Goal: Task Accomplishment & Management: Manage account settings

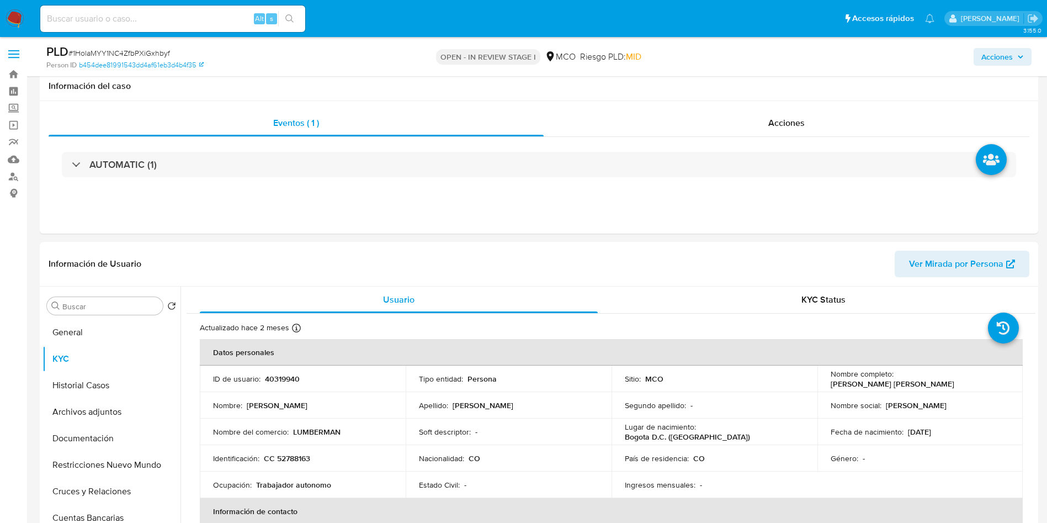
select select "10"
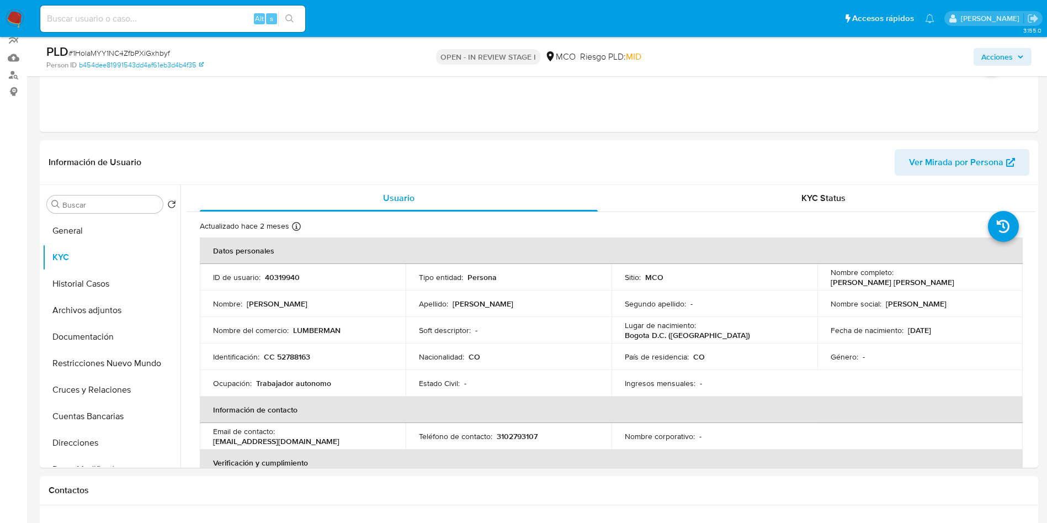
click at [112, 8] on div "Alt s" at bounding box center [172, 19] width 265 height 26
click at [116, 19] on input at bounding box center [172, 19] width 265 height 14
paste input "1188576157"
type input "1188576157"
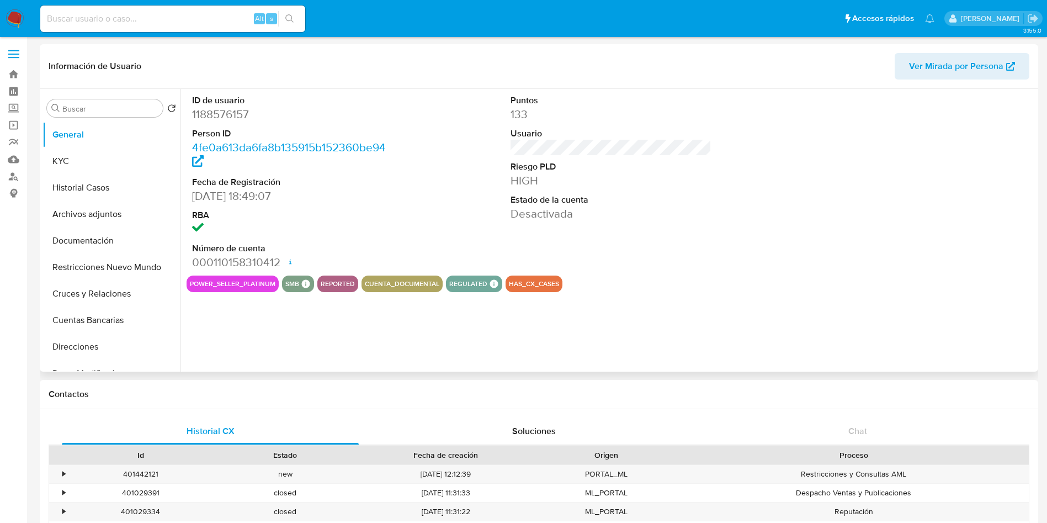
select select "10"
click at [58, 268] on button "Restricciones Nuevo Mundo" at bounding box center [106, 267] width 129 height 26
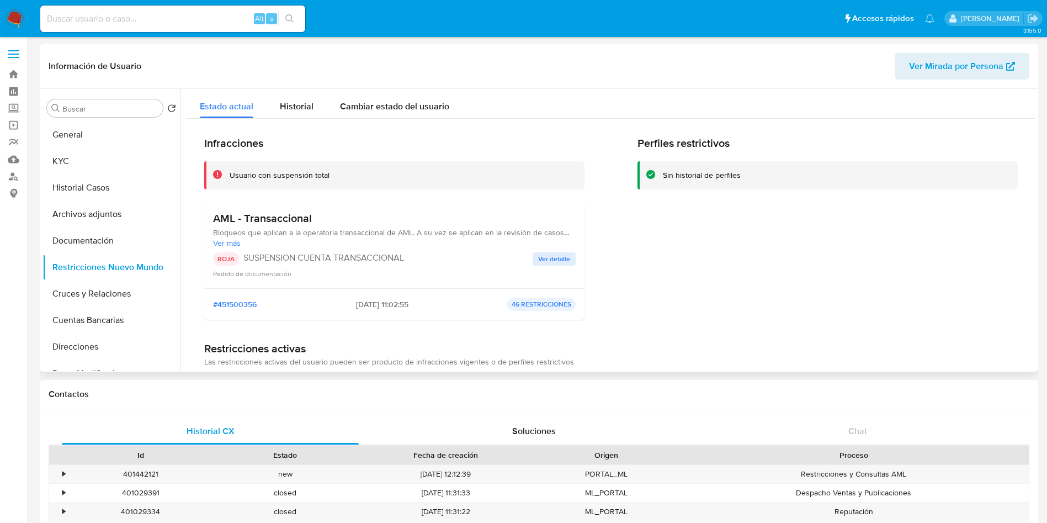
click at [554, 257] on span "Ver detalle" at bounding box center [554, 258] width 32 height 11
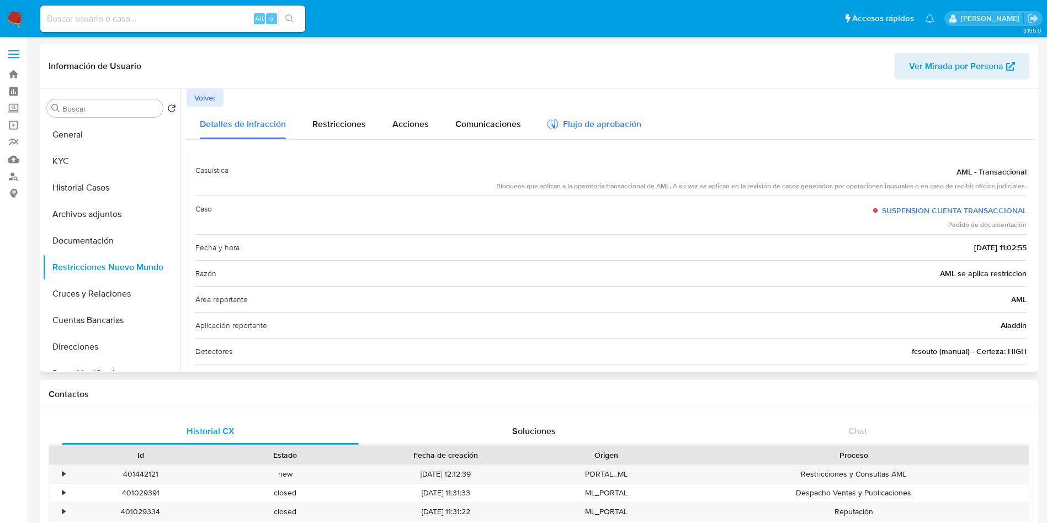
click at [605, 123] on div "Flujo de aprobación" at bounding box center [594, 126] width 94 height 12
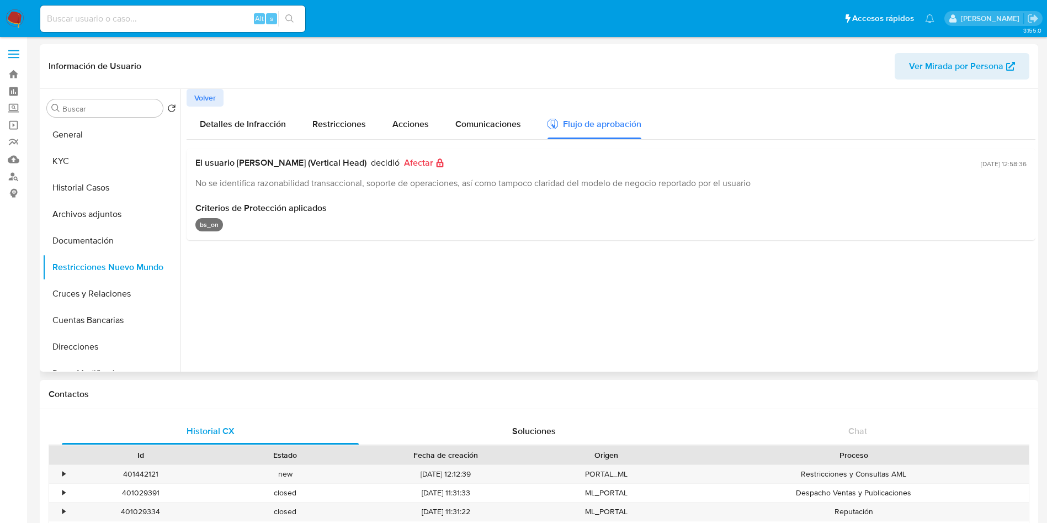
drag, startPoint x: 290, startPoint y: 185, endPoint x: 760, endPoint y: 183, distance: 469.7
click at [751, 181] on span "No se identifica razonabilidad transaccional, soporte de operaciones, así como …" at bounding box center [472, 183] width 555 height 13
click at [609, 210] on span "Criterios de Protección aplicados" at bounding box center [610, 208] width 831 height 11
click at [86, 144] on button "General" at bounding box center [106, 134] width 129 height 26
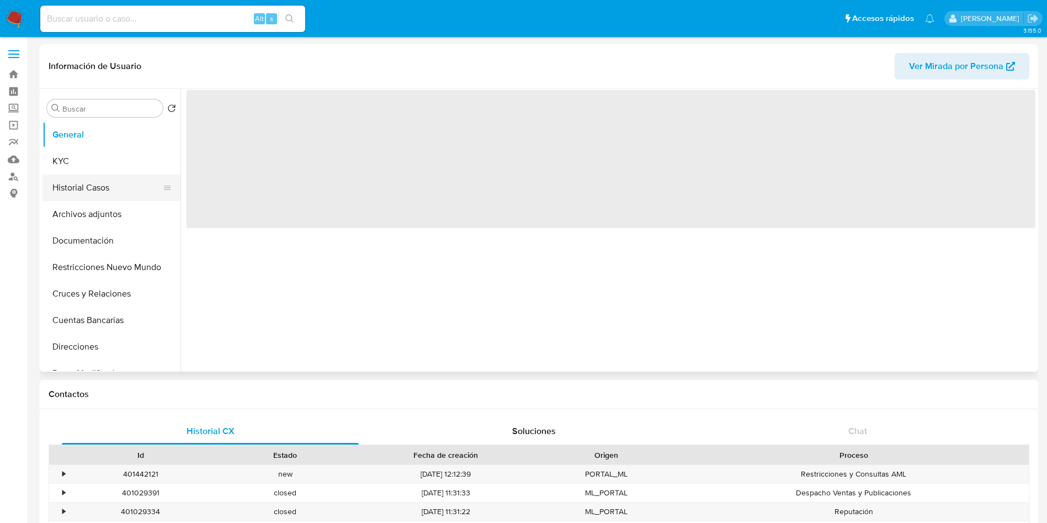
click at [89, 193] on button "Historial Casos" at bounding box center [106, 187] width 129 height 26
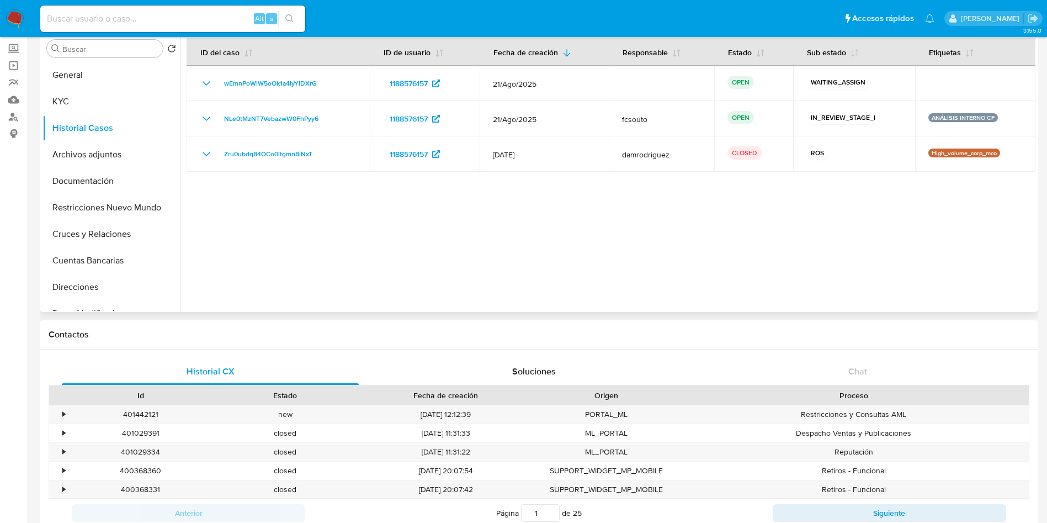
scroll to position [83, 0]
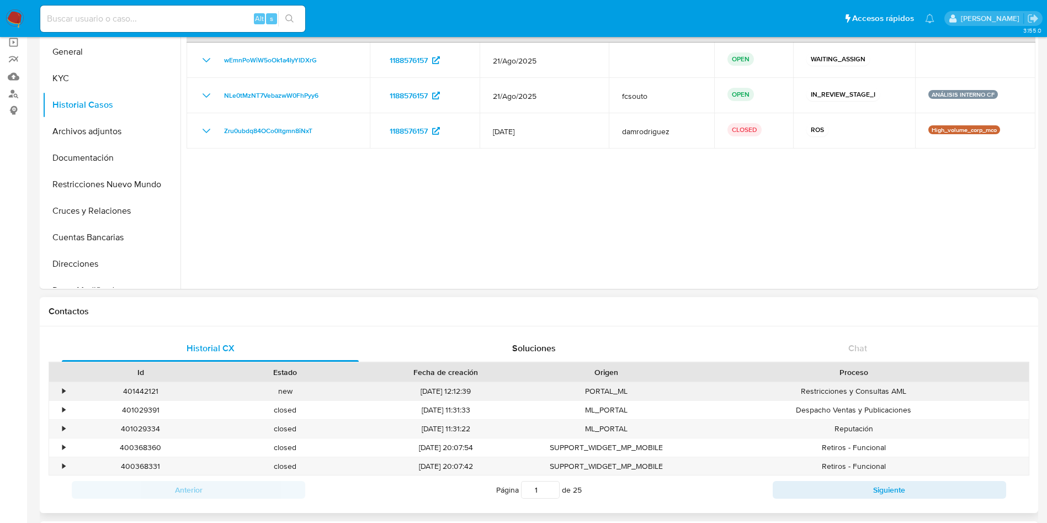
click at [58, 392] on div "•" at bounding box center [58, 391] width 19 height 18
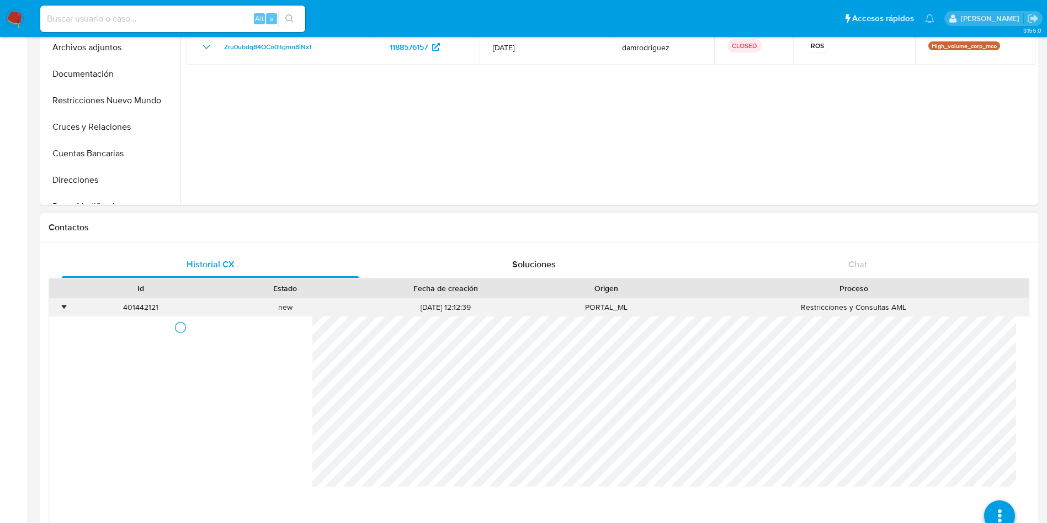
scroll to position [248, 0]
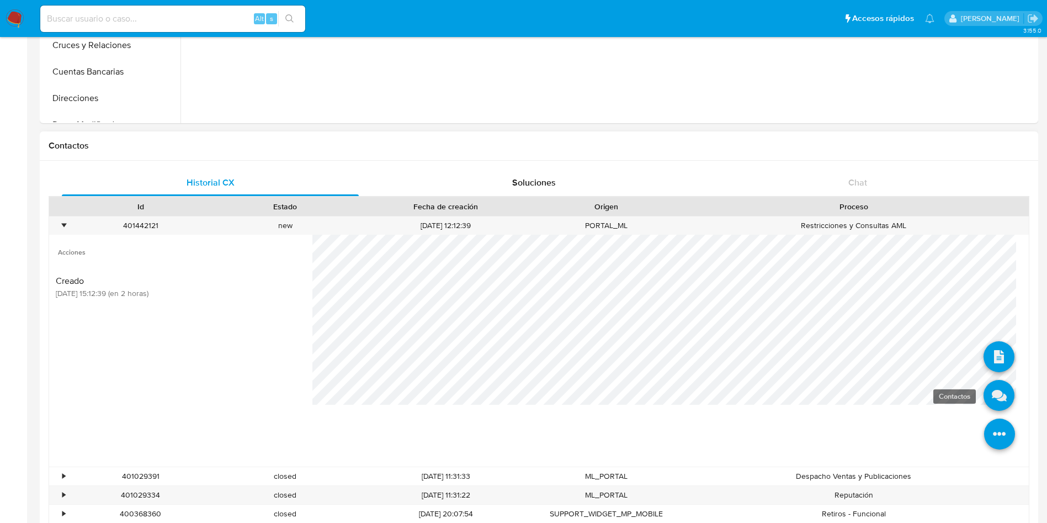
click at [988, 397] on icon at bounding box center [998, 395] width 31 height 31
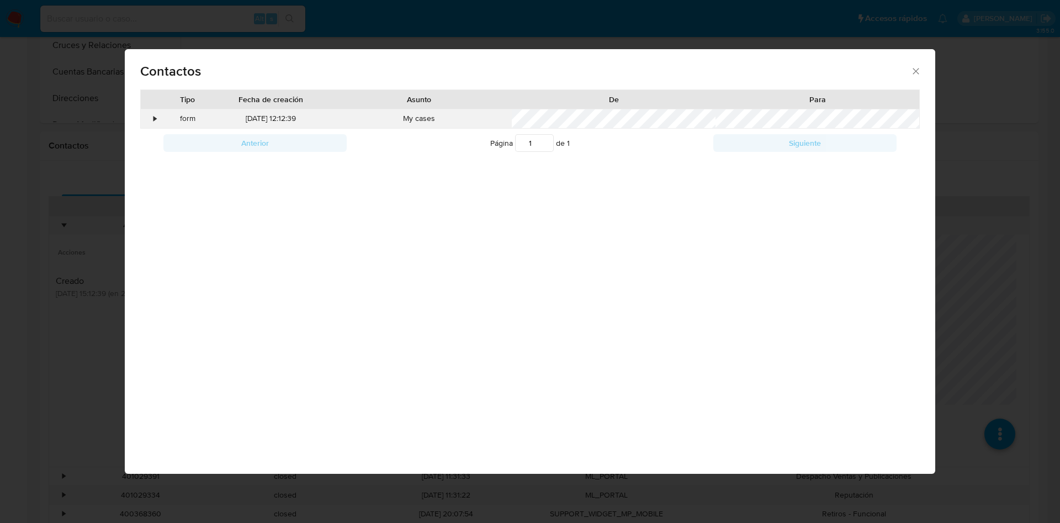
click at [145, 120] on div "•" at bounding box center [150, 118] width 19 height 19
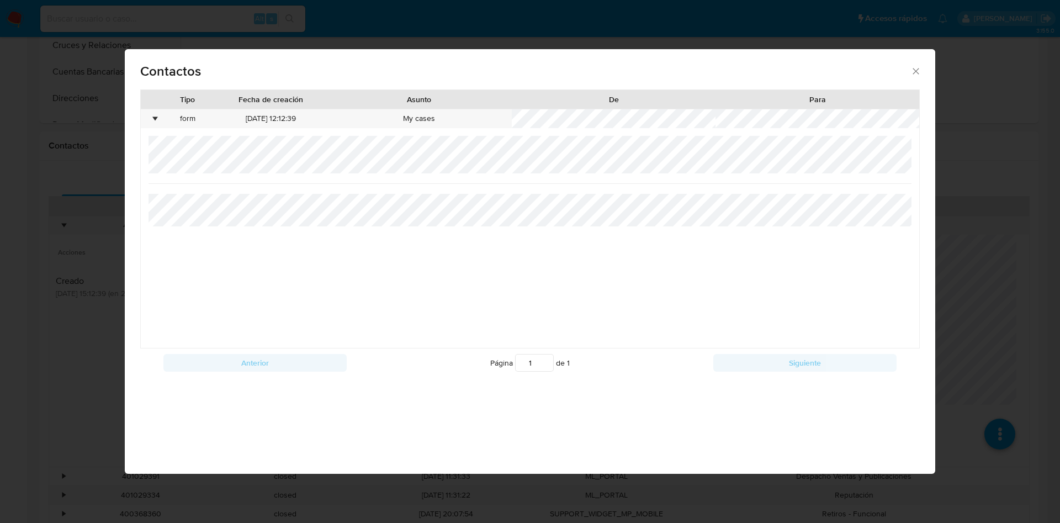
click at [38, 298] on div "Contactos Tipo Fecha de creación Asunto De Para • form 21/08/2025 12:12:39 My c…" at bounding box center [530, 261] width 1060 height 523
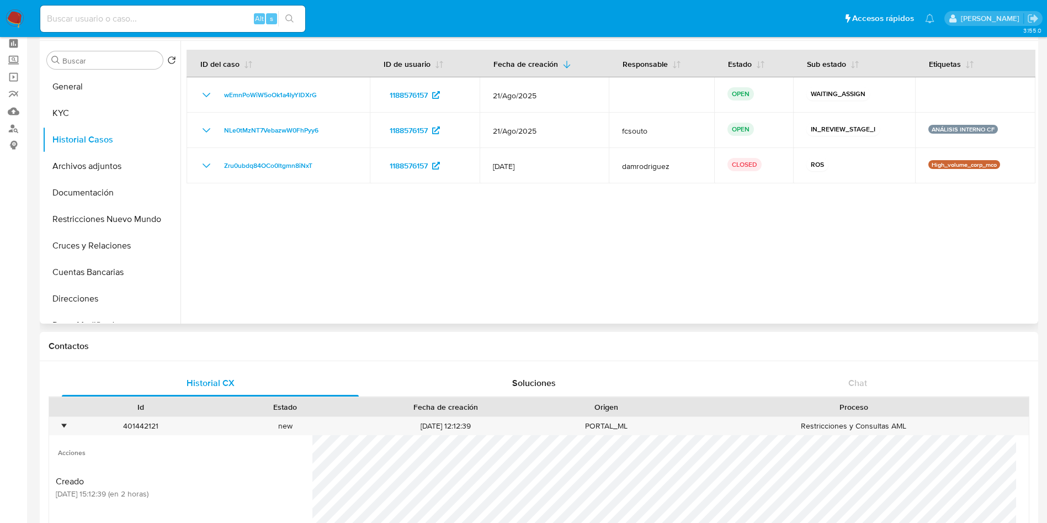
scroll to position [0, 0]
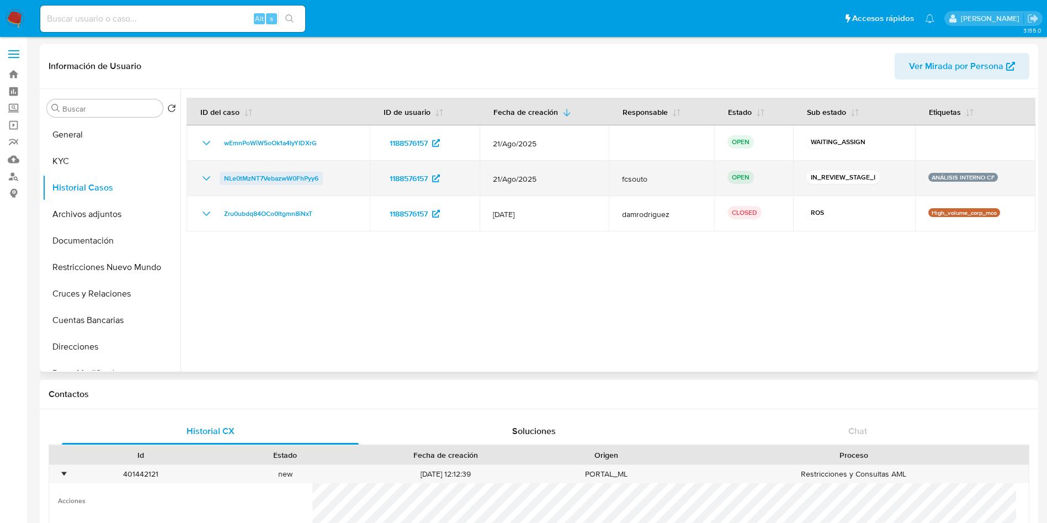
click at [288, 181] on span "NLe0tMzNT7VebazwW0FhPyy6" at bounding box center [271, 178] width 94 height 13
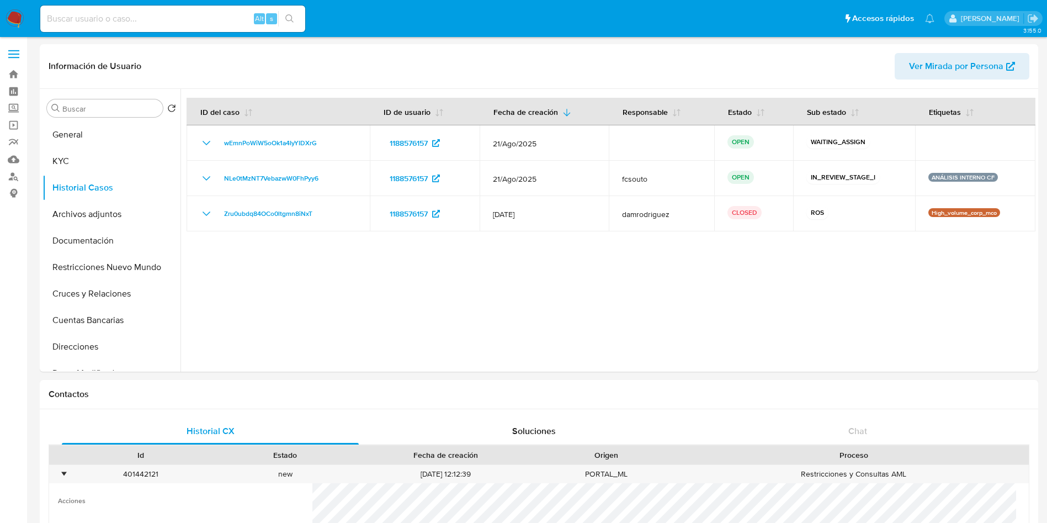
click at [2, 17] on nav "Pausado Ver notificaciones Alt s Accesos rápidos Presiona las siguientes teclas…" at bounding box center [523, 18] width 1047 height 37
click at [15, 18] on img at bounding box center [15, 18] width 19 height 19
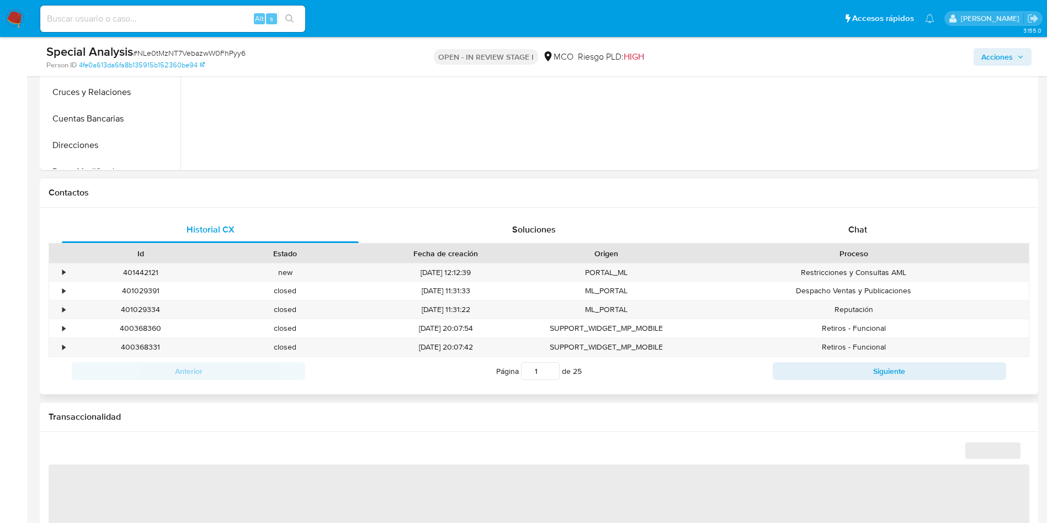
scroll to position [497, 0]
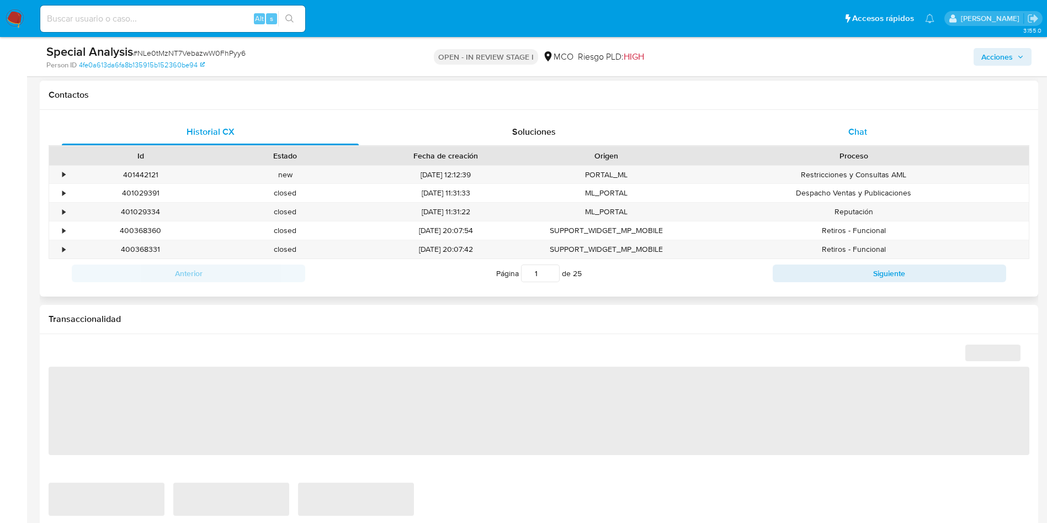
click at [856, 139] on div "Chat" at bounding box center [857, 132] width 297 height 26
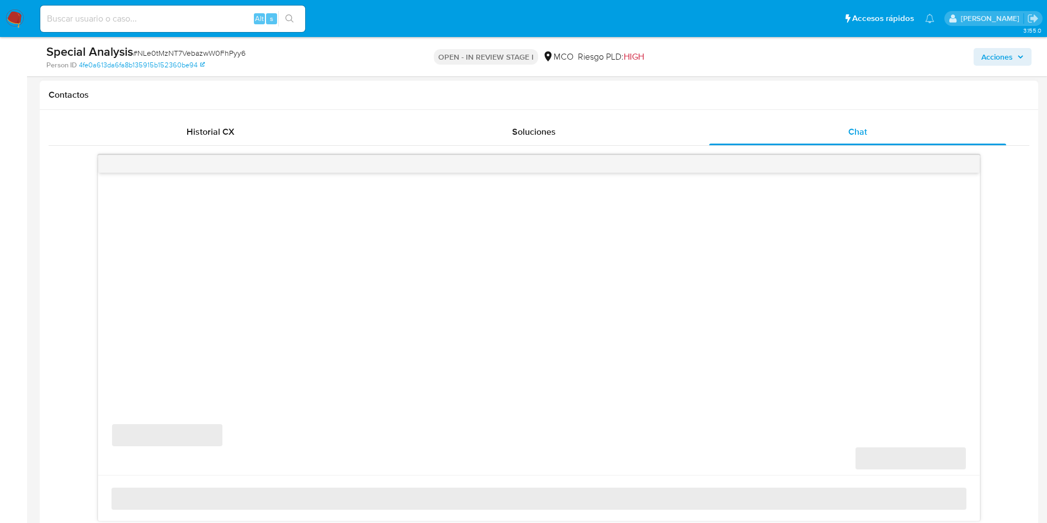
select select "10"
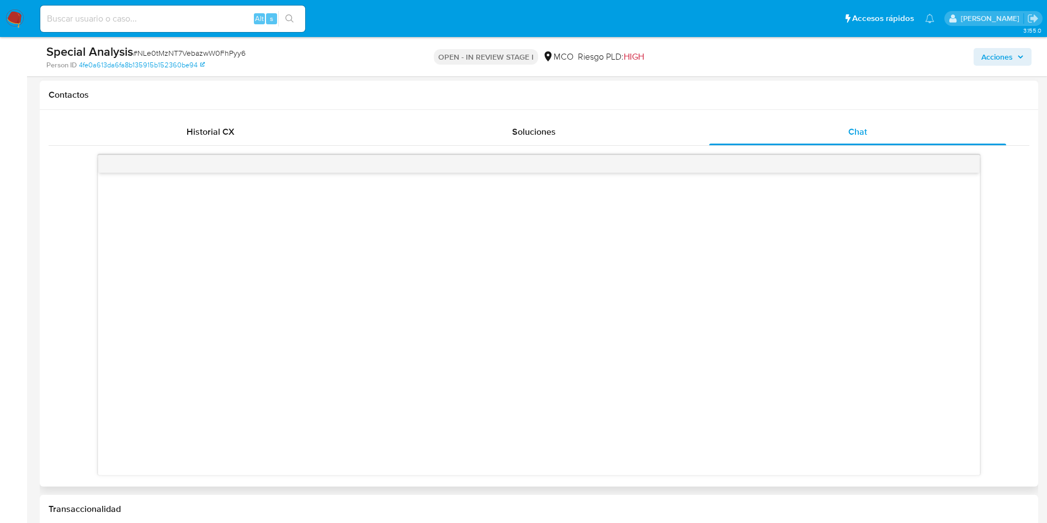
scroll to position [662, 0]
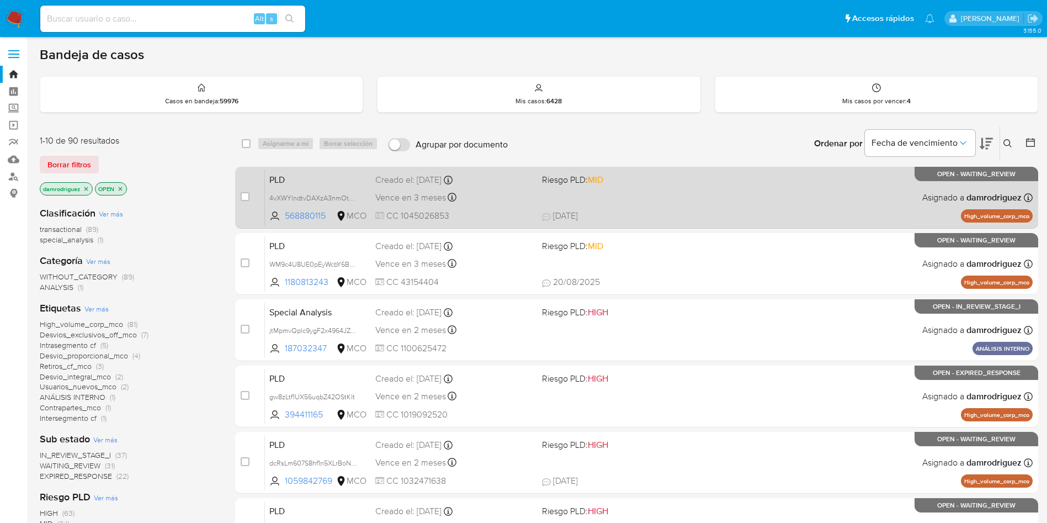
click at [280, 184] on span "PLD" at bounding box center [317, 179] width 97 height 14
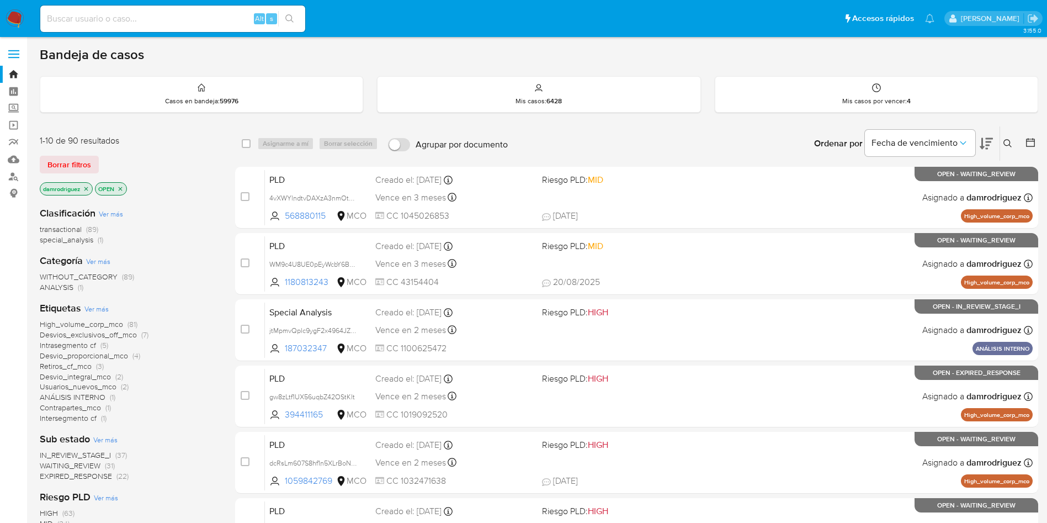
click at [103, 322] on span "High_volume_corp_mco" at bounding box center [81, 323] width 83 height 11
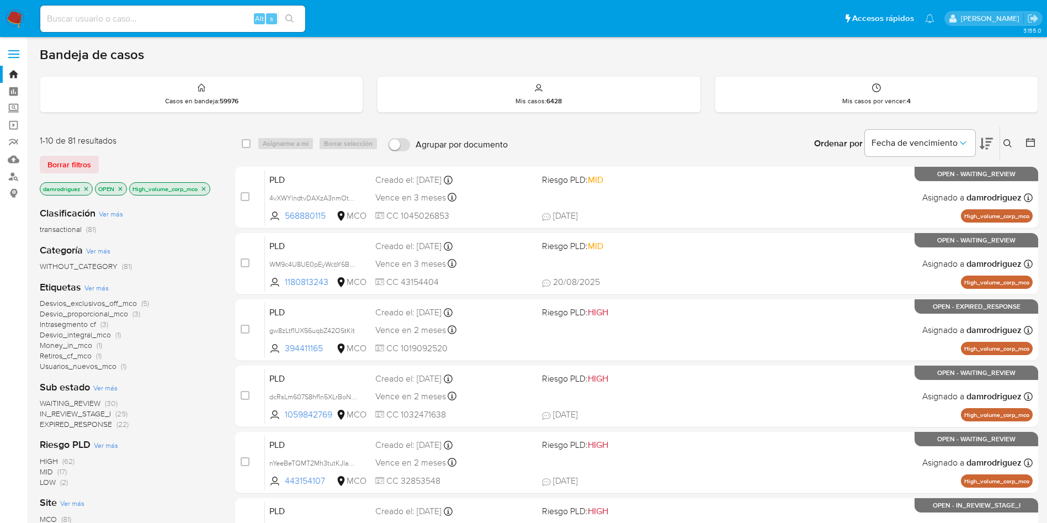
click at [1030, 143] on icon at bounding box center [1030, 142] width 11 height 11
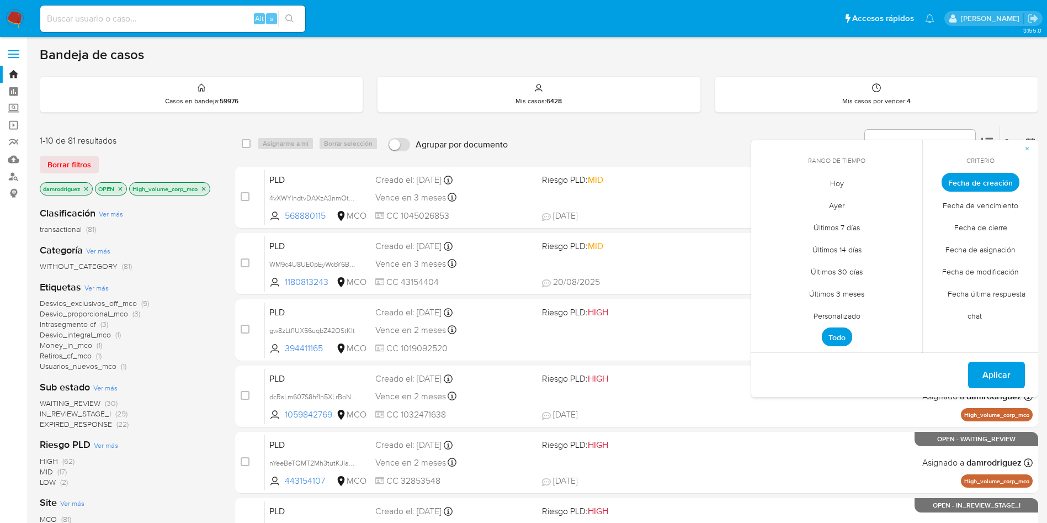
click at [847, 315] on span "Personalizado" at bounding box center [837, 315] width 70 height 23
click at [765, 202] on icon "Mes anterior" at bounding box center [768, 202] width 13 height 13
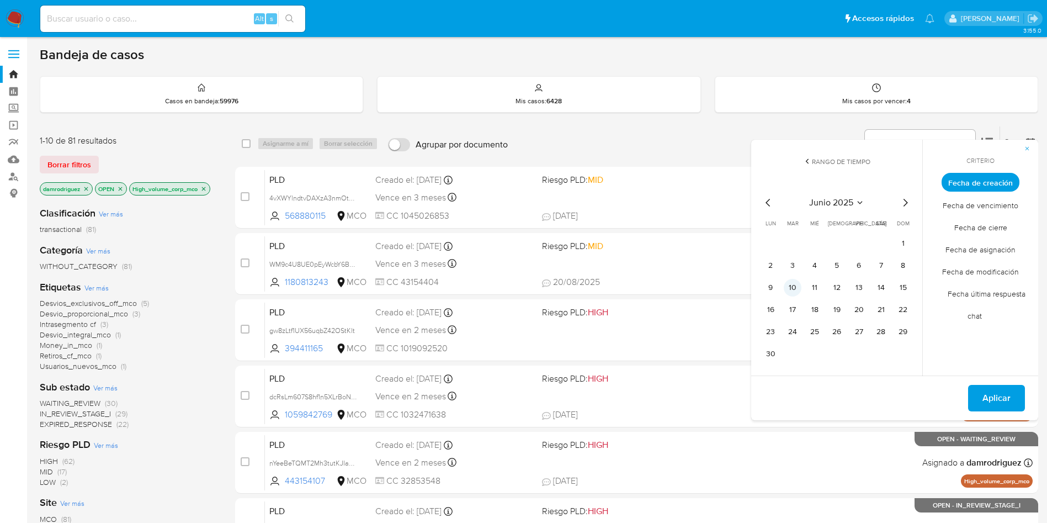
click at [791, 287] on button "10" at bounding box center [793, 288] width 18 height 18
click at [858, 287] on button "13" at bounding box center [859, 288] width 18 height 18
click at [990, 396] on span "Aplicar" at bounding box center [996, 398] width 28 height 24
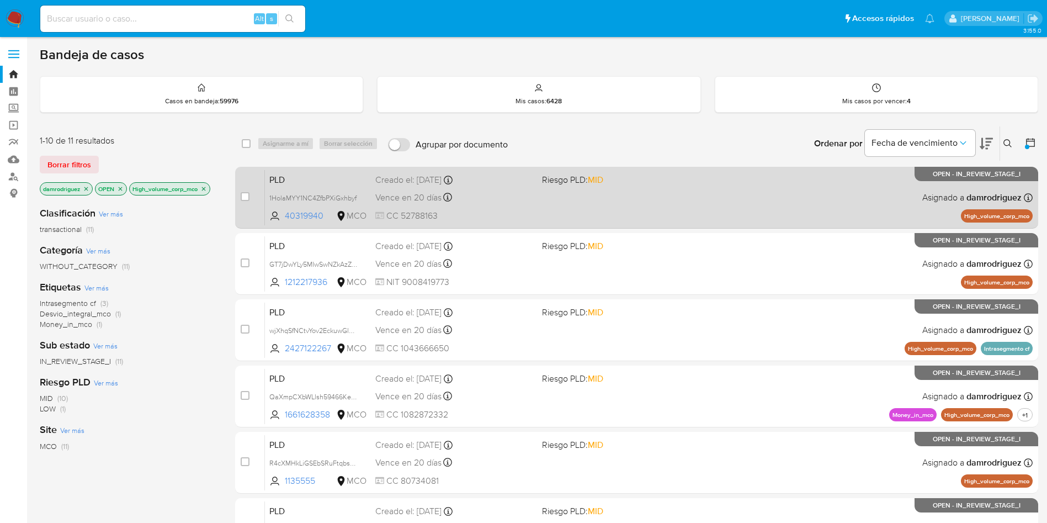
click at [336, 174] on span "PLD" at bounding box center [317, 179] width 97 height 14
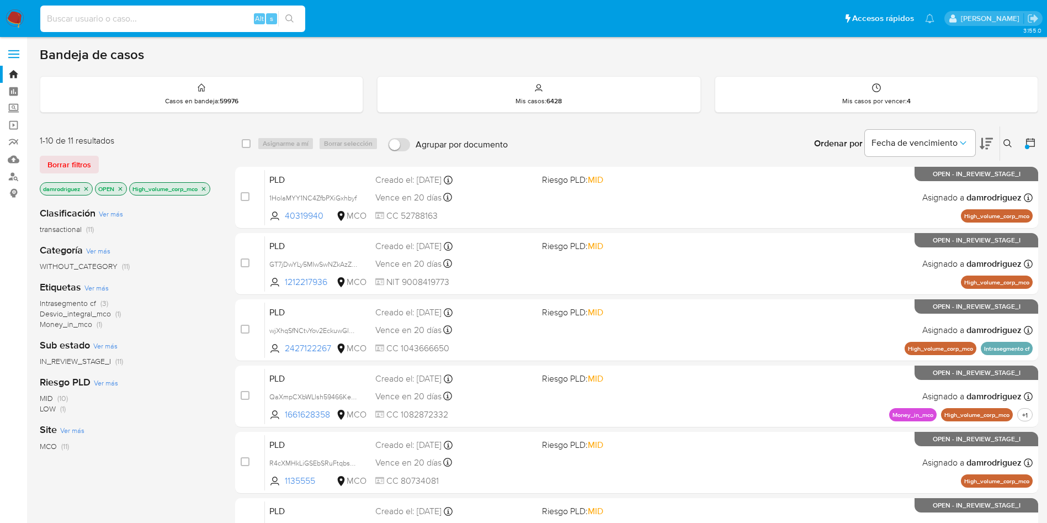
click at [164, 25] on input at bounding box center [172, 19] width 265 height 14
paste input "1188576157"
type input "1188576157"
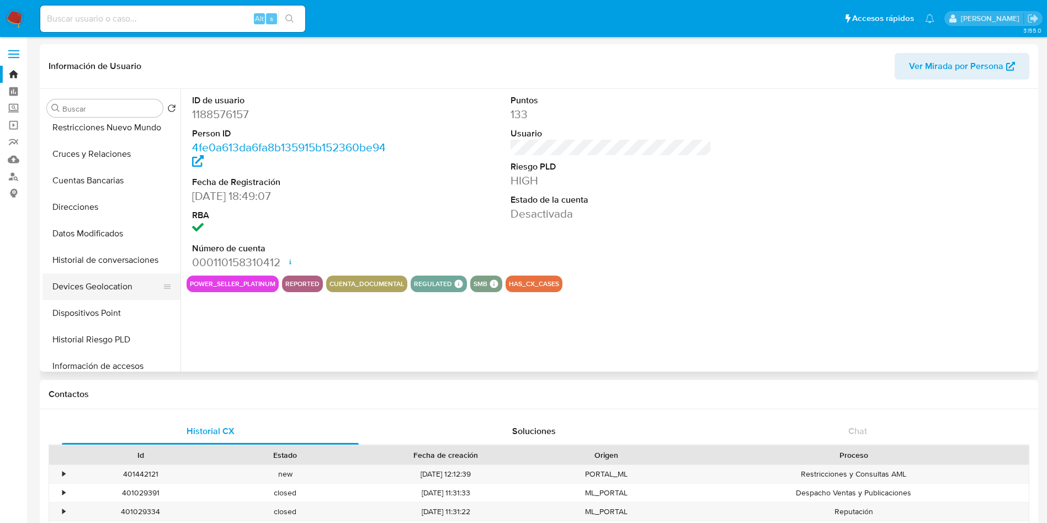
select select "10"
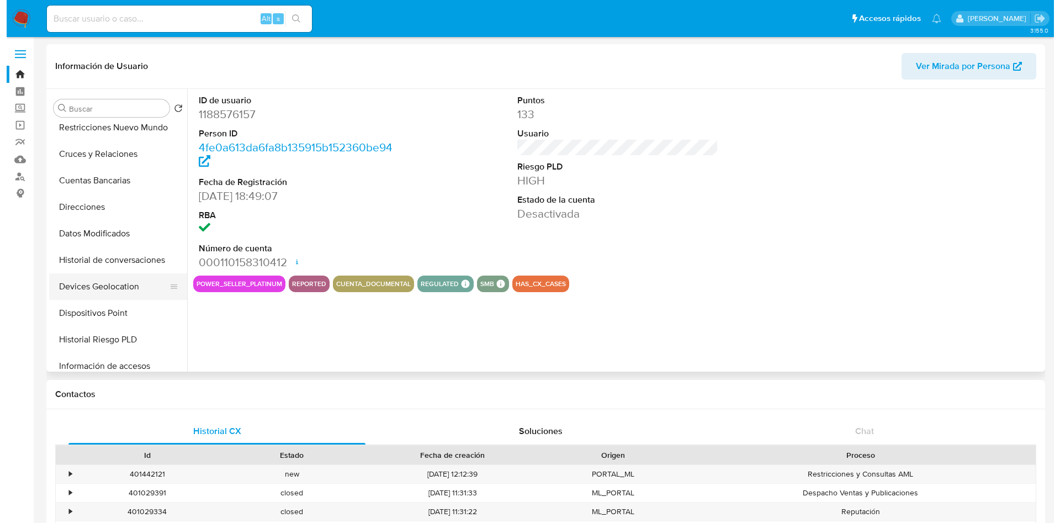
scroll to position [166, 0]
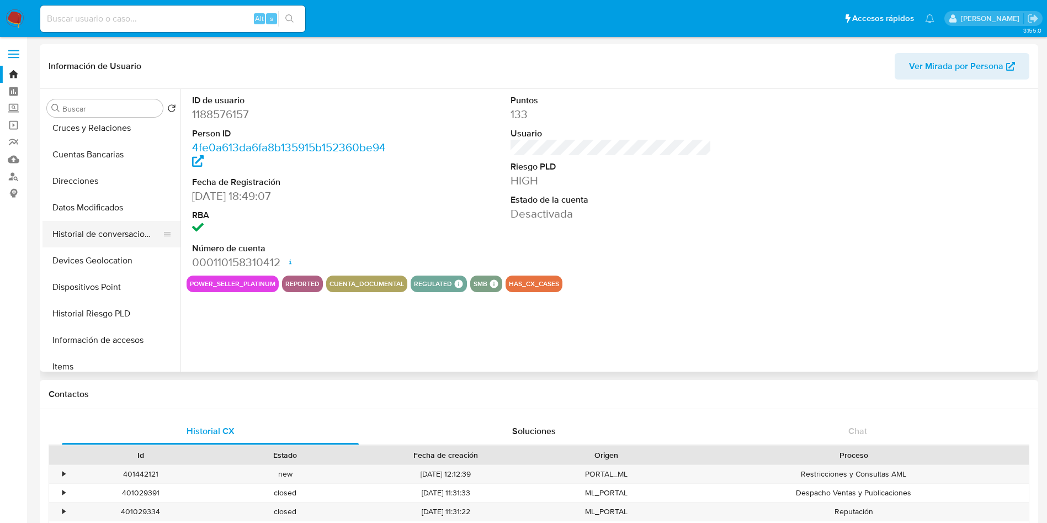
click at [115, 236] on button "Historial de conversaciones" at bounding box center [106, 234] width 129 height 26
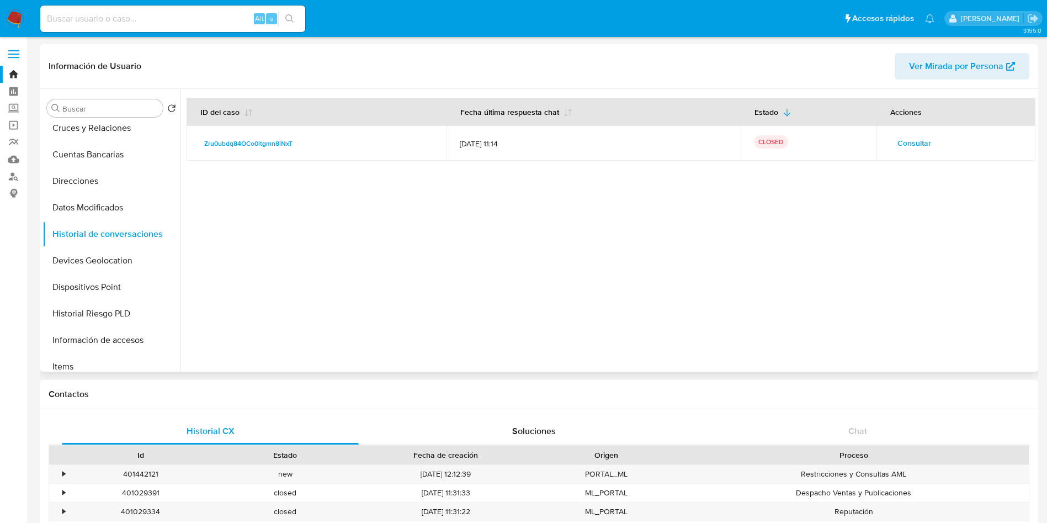
click at [916, 144] on span "Consultar" at bounding box center [914, 142] width 34 height 15
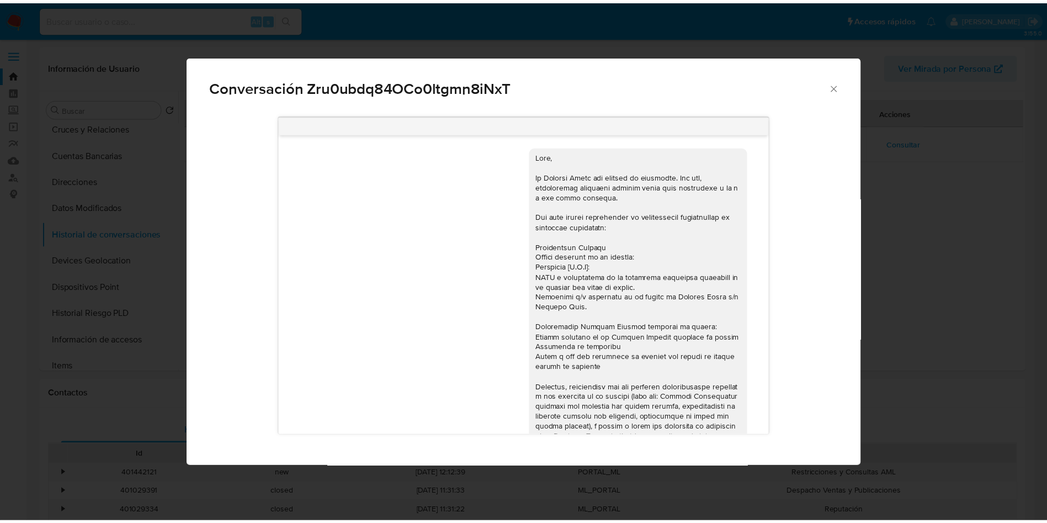
scroll to position [490, 0]
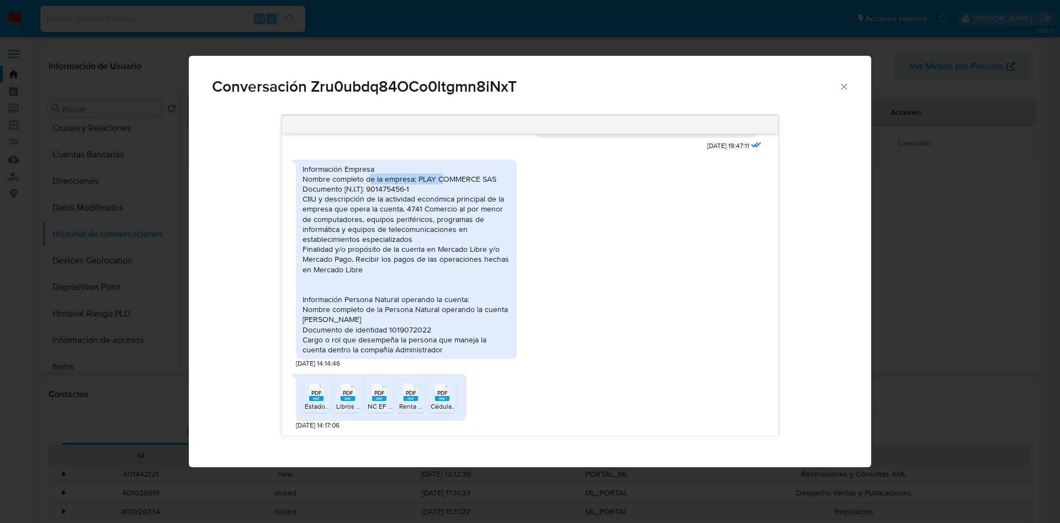
drag, startPoint x: 405, startPoint y: 181, endPoint x: 474, endPoint y: 183, distance: 69.6
click at [479, 179] on div "Información Empresa Nombre completo de la empresa: PLAY COMMERCE SAS Documento …" at bounding box center [406, 259] width 208 height 191
drag, startPoint x: 347, startPoint y: 205, endPoint x: 464, endPoint y: 209, distance: 116.5
click at [478, 204] on div "Información Empresa Nombre completo de la empresa: PLAY COMMERCE SAS Documento …" at bounding box center [406, 259] width 208 height 191
click at [344, 222] on div "Información Empresa Nombre completo de la empresa: PLAY COMMERCE SAS Documento …" at bounding box center [406, 259] width 208 height 191
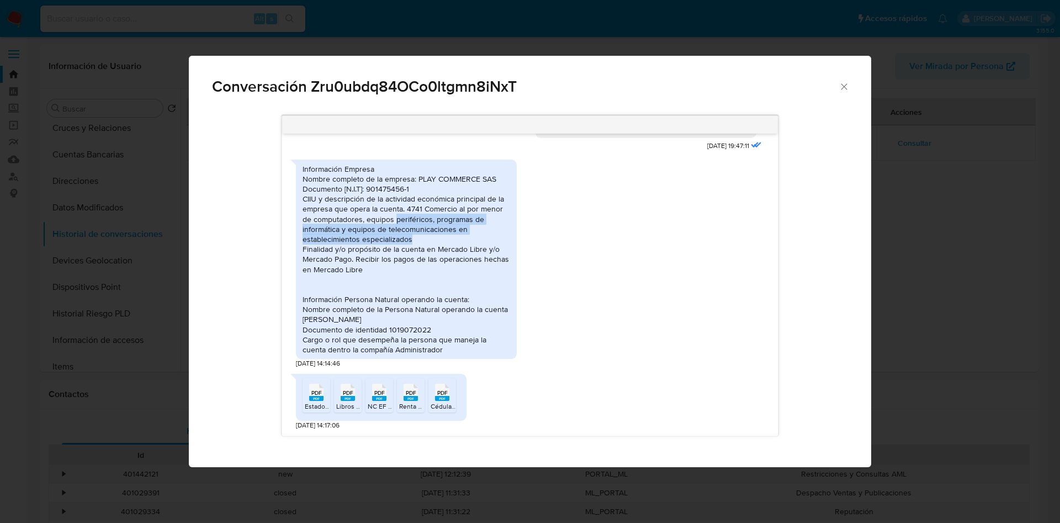
drag, startPoint x: 397, startPoint y: 221, endPoint x: 433, endPoint y: 238, distance: 40.0
click at [434, 237] on div "Información Empresa Nombre completo de la empresa: PLAY COMMERCE SAS Documento …" at bounding box center [406, 259] width 208 height 191
click at [316, 252] on div "Información Empresa Nombre completo de la empresa: PLAY COMMERCE SAS Documento …" at bounding box center [406, 259] width 208 height 191
drag, startPoint x: 372, startPoint y: 258, endPoint x: 394, endPoint y: 268, distance: 24.2
click at [459, 258] on div "Información Empresa Nombre completo de la empresa: PLAY COMMERCE SAS Documento …" at bounding box center [406, 259] width 208 height 191
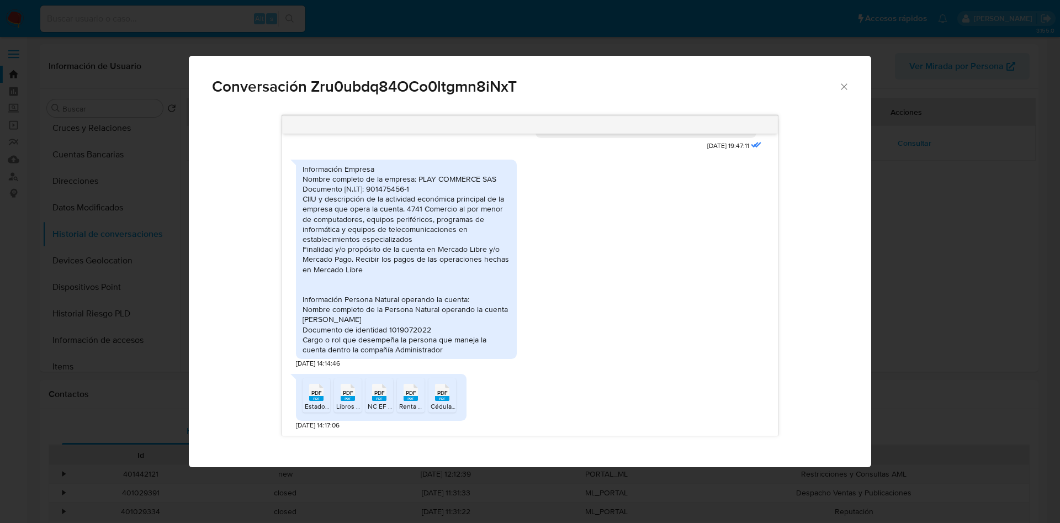
click at [316, 269] on div "Información Empresa Nombre completo de la empresa: PLAY COMMERCE SAS Documento …" at bounding box center [406, 259] width 208 height 191
drag, startPoint x: 344, startPoint y: 257, endPoint x: 452, endPoint y: 262, distance: 107.7
click at [452, 262] on div "Información Empresa Nombre completo de la empresa: PLAY COMMERCE SAS Documento …" at bounding box center [406, 259] width 208 height 191
drag, startPoint x: 312, startPoint y: 270, endPoint x: 359, endPoint y: 272, distance: 46.9
click at [359, 272] on div "Información Empresa Nombre completo de la empresa: PLAY COMMERCE SAS Documento …" at bounding box center [406, 259] width 208 height 191
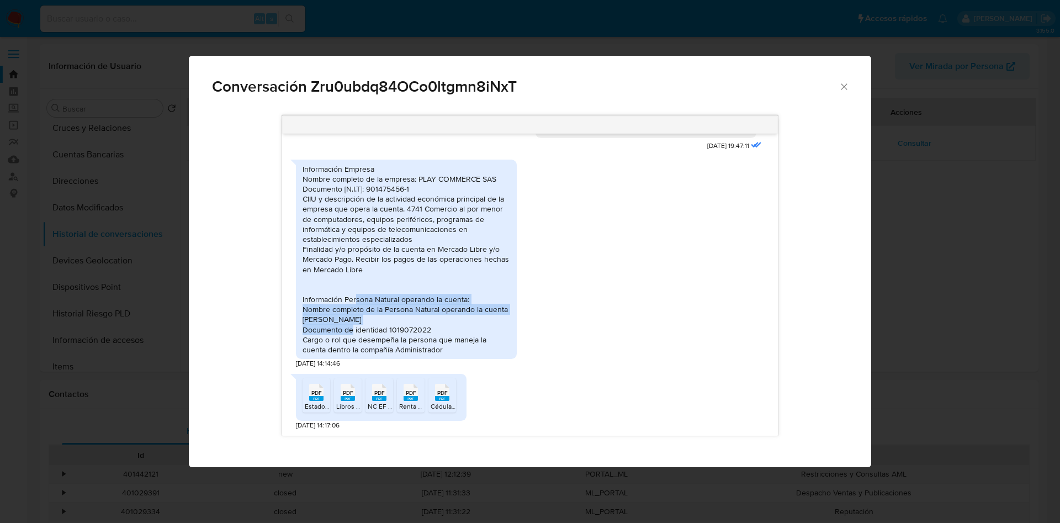
drag, startPoint x: 355, startPoint y: 300, endPoint x: 485, endPoint y: 316, distance: 130.7
click at [485, 316] on div "Información Empresa Nombre completo de la empresa: PLAY COMMERCE SAS Documento …" at bounding box center [406, 259] width 208 height 191
drag, startPoint x: 353, startPoint y: 340, endPoint x: 434, endPoint y: 343, distance: 81.7
click at [429, 343] on div "Información Empresa Nombre completo de la empresa: PLAY COMMERCE SAS Documento …" at bounding box center [406, 259] width 208 height 191
click at [511, 18] on div "Conversación Zru0ubdq84OCo0ltgmn8iNxT 24/07/2025 19:47:11 Información Empresa N…" at bounding box center [530, 261] width 1060 height 523
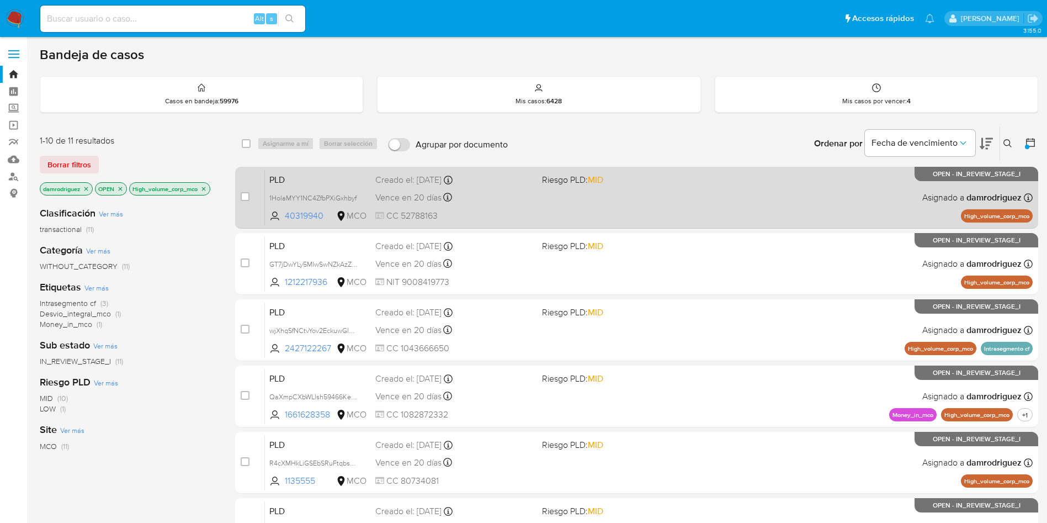
click at [489, 181] on div "Creado el: 12/06/2025 Creado el: 12/06/2025 07:06:48" at bounding box center [454, 180] width 158 height 12
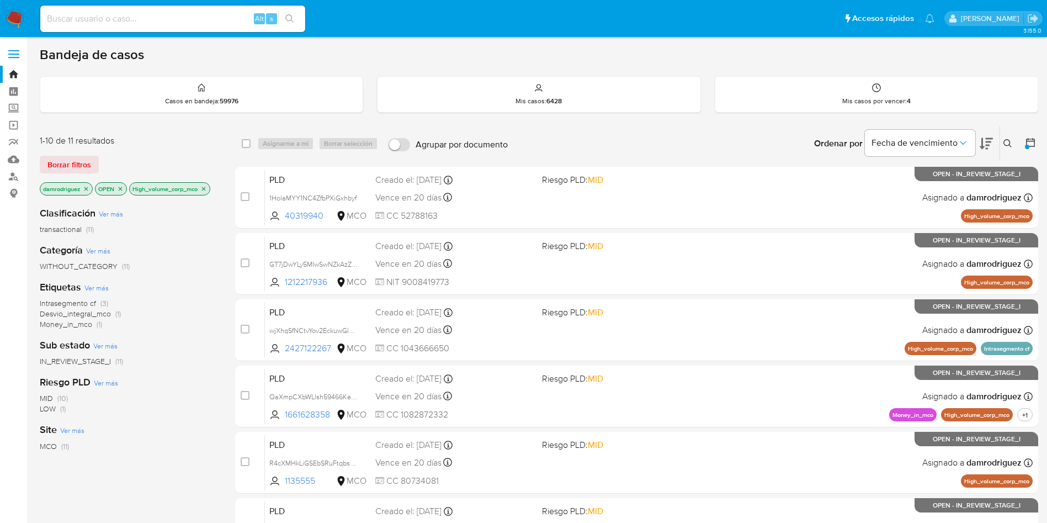
click at [9, 5] on nav "Pausado Ver notificaciones Alt s Accesos rápidos Presiona las siguientes teclas…" at bounding box center [523, 18] width 1047 height 37
click at [14, 15] on img at bounding box center [15, 18] width 19 height 19
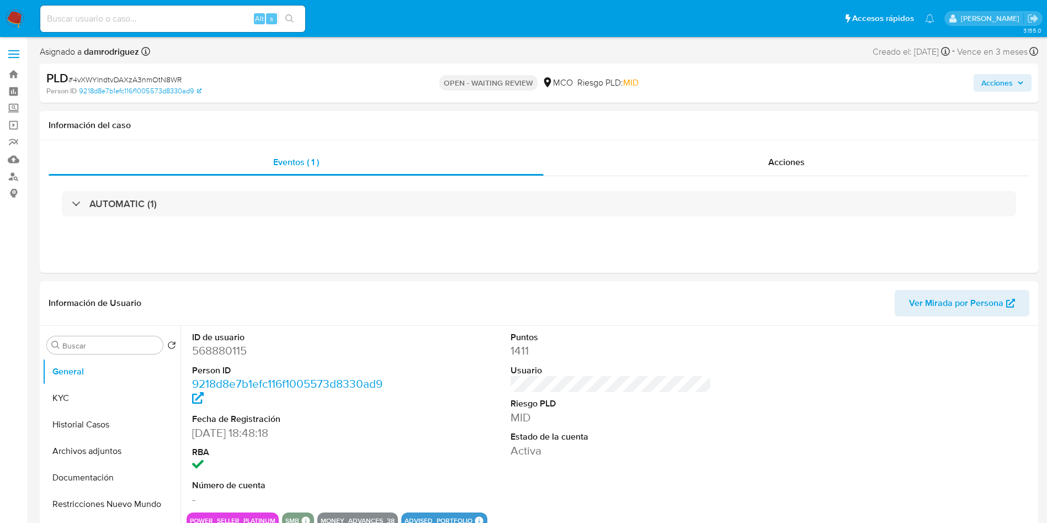
select select "10"
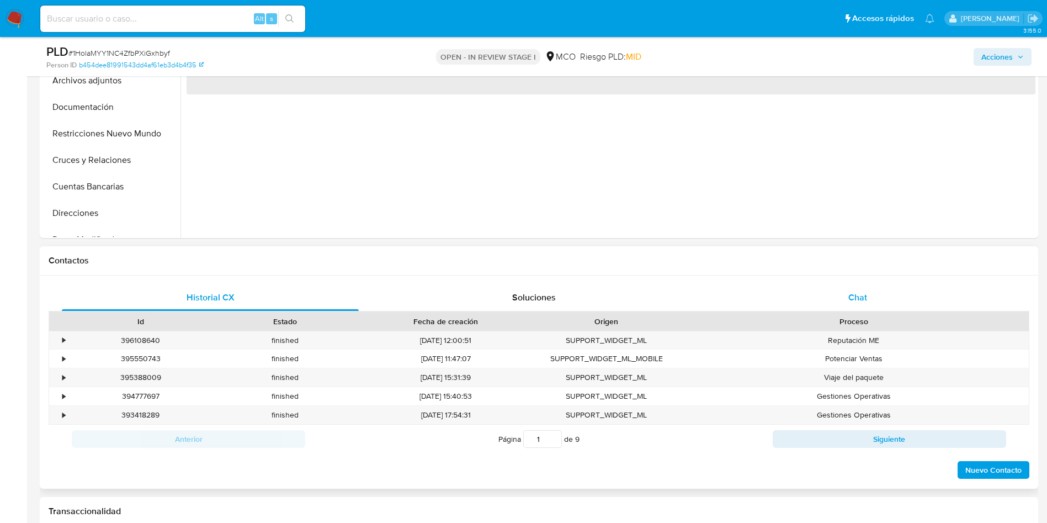
click at [873, 290] on div "Chat" at bounding box center [857, 297] width 297 height 26
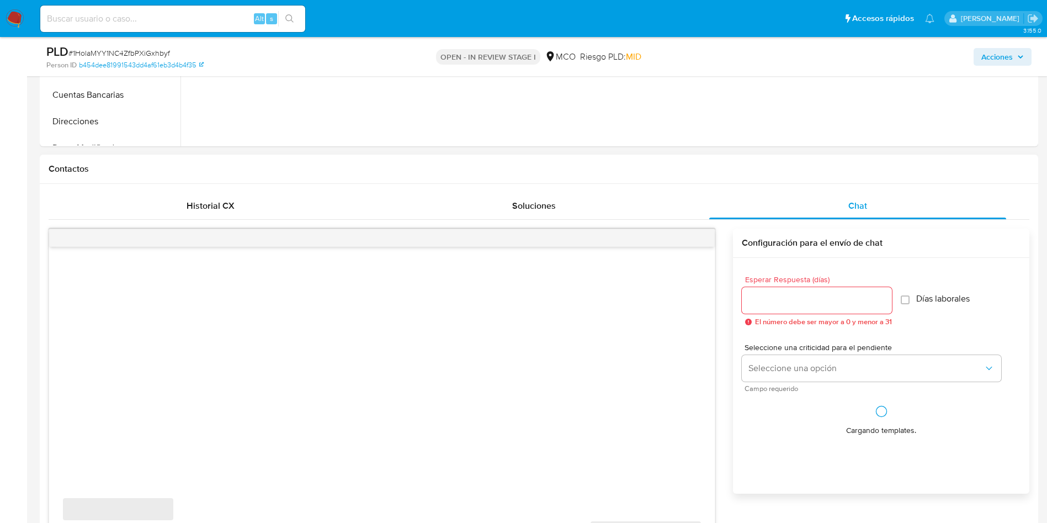
scroll to position [497, 0]
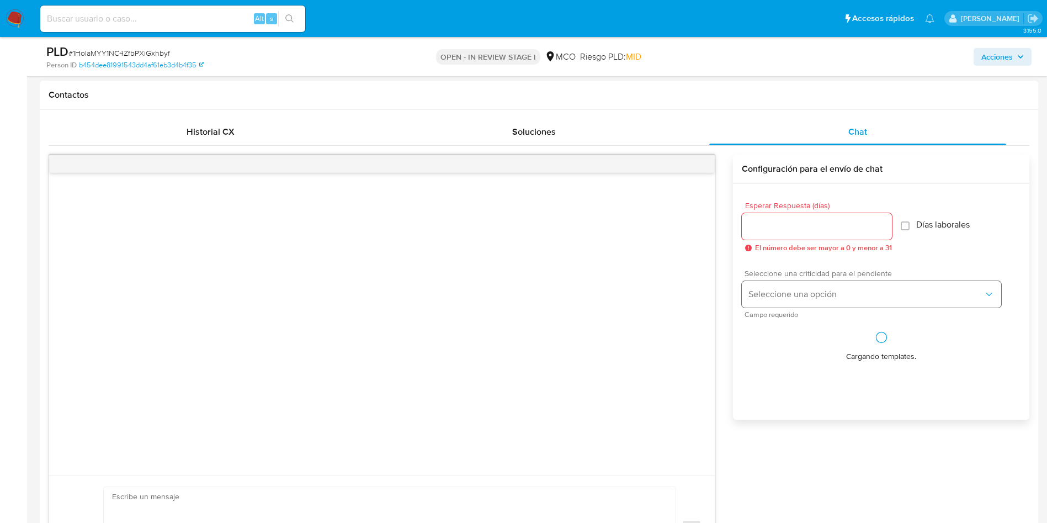
select select "10"
click at [797, 228] on input "Esperar Respuesta (días)" at bounding box center [817, 226] width 150 height 14
click at [780, 228] on input "Esperar Respuesta (días)" at bounding box center [817, 226] width 150 height 14
drag, startPoint x: 774, startPoint y: 225, endPoint x: 737, endPoint y: 227, distance: 36.5
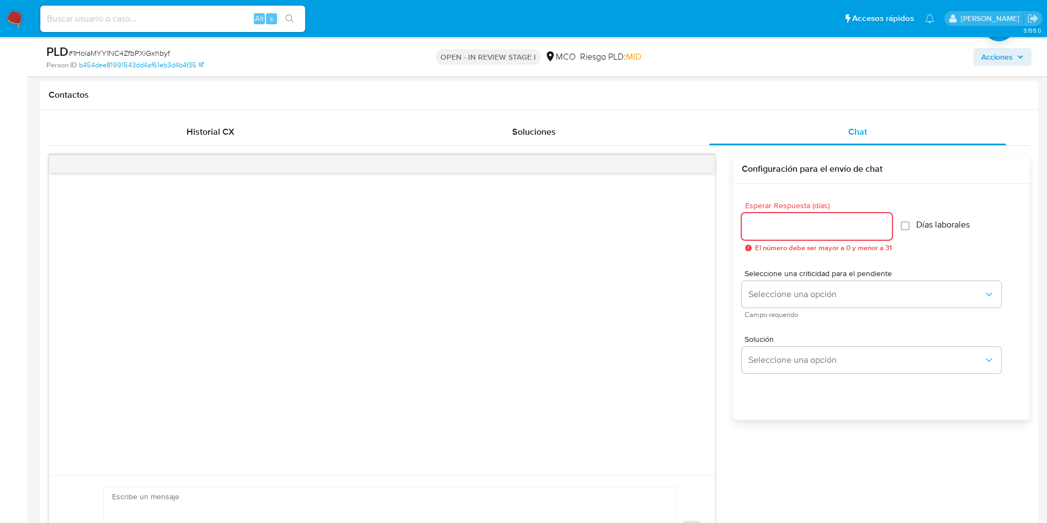
click at [737, 227] on div "Esperar Respuesta (días) El número debe ser mayor a 0 y menor a 31 Días laboral…" at bounding box center [881, 316] width 296 height 265
type input "3"
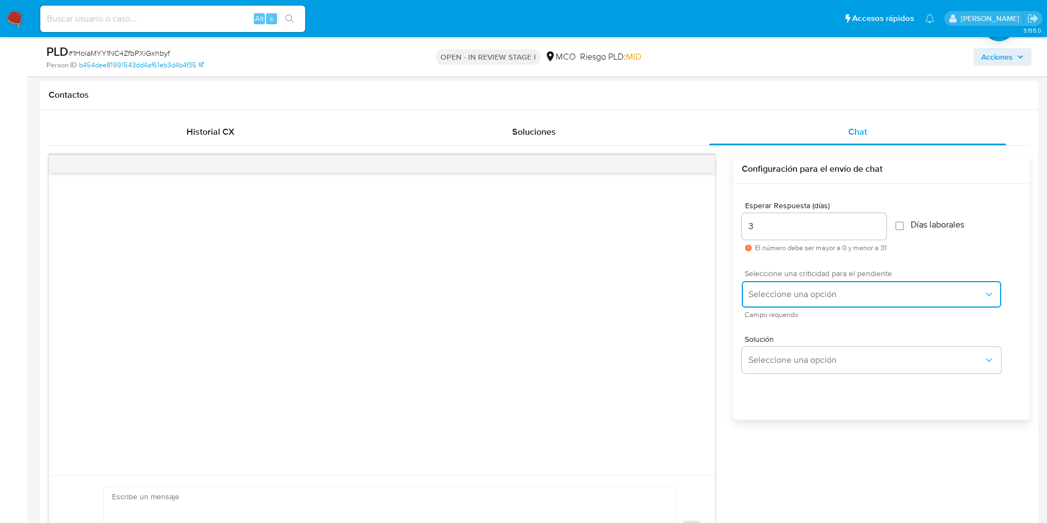
click at [809, 289] on span "Seleccione una opción" at bounding box center [865, 294] width 235 height 11
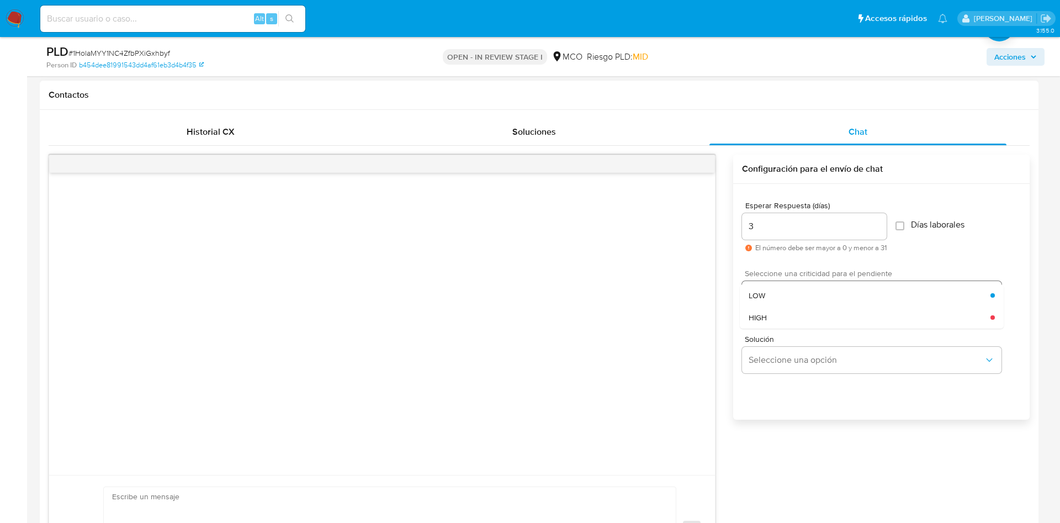
click at [800, 293] on div "LOW" at bounding box center [869, 295] width 242 height 22
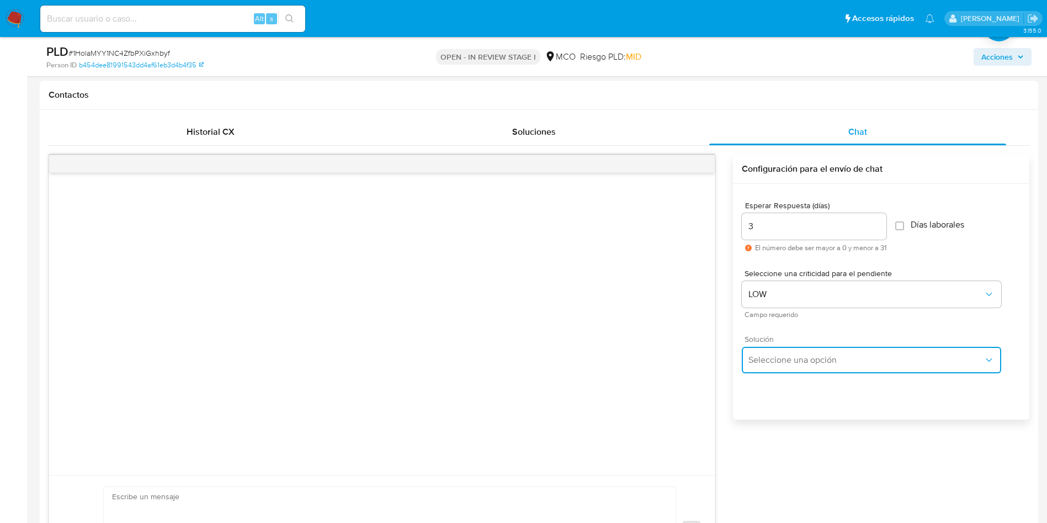
click at [808, 366] on button "Seleccione una opción" at bounding box center [871, 360] width 259 height 26
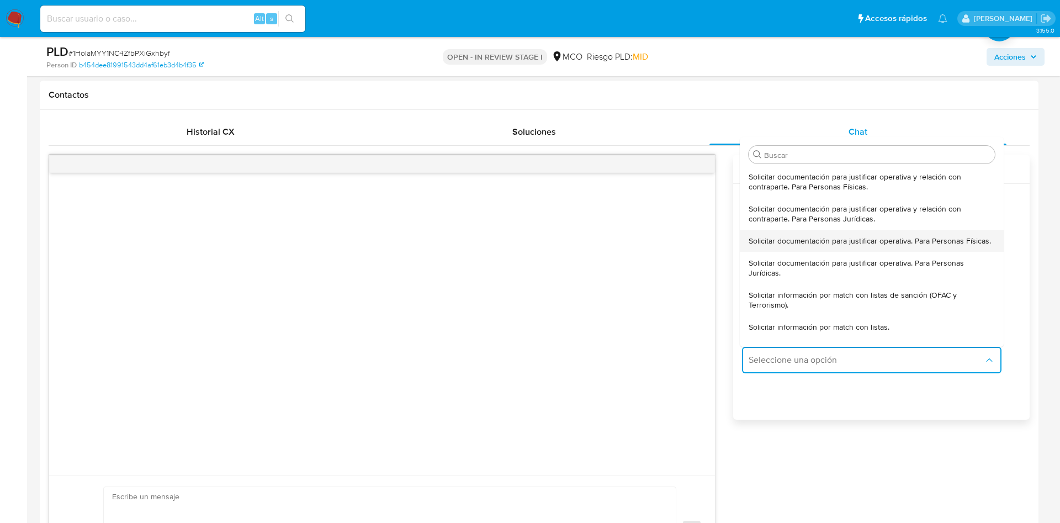
click at [822, 246] on span "Solicitar documentación para justificar operativa. Para Personas Físicas." at bounding box center [869, 241] width 242 height 10
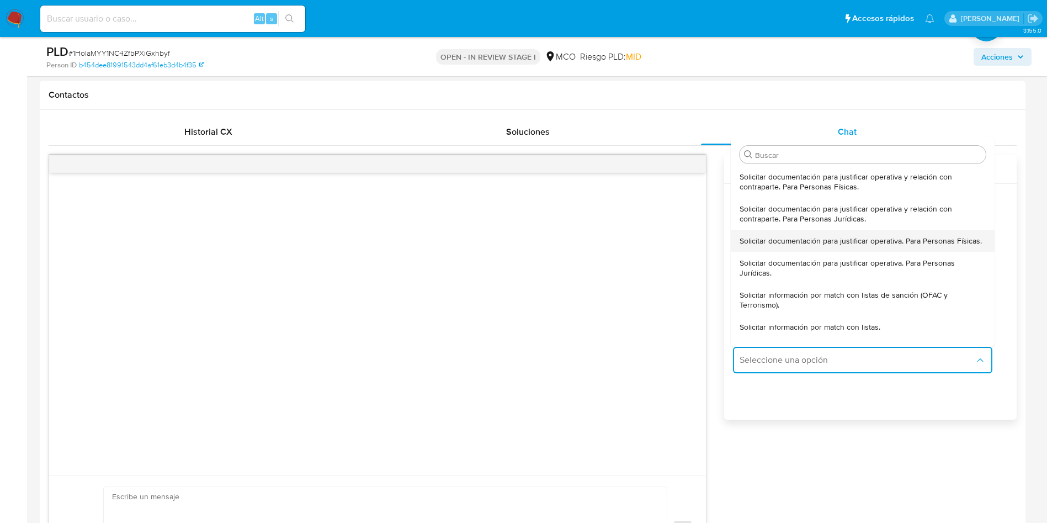
type textarea "Hola, En Mercado Libre nos importa tu seguridad. Por eso, necesitamos verificar…"
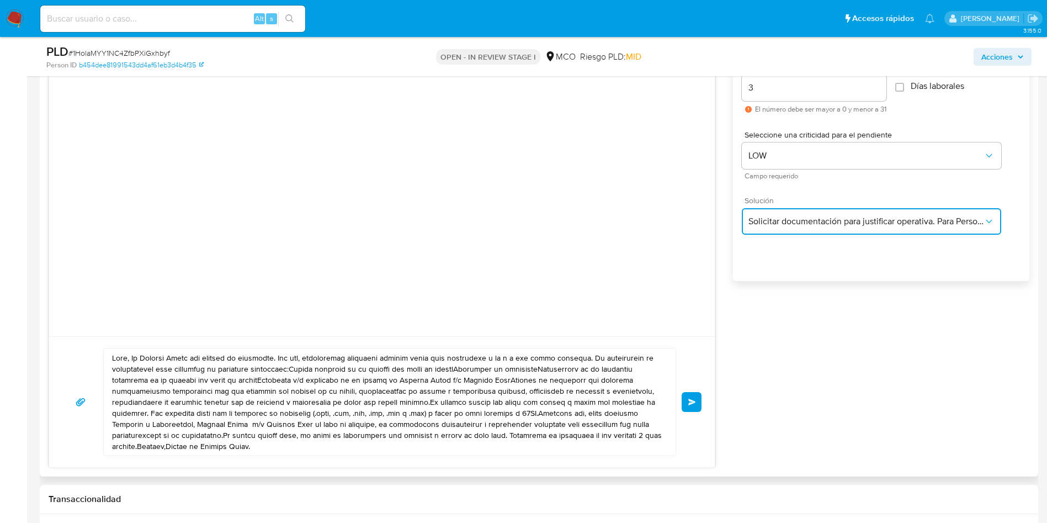
scroll to position [745, 0]
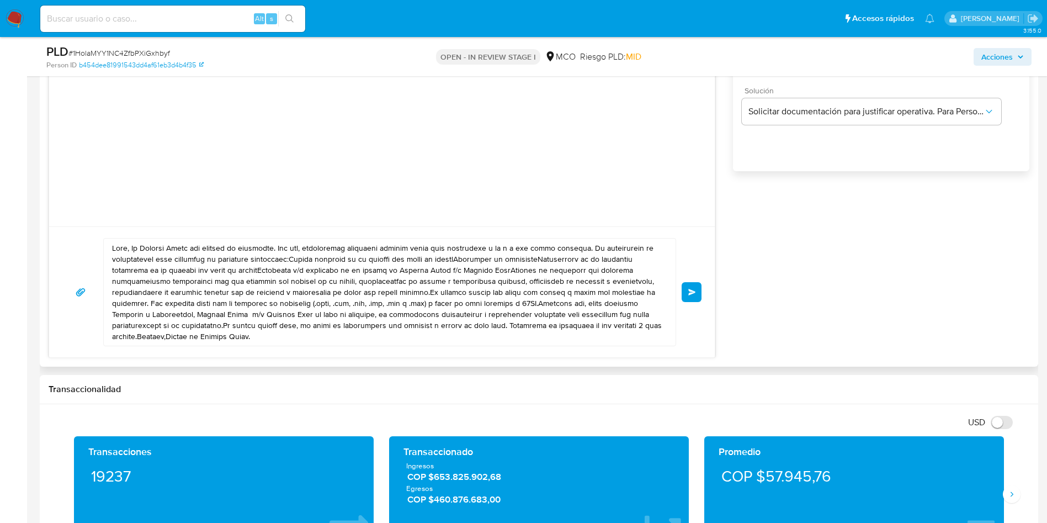
click at [348, 279] on textarea at bounding box center [387, 291] width 550 height 107
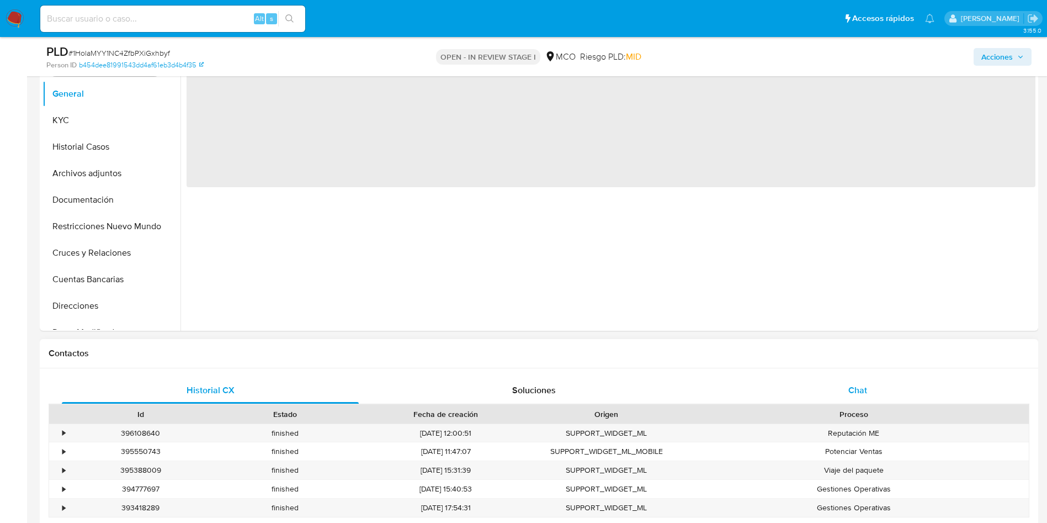
scroll to position [331, 0]
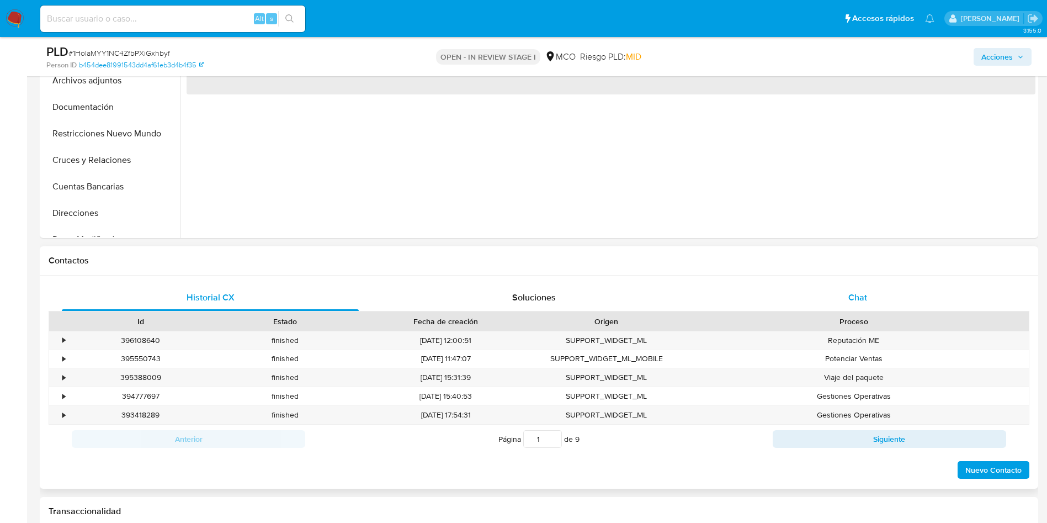
drag, startPoint x: 889, startPoint y: 280, endPoint x: 885, endPoint y: 285, distance: 6.3
click at [889, 281] on div "Historial CX Soluciones Chat Id Estado Fecha de creación Origen Proceso • 39610…" at bounding box center [539, 381] width 998 height 213
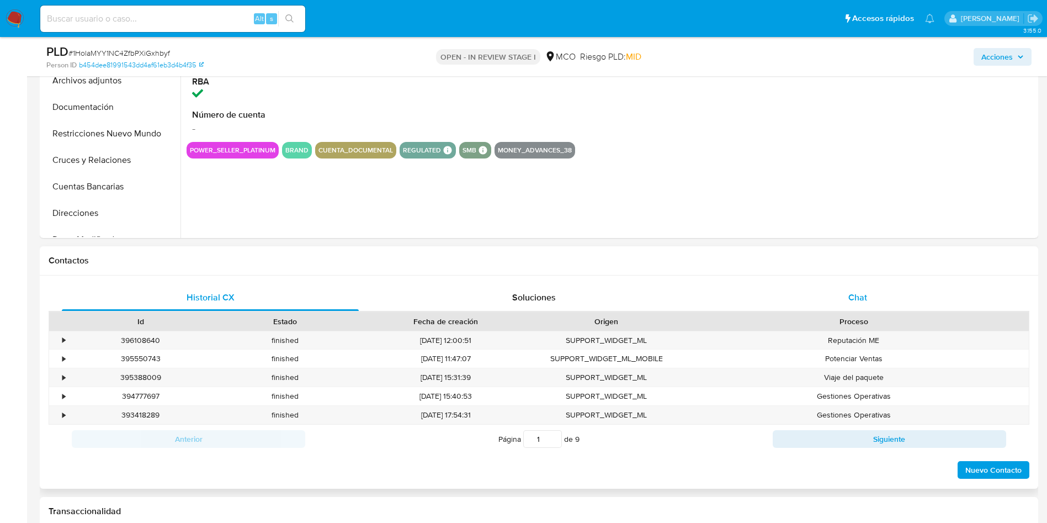
click at [877, 291] on div "Chat" at bounding box center [857, 297] width 297 height 26
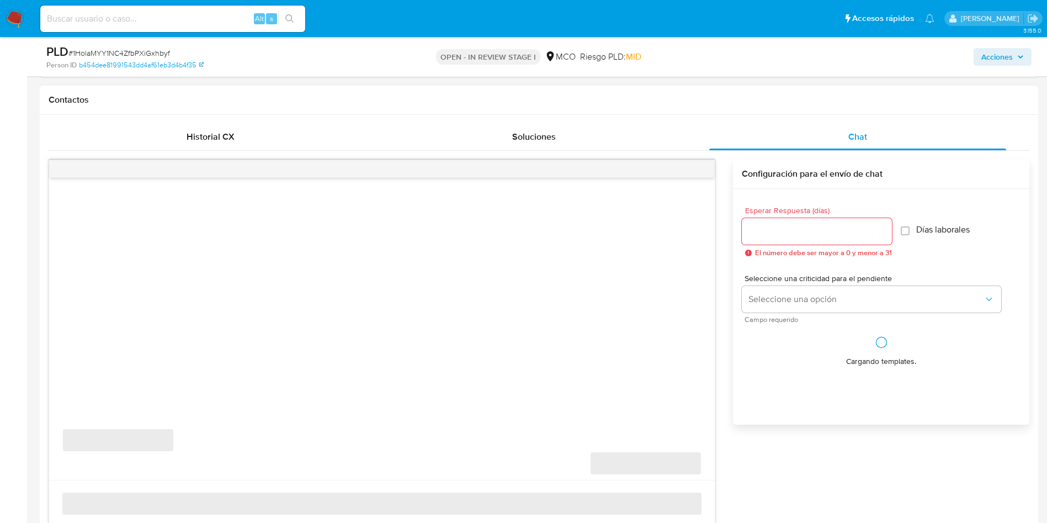
select select "10"
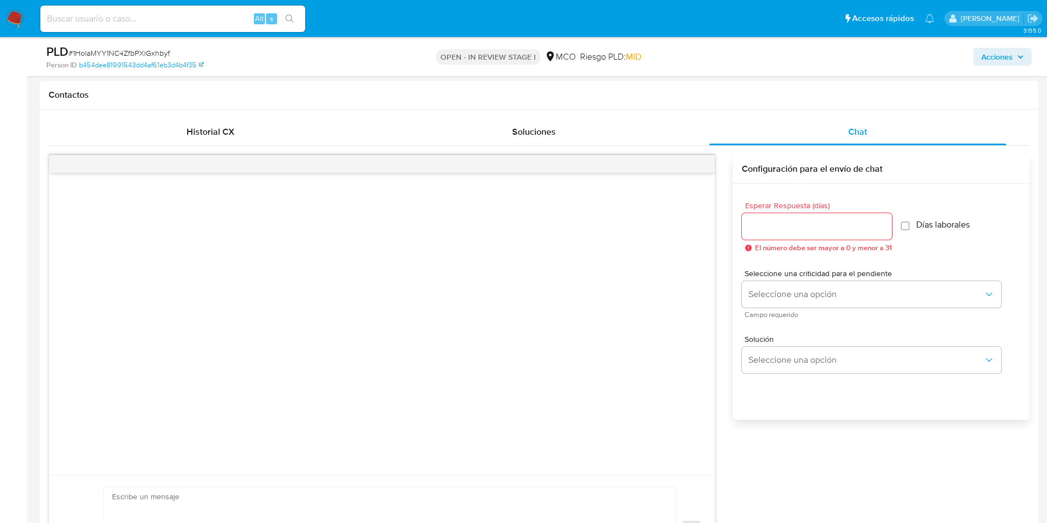
click at [799, 231] on input "Esperar Respuesta (días)" at bounding box center [817, 226] width 150 height 14
type input "3"
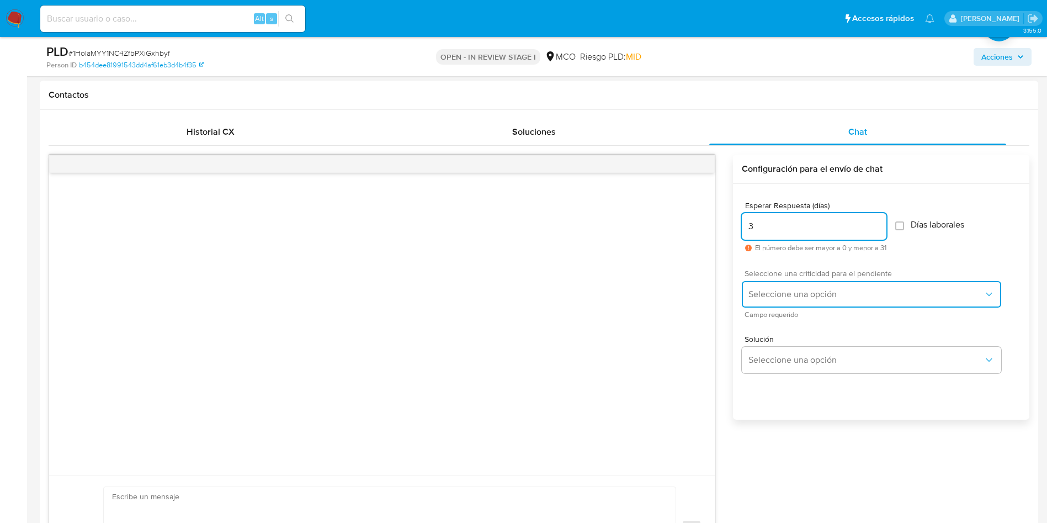
click at [795, 288] on button "Seleccione una opción" at bounding box center [871, 294] width 259 height 26
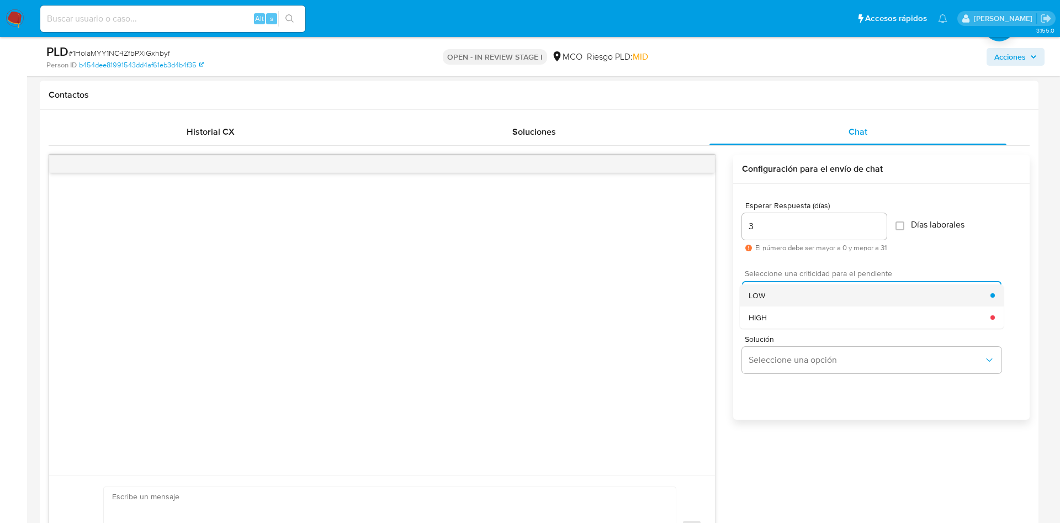
click at [795, 300] on div "LOW" at bounding box center [869, 295] width 242 height 22
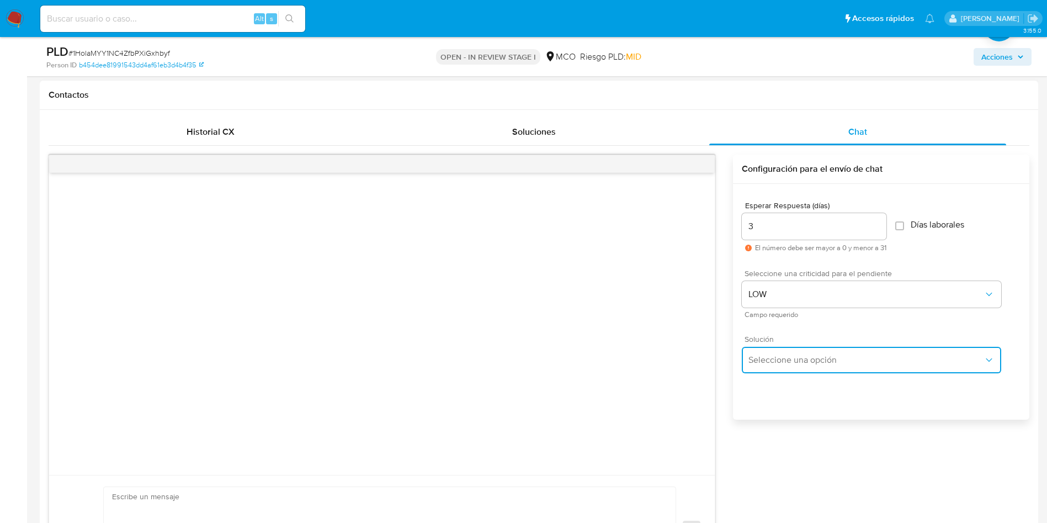
click at [801, 357] on span "Seleccione una opción" at bounding box center [865, 359] width 235 height 11
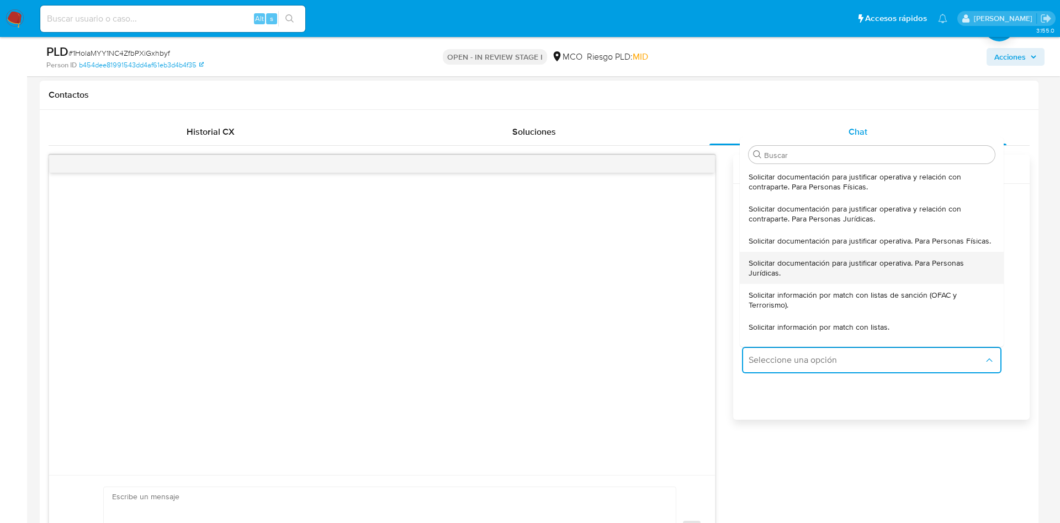
click at [865, 277] on span "Solicitar documentación para justificar operativa. Para Personas Jurídicas." at bounding box center [871, 268] width 246 height 20
type textarea "Hola,En Mercado Libre nos importa tu seguridad. Por eso, necesitamos verificar …"
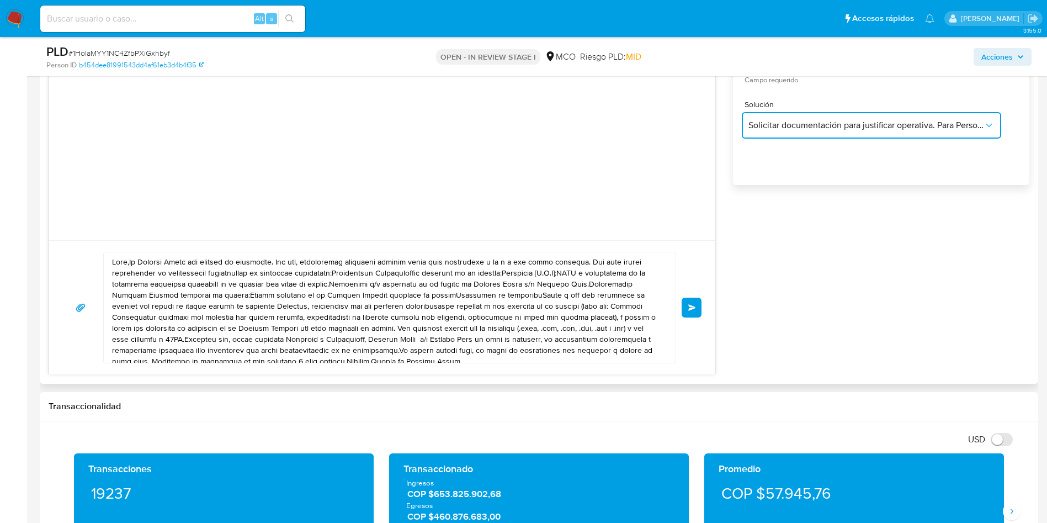
scroll to position [745, 0]
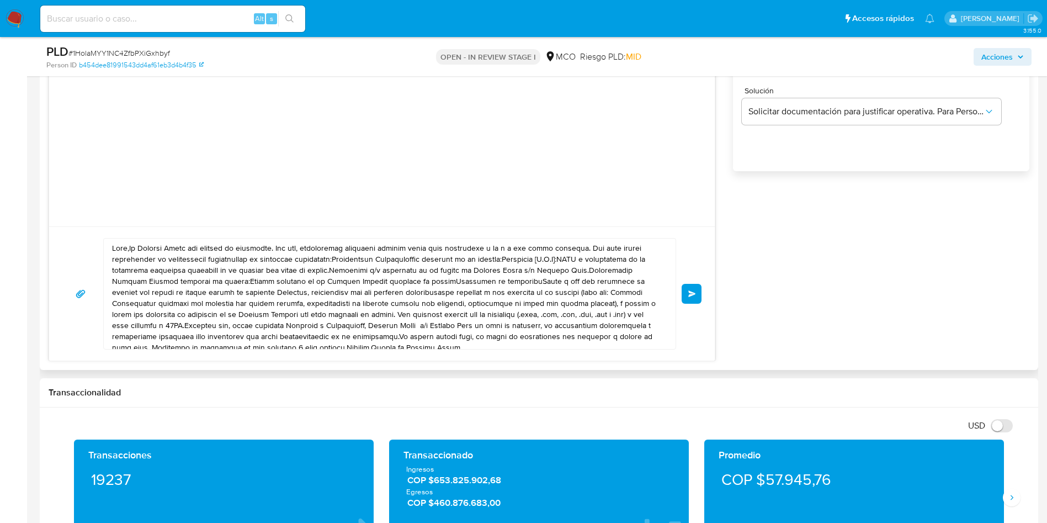
click at [272, 333] on textarea at bounding box center [387, 293] width 550 height 110
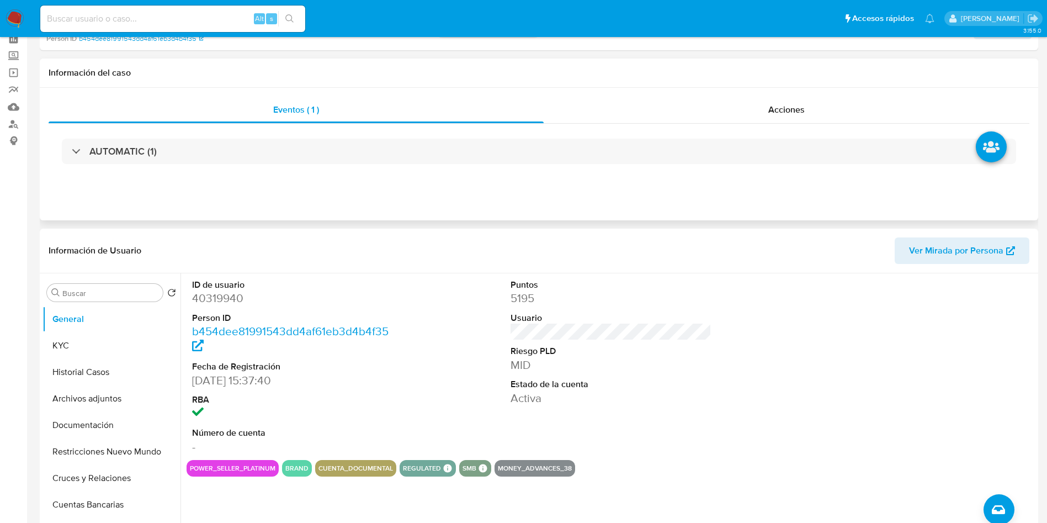
scroll to position [0, 0]
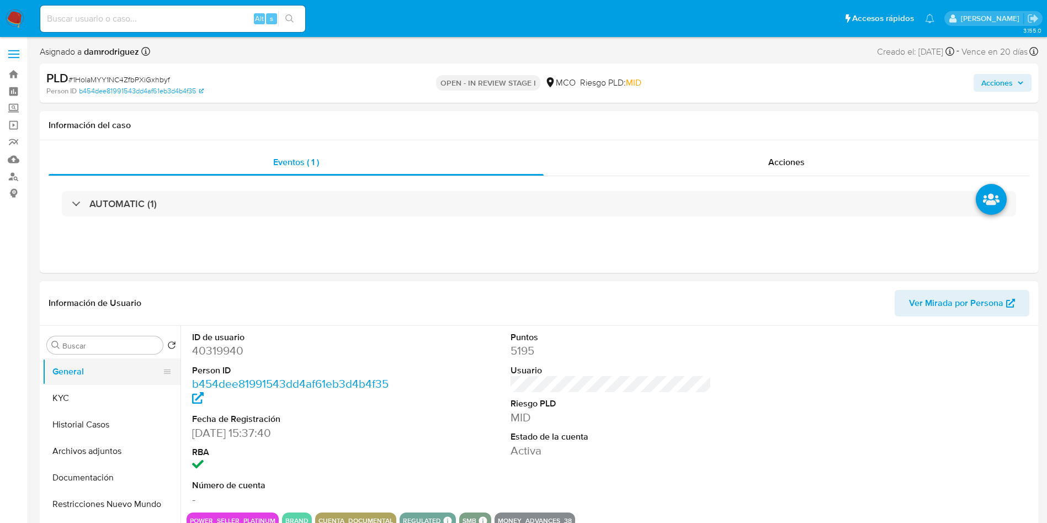
click at [84, 371] on button "General" at bounding box center [106, 371] width 129 height 26
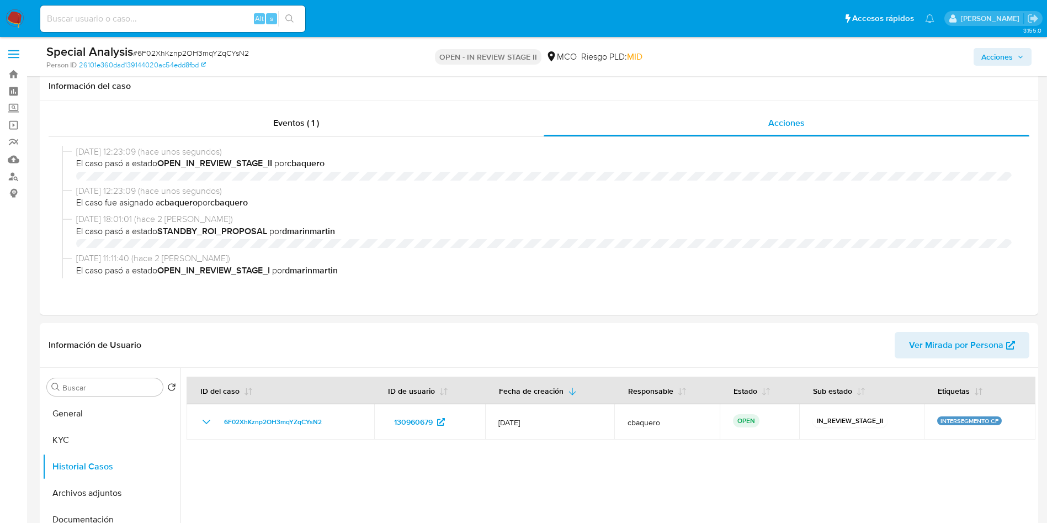
select select "10"
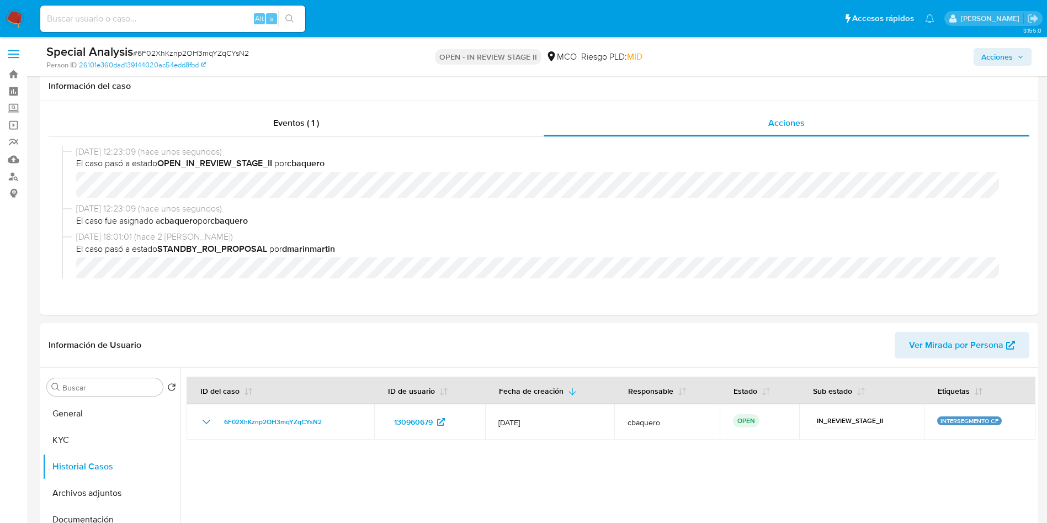
scroll to position [83, 0]
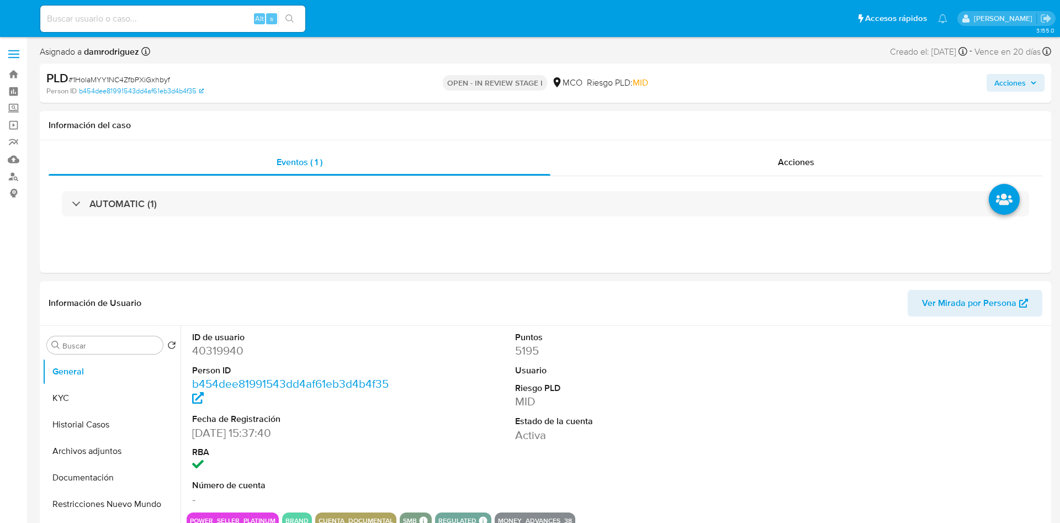
select select "10"
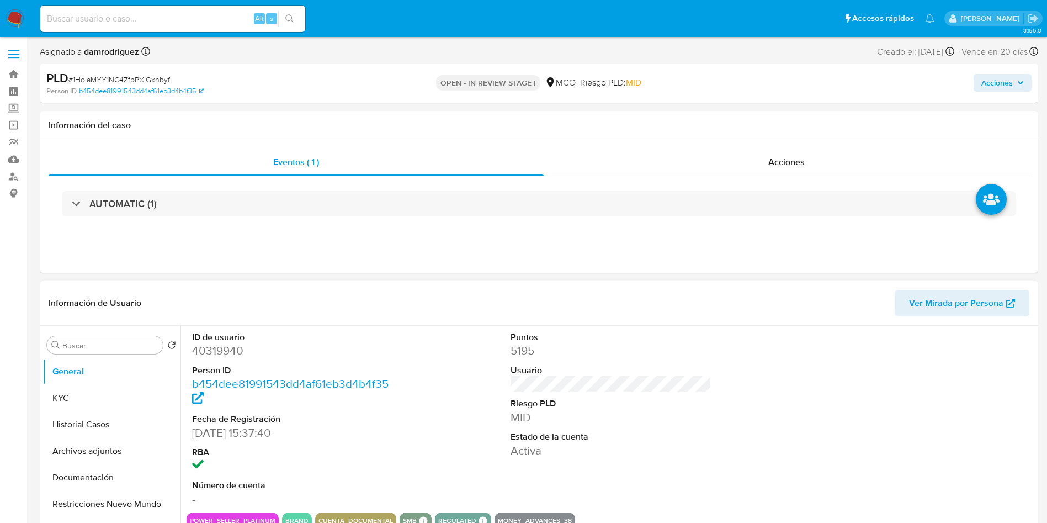
click at [223, 352] on dd "40319940" at bounding box center [292, 350] width 201 height 15
copy dd "40319940"
click at [452, 376] on div "ID de usuario 40319940 Person ID b454dee81991543dd4af61eb3d4b4f35 Fecha de Regi…" at bounding box center [611, 419] width 849 height 187
click at [204, 361] on dl "ID de usuario 40319940 Person ID b454dee81991543dd4af61eb3d4b4f35 Fecha de Regi…" at bounding box center [292, 419] width 201 height 176
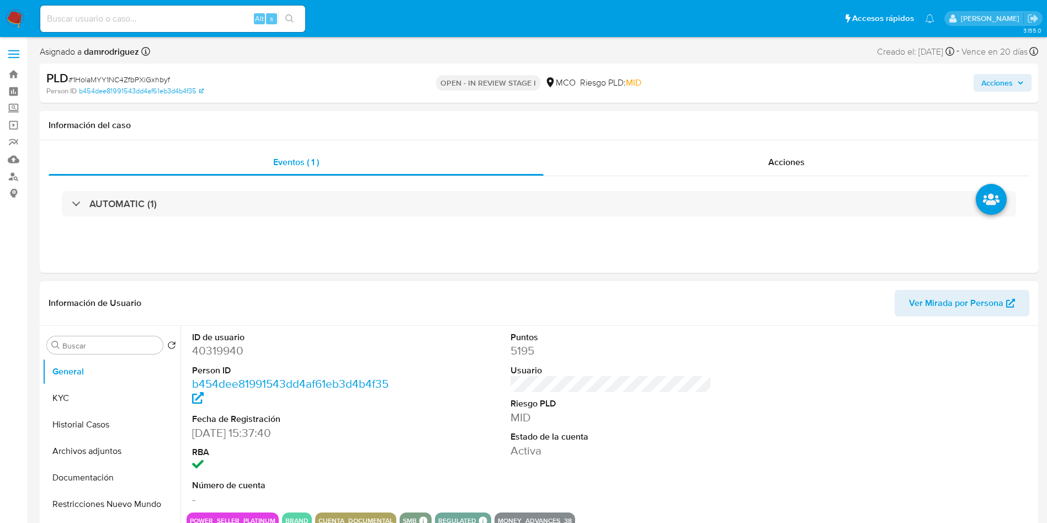
click at [219, 343] on dd "40319940" at bounding box center [292, 350] width 201 height 15
copy dd "40319940"
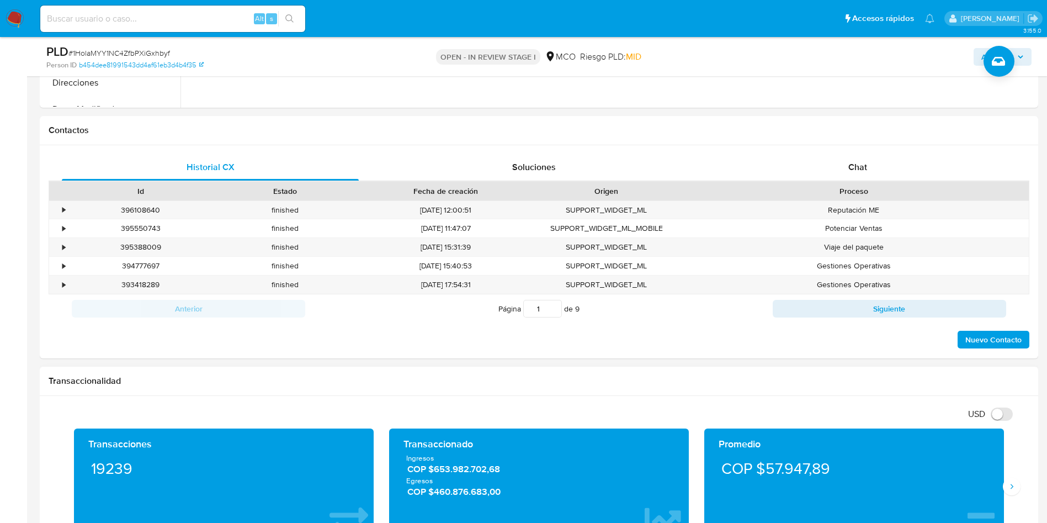
scroll to position [497, 0]
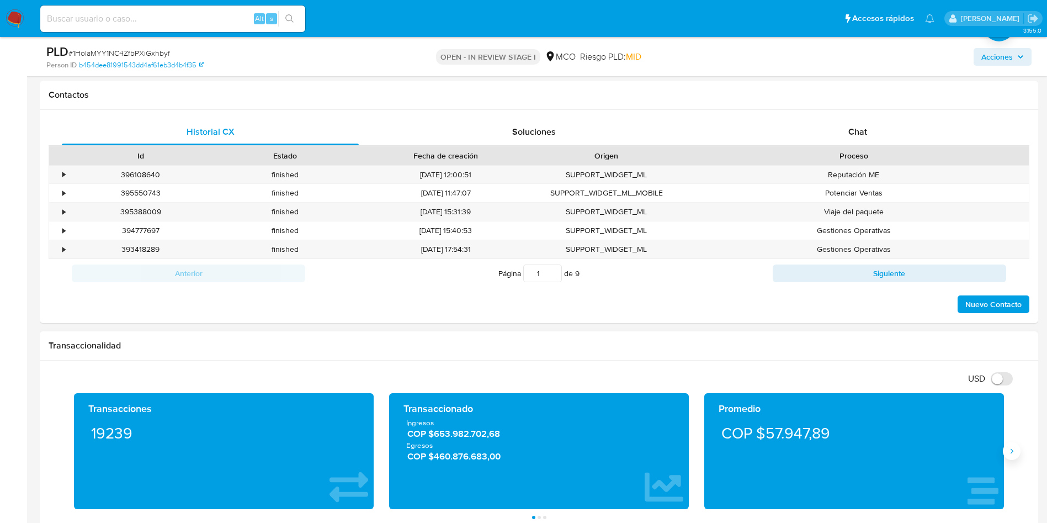
click at [1013, 454] on icon "Siguiente" at bounding box center [1011, 450] width 9 height 9
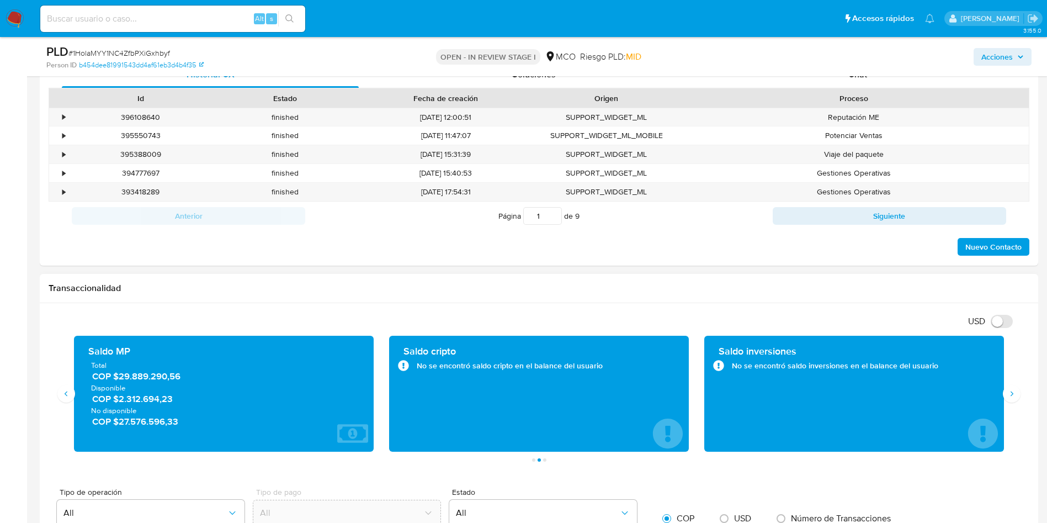
scroll to position [579, 0]
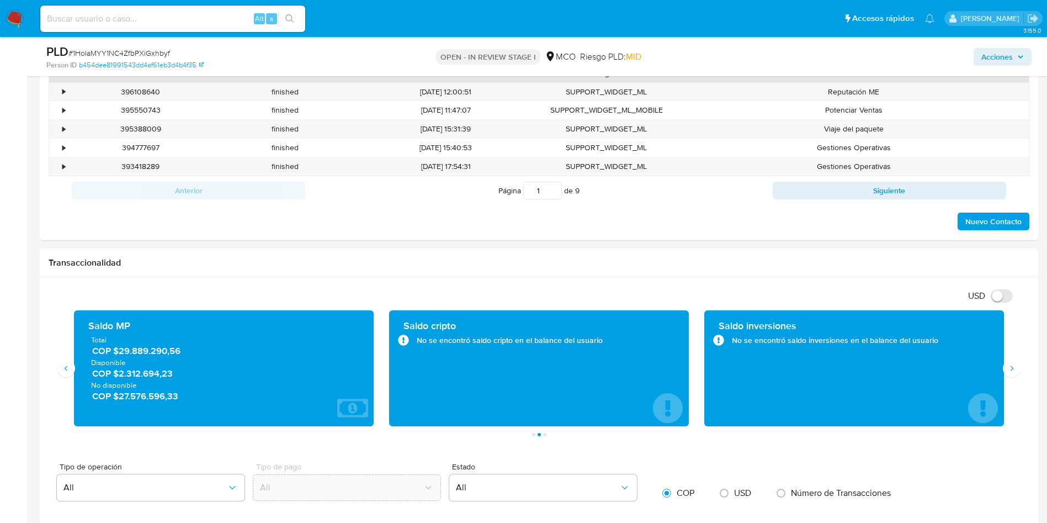
click at [143, 373] on span "COP $2.312.694,23" at bounding box center [224, 373] width 264 height 13
click at [135, 409] on div "Saldo MP Total COP $29.889.290,56 Disponible COP $2.312.694,23 No disponible CO…" at bounding box center [224, 368] width 282 height 98
click at [139, 402] on div "Saldo MP Total COP $29.889.290,56 Disponible COP $2.312.694,23 No disponible CO…" at bounding box center [224, 368] width 282 height 98
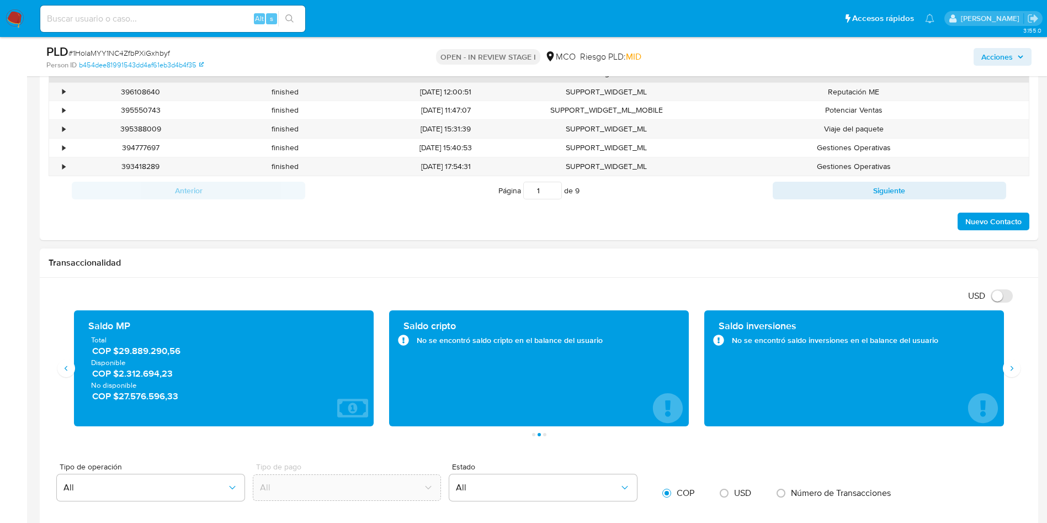
click at [139, 402] on div "Saldo MP Total COP $29.889.290,56 Disponible COP $2.312.694,23 No disponible CO…" at bounding box center [224, 368] width 282 height 98
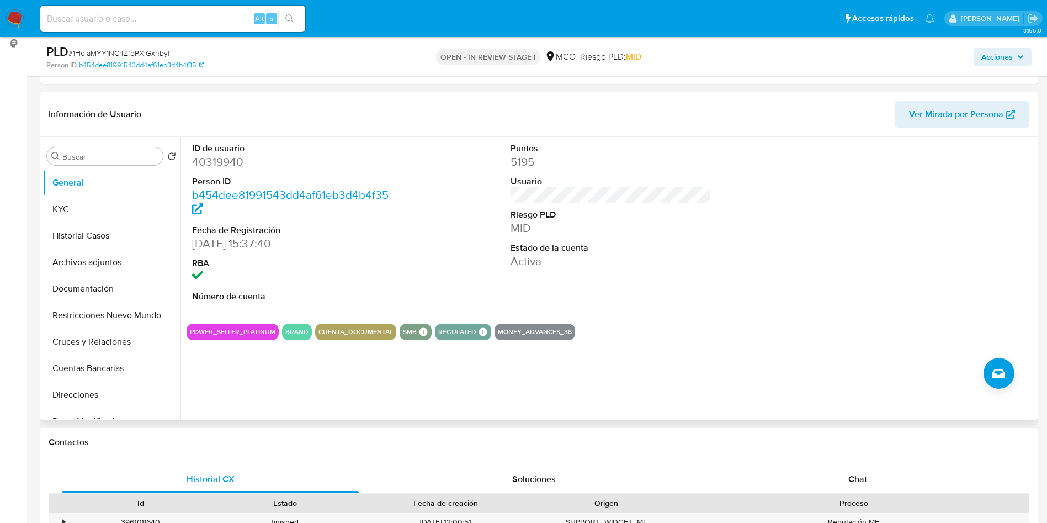
scroll to position [166, 0]
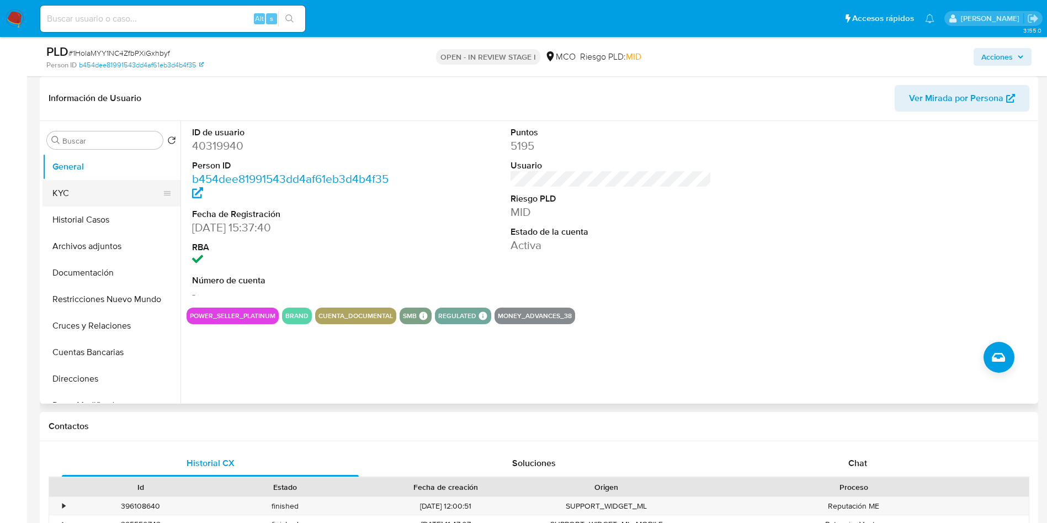
click at [72, 193] on button "KYC" at bounding box center [106, 193] width 129 height 26
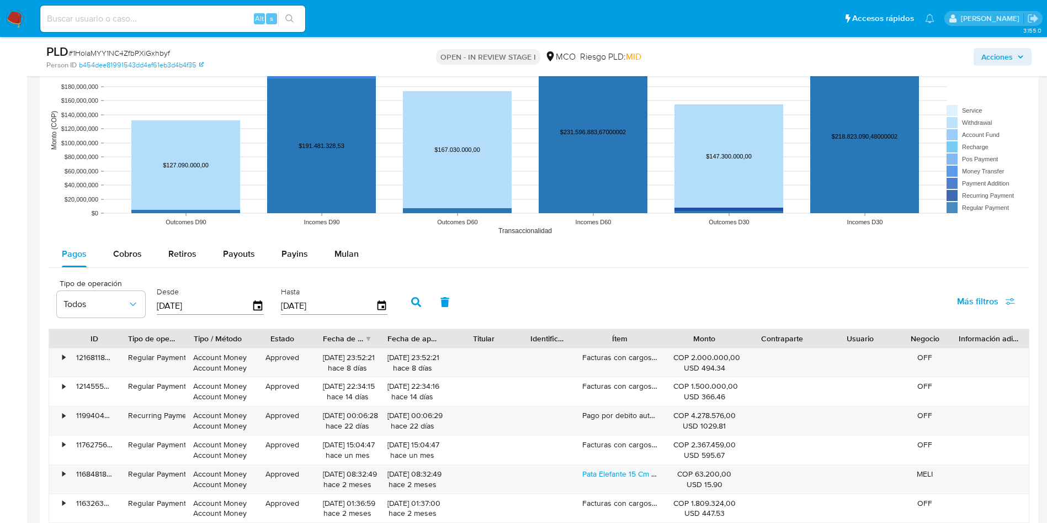
scroll to position [1076, 0]
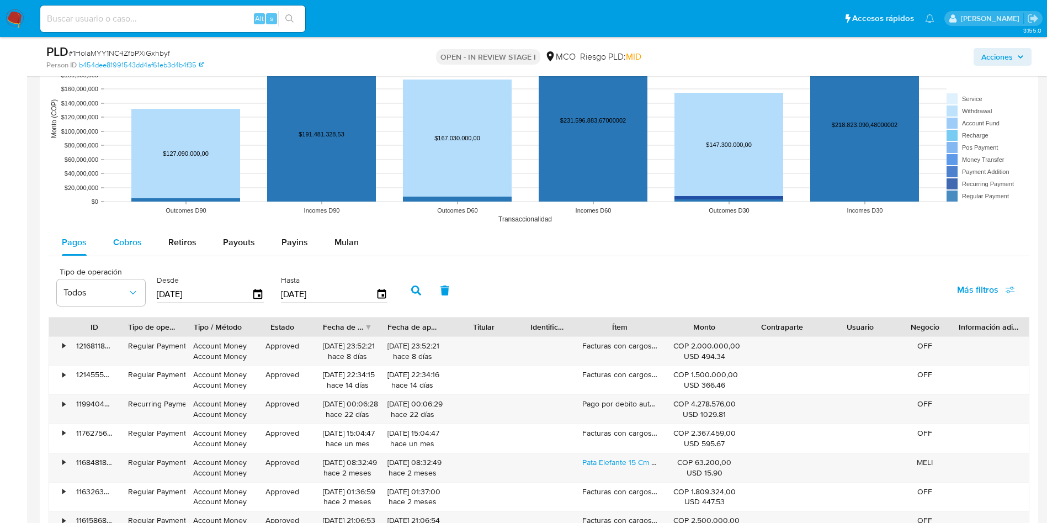
click at [109, 235] on button "Cobros" at bounding box center [127, 242] width 55 height 26
select select "10"
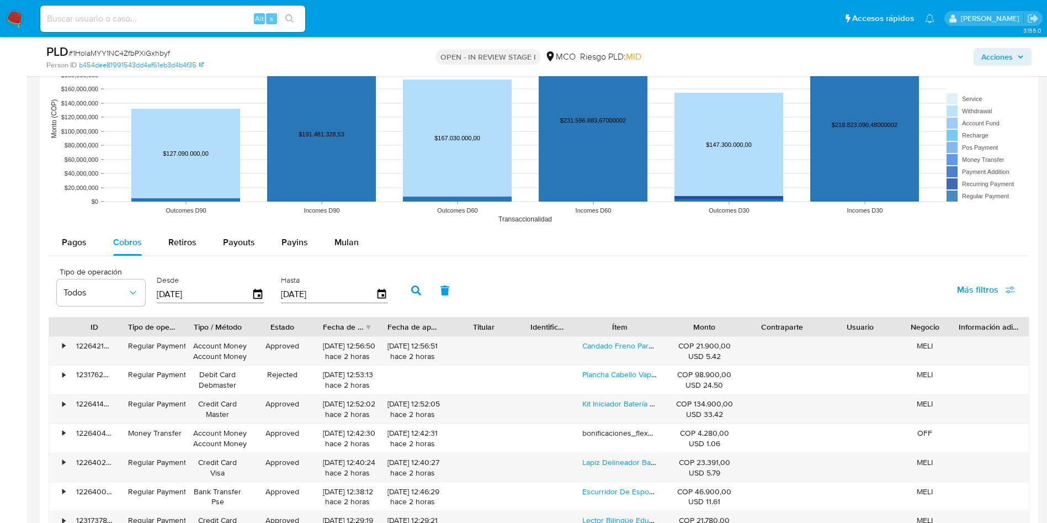
type button "1"
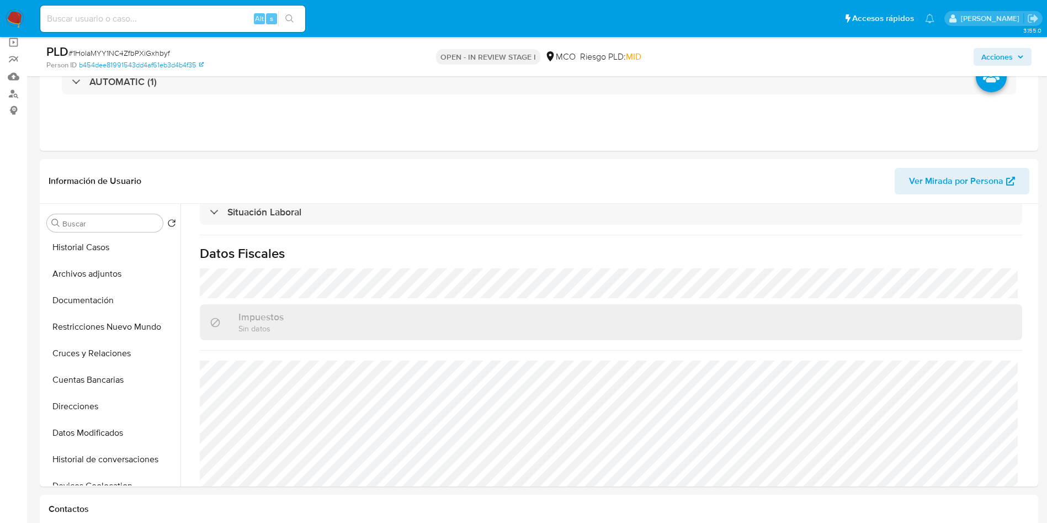
scroll to position [0, 0]
click at [118, 437] on button "Cuentas Bancarias" at bounding box center [106, 435] width 129 height 26
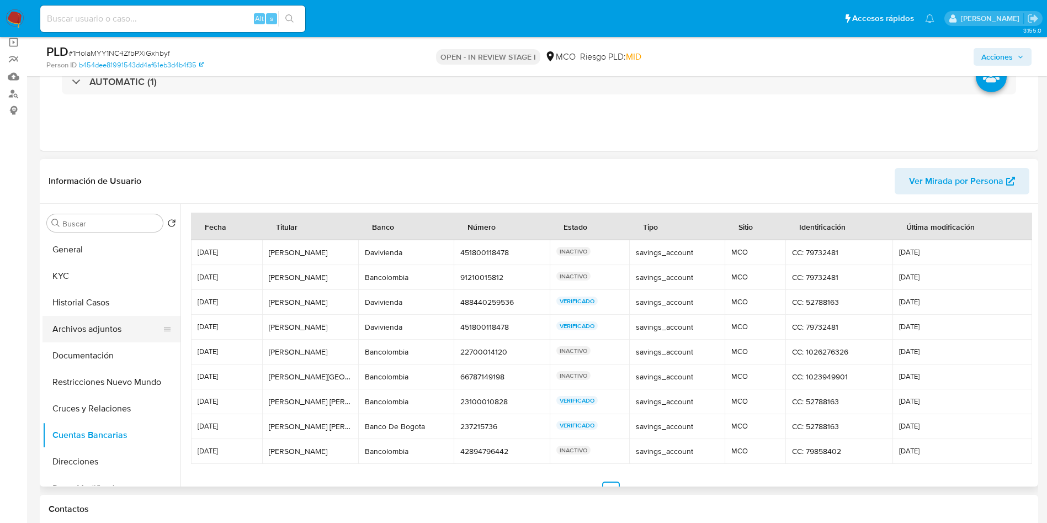
click at [104, 327] on button "Archivos adjuntos" at bounding box center [106, 329] width 129 height 26
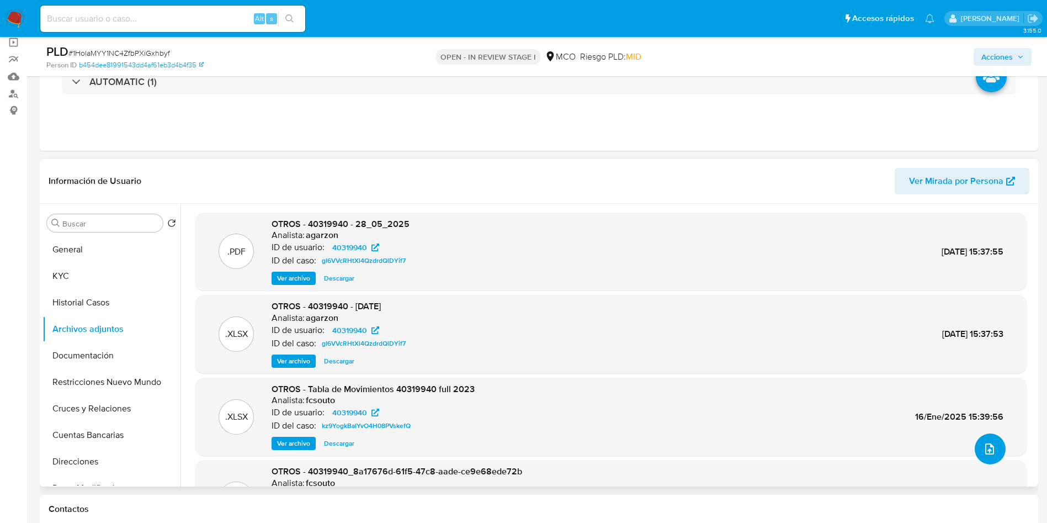
click at [983, 443] on icon "upload-file" at bounding box center [989, 448] width 13 height 13
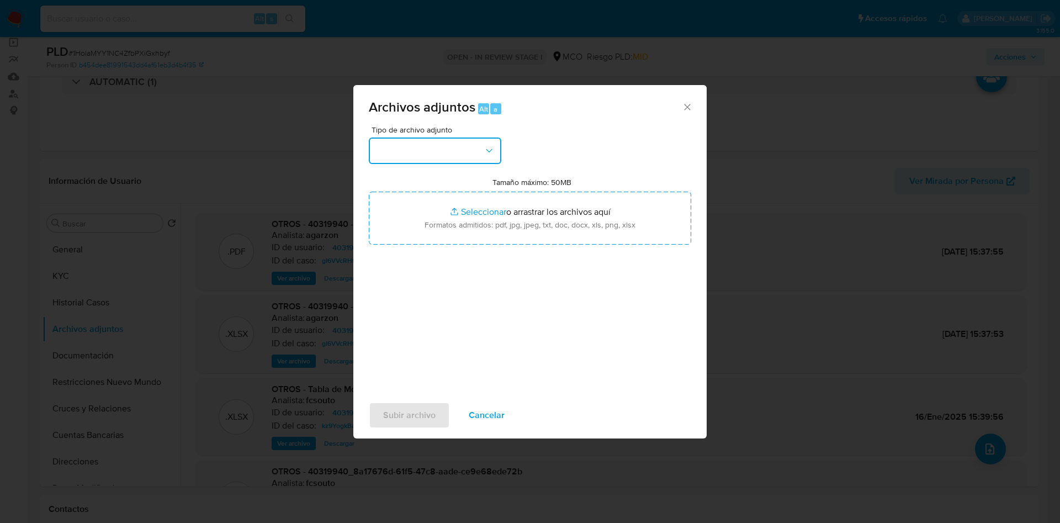
click at [459, 147] on button "button" at bounding box center [435, 150] width 132 height 26
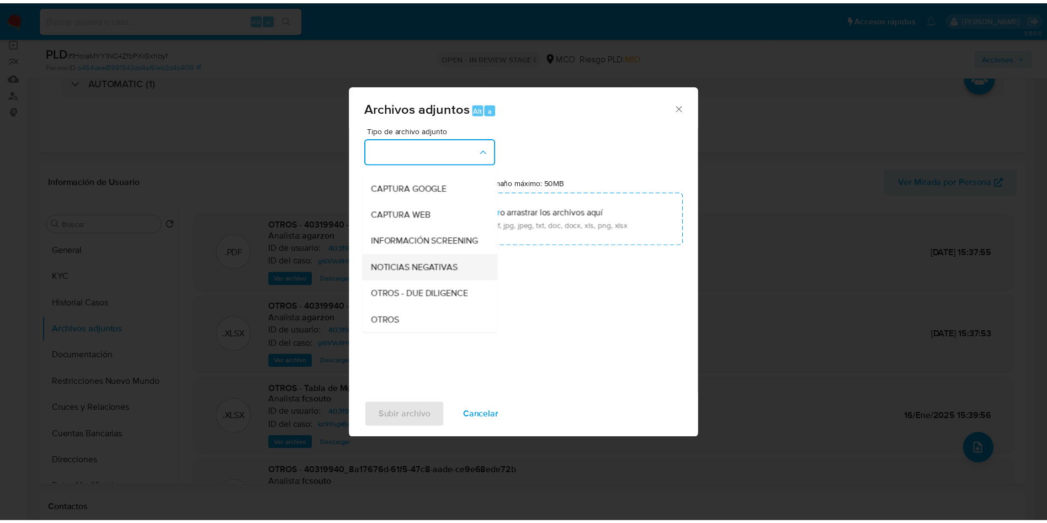
scroll to position [83, 0]
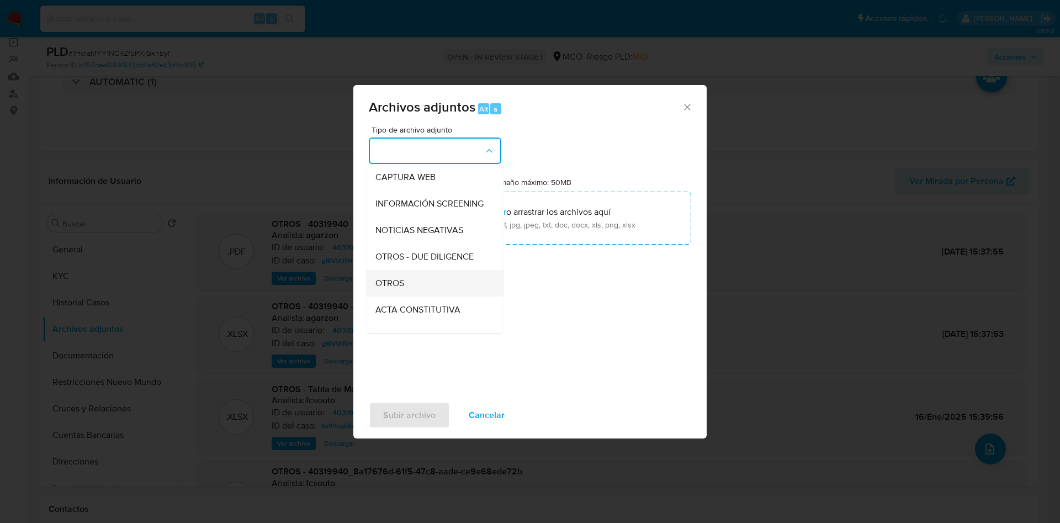
click at [395, 289] on span "OTROS" at bounding box center [389, 283] width 29 height 11
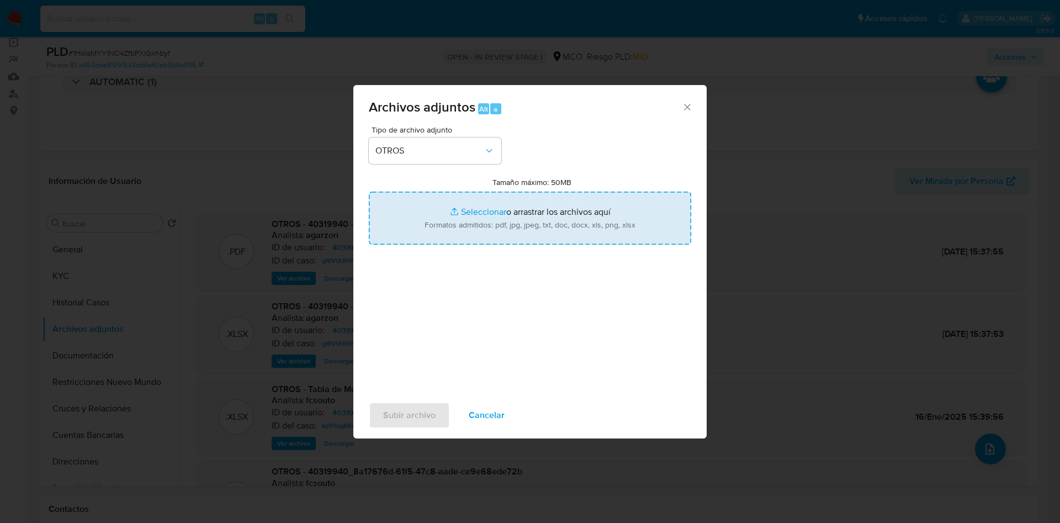
click at [552, 214] on input "Tamaño máximo: 50MB Seleccionar archivos" at bounding box center [530, 218] width 322 height 53
type input "C:\fakepath\40319940 - 21_08_2025.pdf"
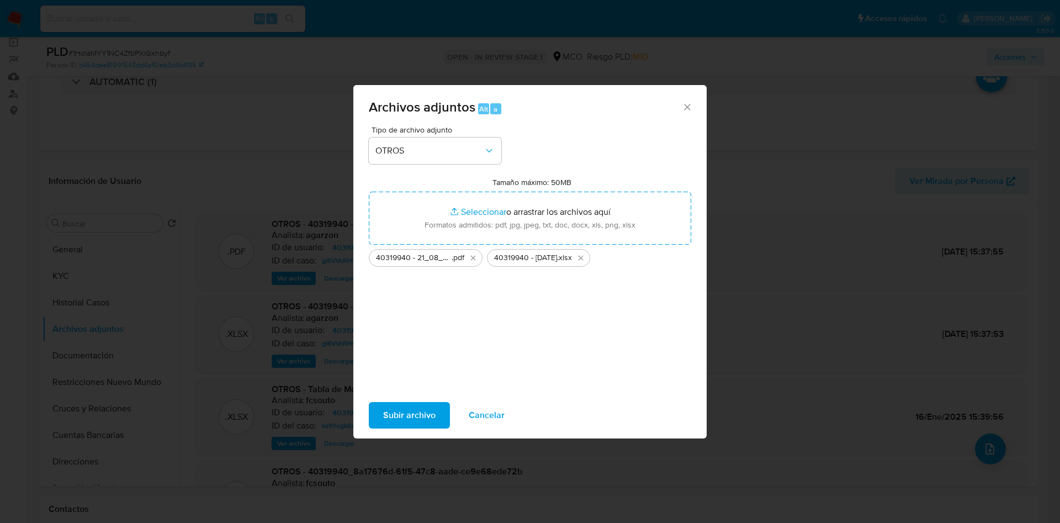
click at [408, 412] on span "Subir archivo" at bounding box center [409, 415] width 52 height 24
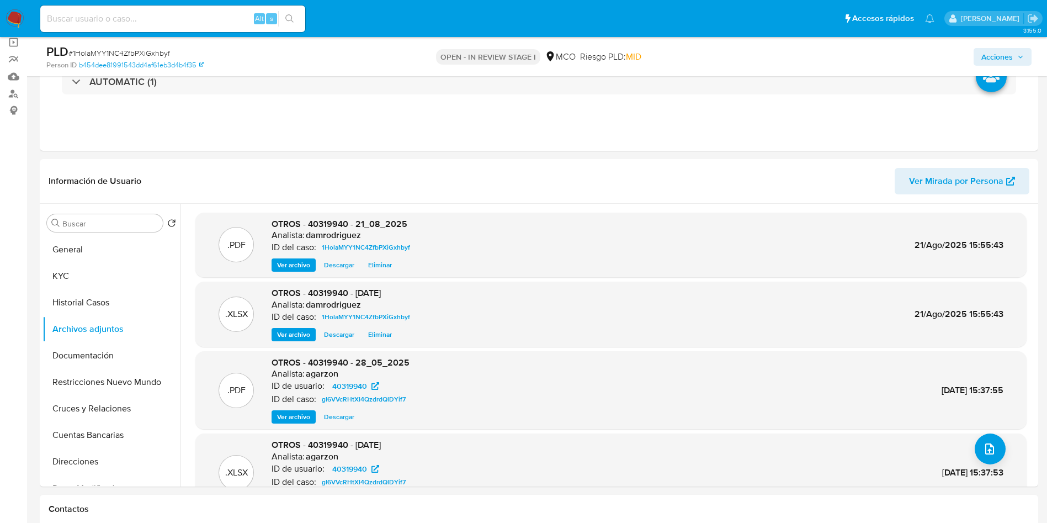
click at [1008, 57] on span "Acciones" at bounding box center [996, 57] width 31 height 18
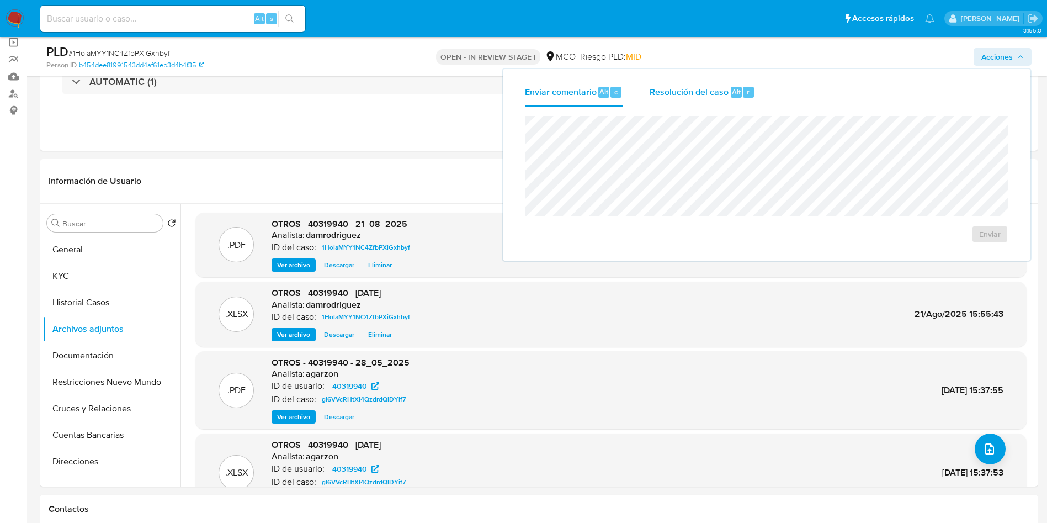
click at [689, 97] on span "Resolución del caso" at bounding box center [689, 91] width 79 height 13
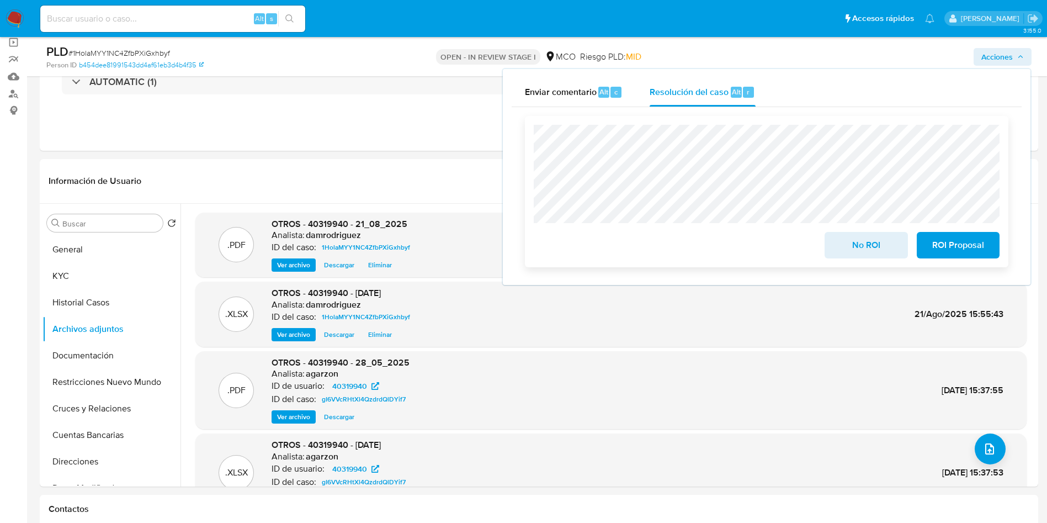
click at [970, 242] on span "ROI Proposal" at bounding box center [958, 245] width 54 height 24
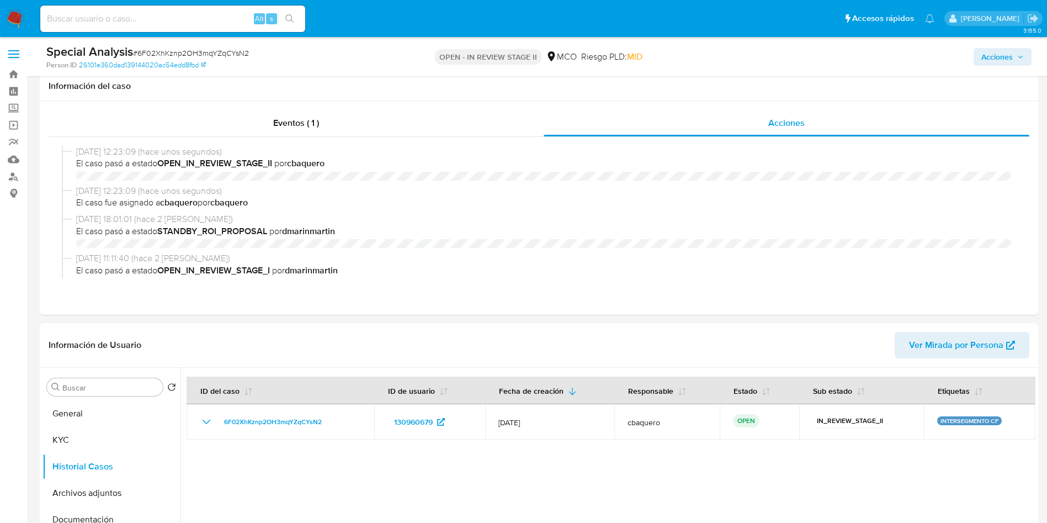
select select "10"
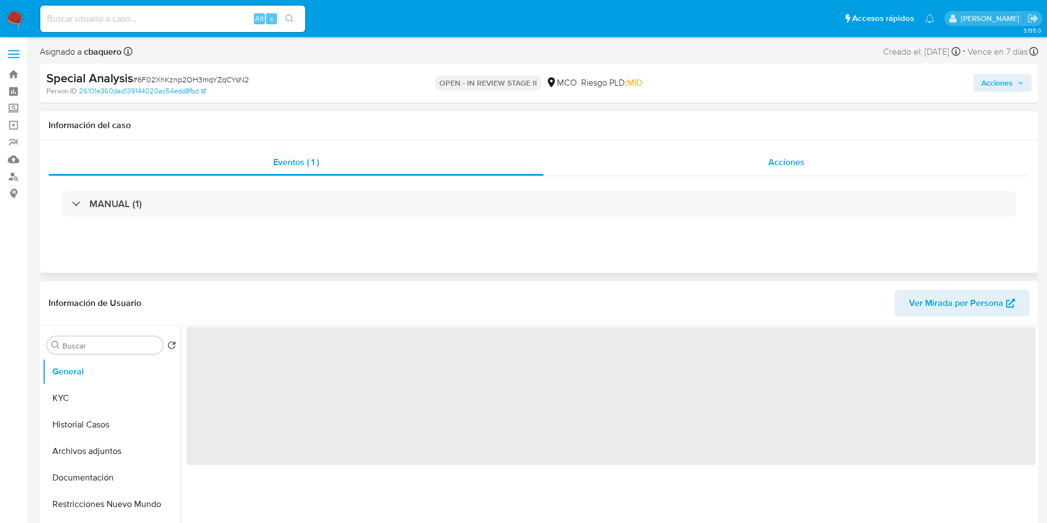
click at [778, 157] on span "Acciones" at bounding box center [786, 162] width 36 height 13
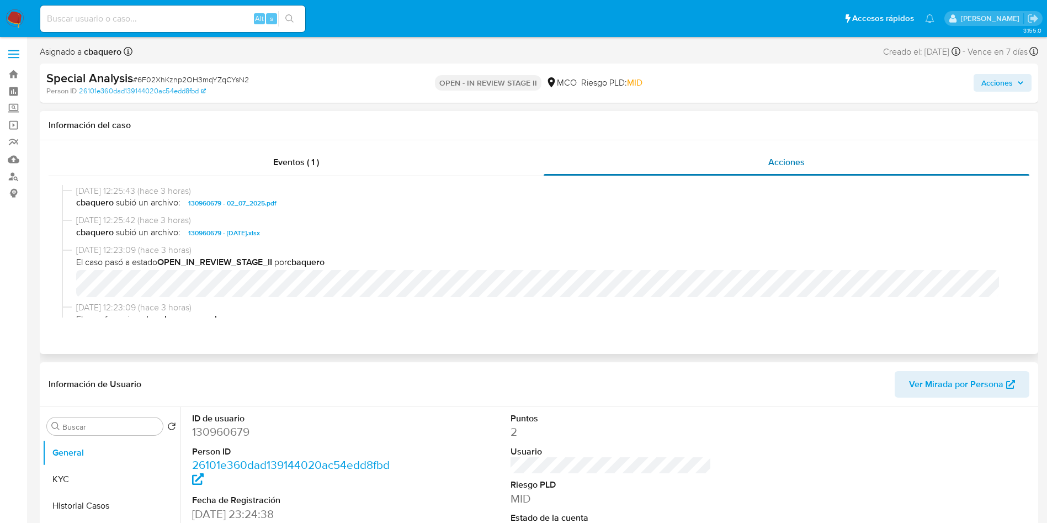
select select "10"
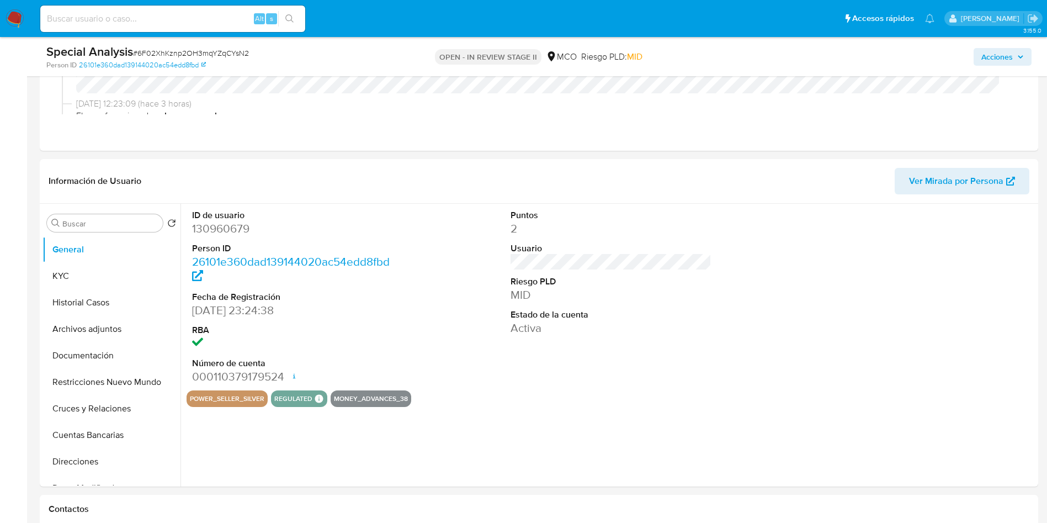
scroll to position [166, 0]
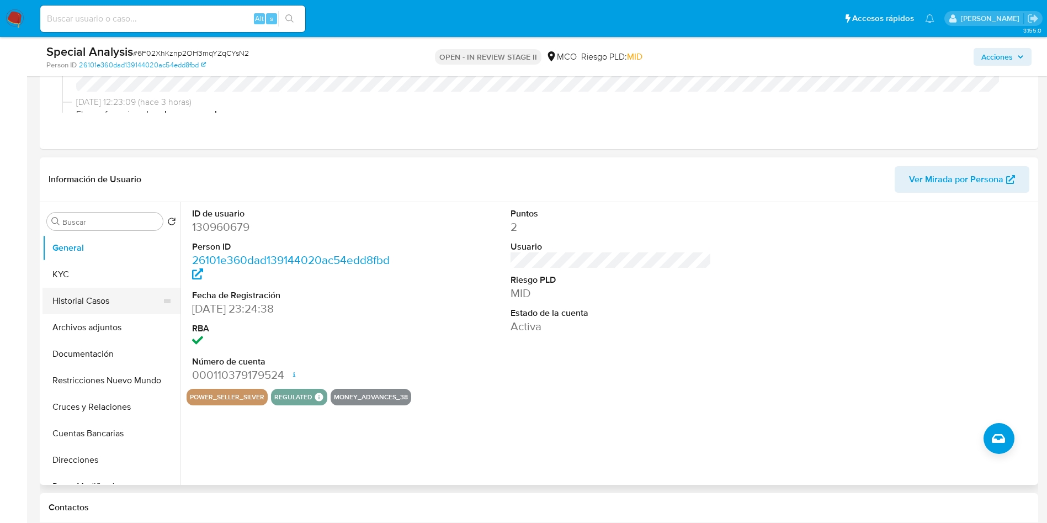
click at [119, 301] on button "Historial Casos" at bounding box center [106, 301] width 129 height 26
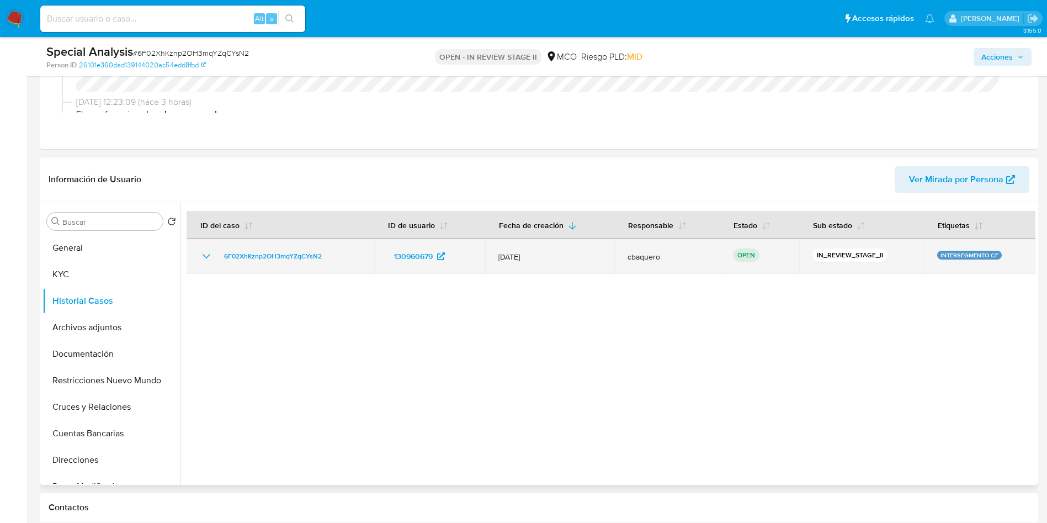
click at [203, 258] on icon "Mostrar/Ocultar" at bounding box center [206, 255] width 13 height 13
click at [202, 257] on icon "Mostrar/Ocultar" at bounding box center [206, 255] width 13 height 13
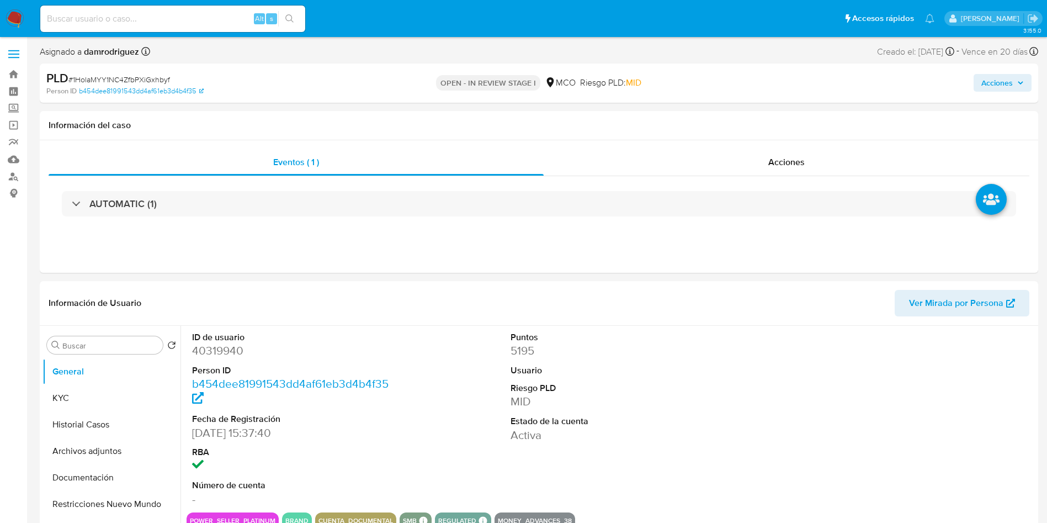
select select "10"
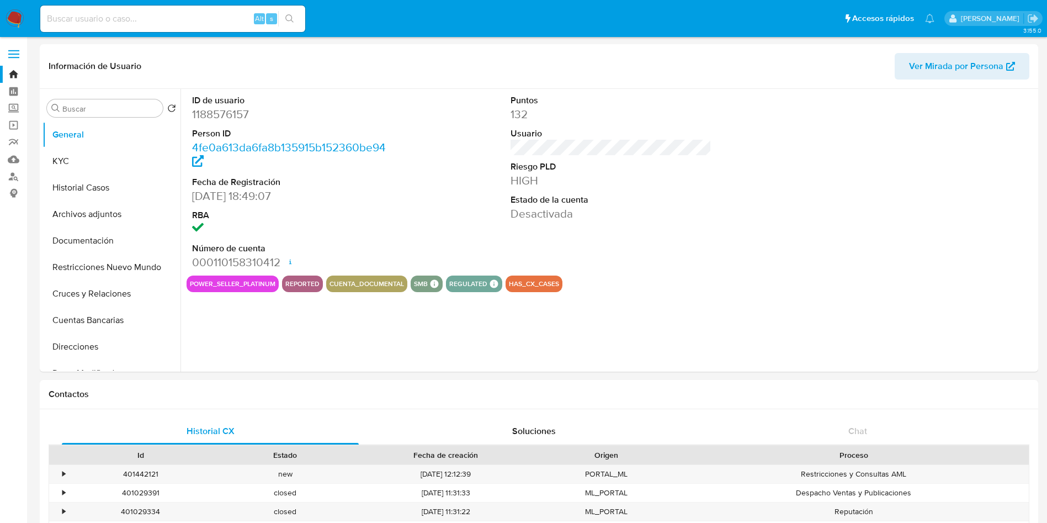
select select "10"
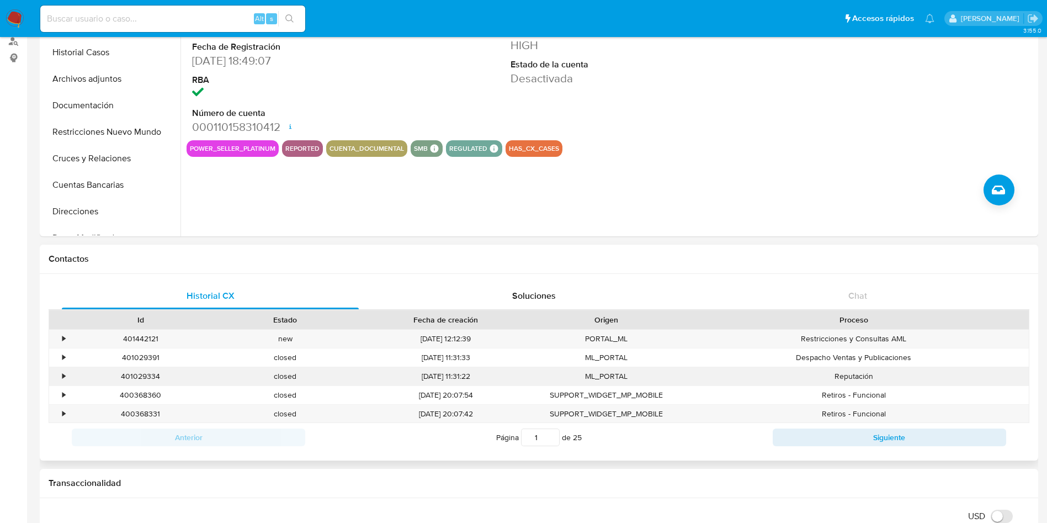
scroll to position [248, 0]
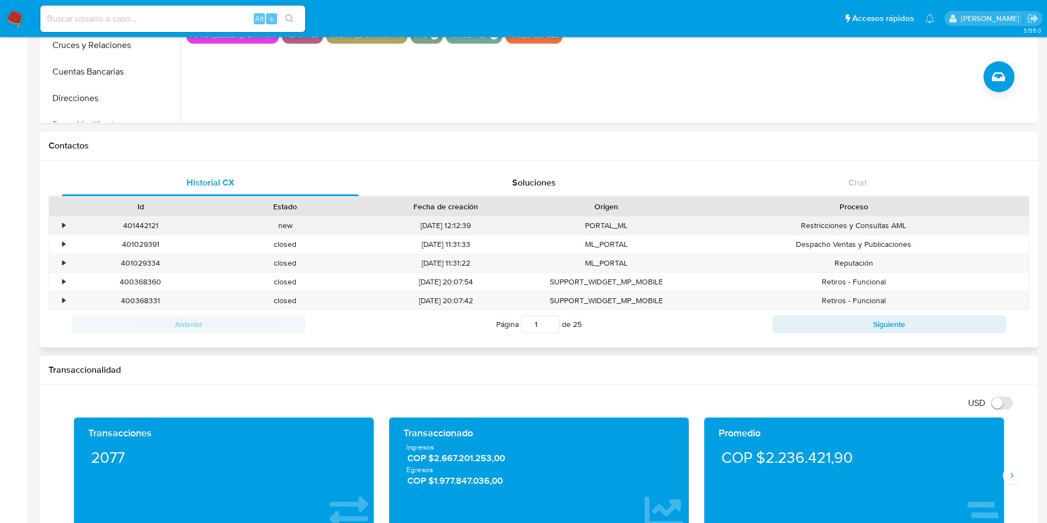
click at [63, 222] on div "•" at bounding box center [63, 225] width 3 height 10
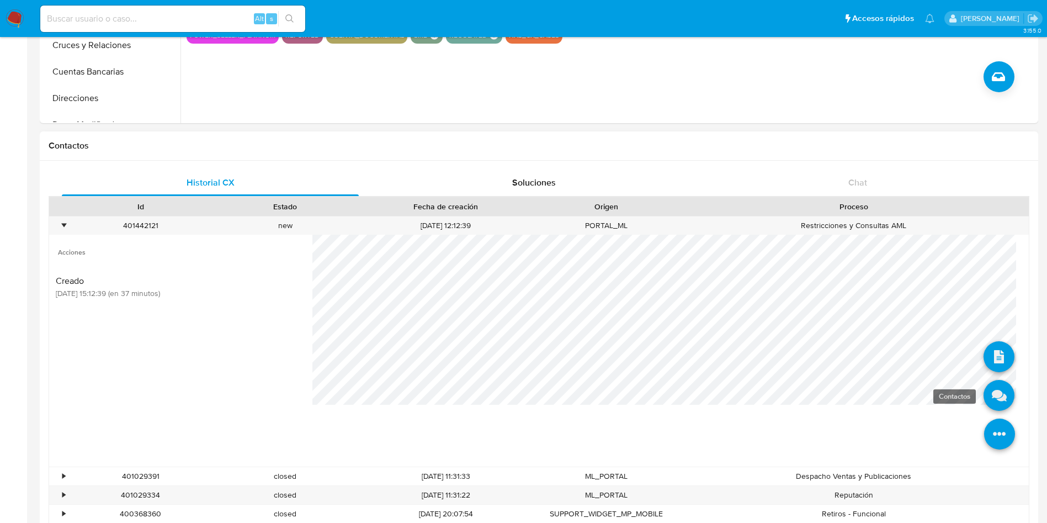
click at [987, 387] on icon at bounding box center [998, 395] width 31 height 31
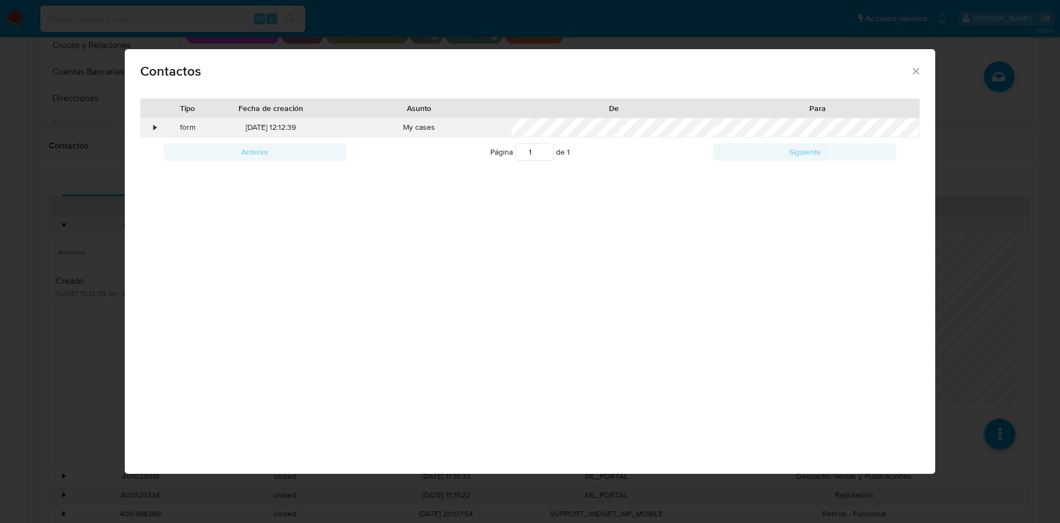
click at [152, 125] on div "•" at bounding box center [150, 127] width 19 height 19
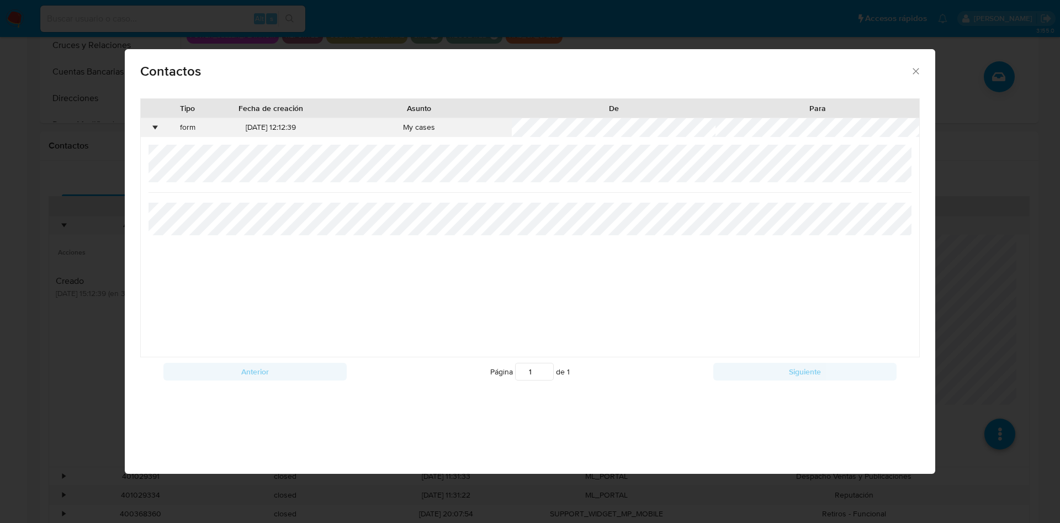
click at [154, 125] on div "•" at bounding box center [155, 127] width 3 height 11
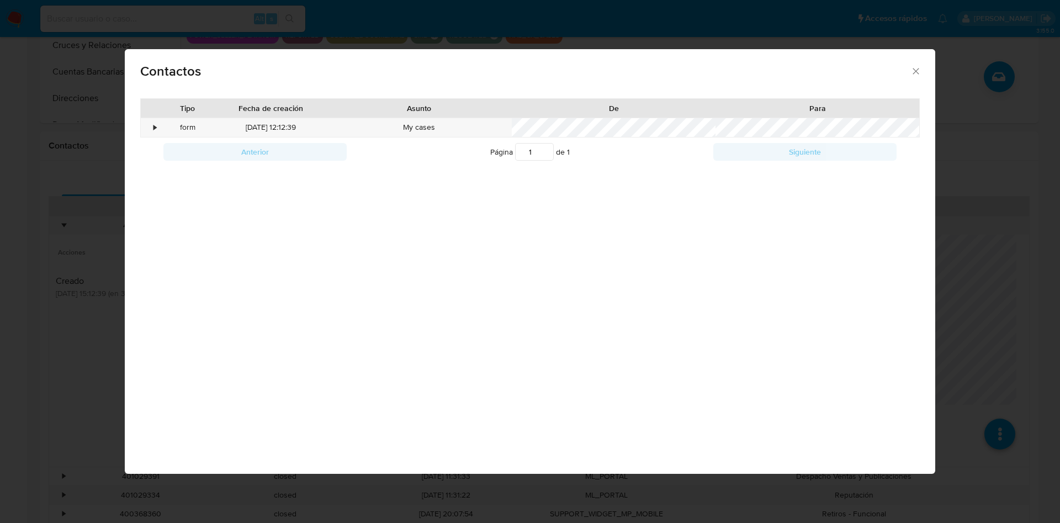
click at [9, 237] on div "Contactos Tipo Fecha de creación Asunto De Para • form [DATE] 12:12:39 My cases…" at bounding box center [530, 261] width 1060 height 523
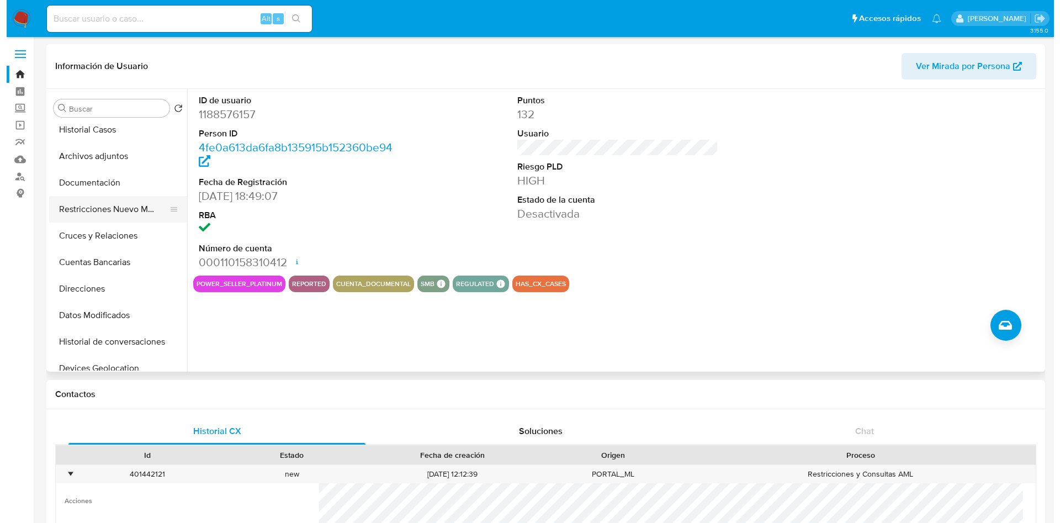
scroll to position [83, 0]
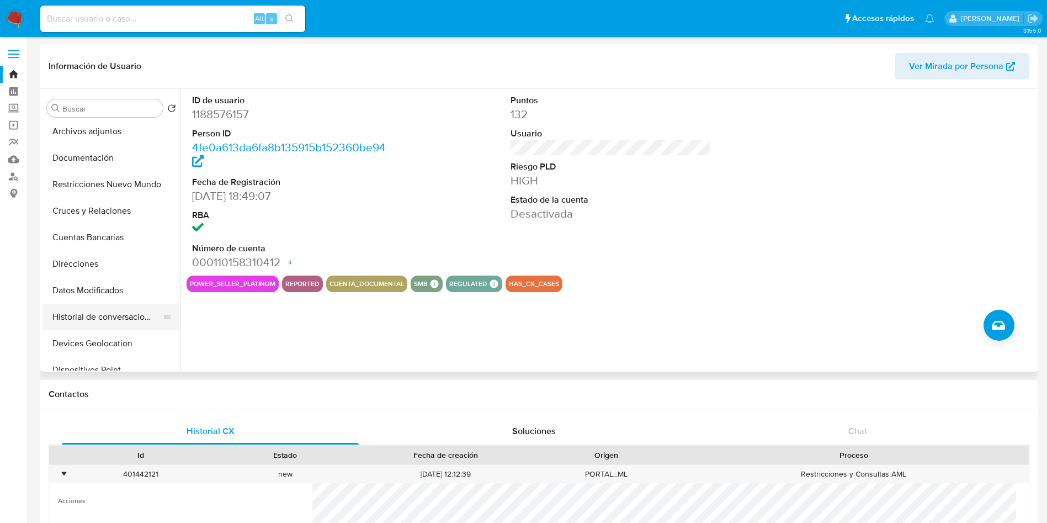
click at [111, 329] on button "Historial de conversaciones" at bounding box center [106, 317] width 129 height 26
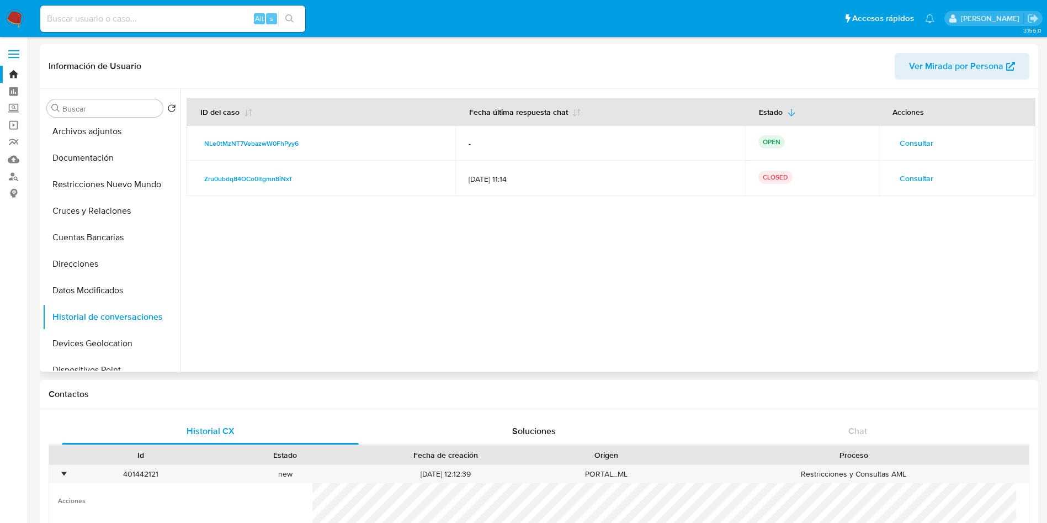
click at [922, 142] on span "Consultar" at bounding box center [917, 142] width 34 height 15
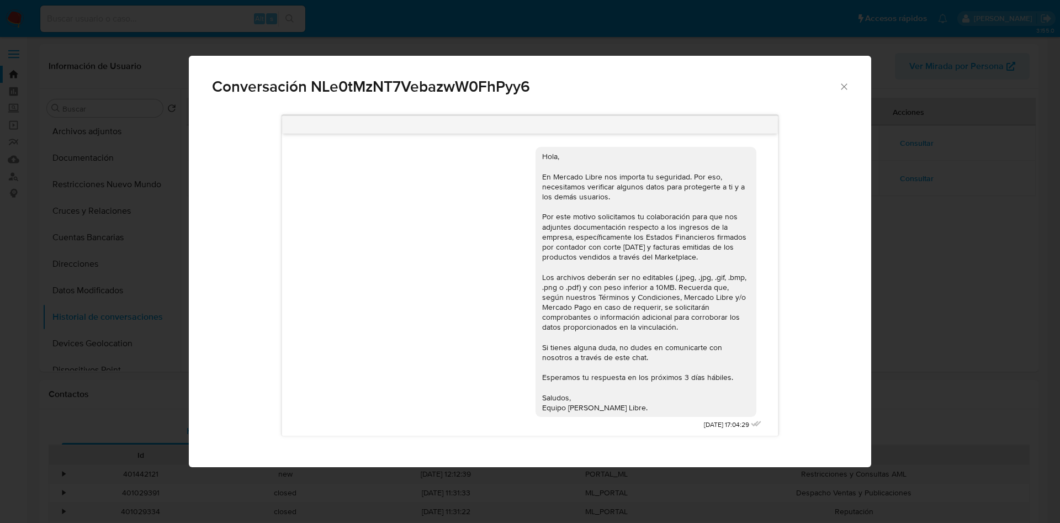
scroll to position [3, 0]
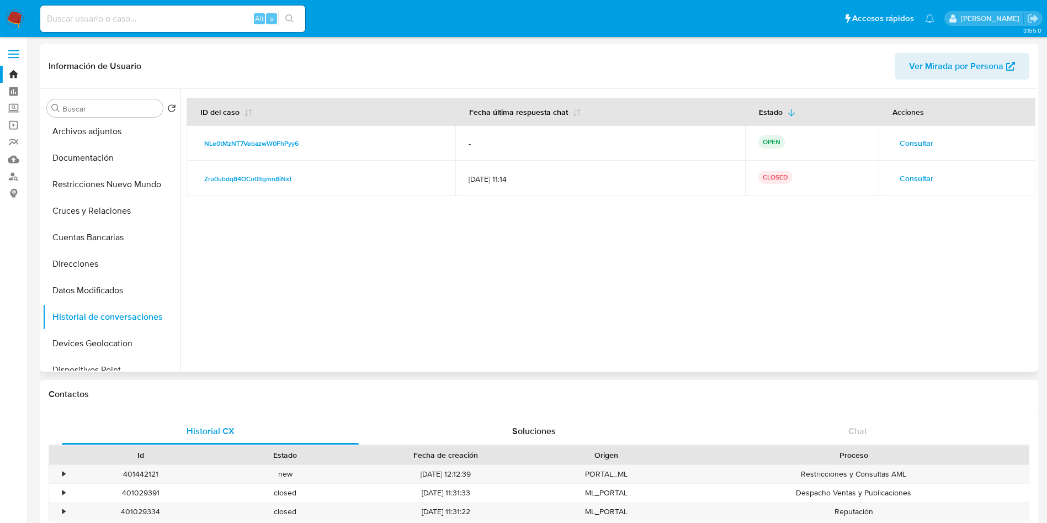
click at [914, 145] on span "Consultar" at bounding box center [917, 142] width 34 height 15
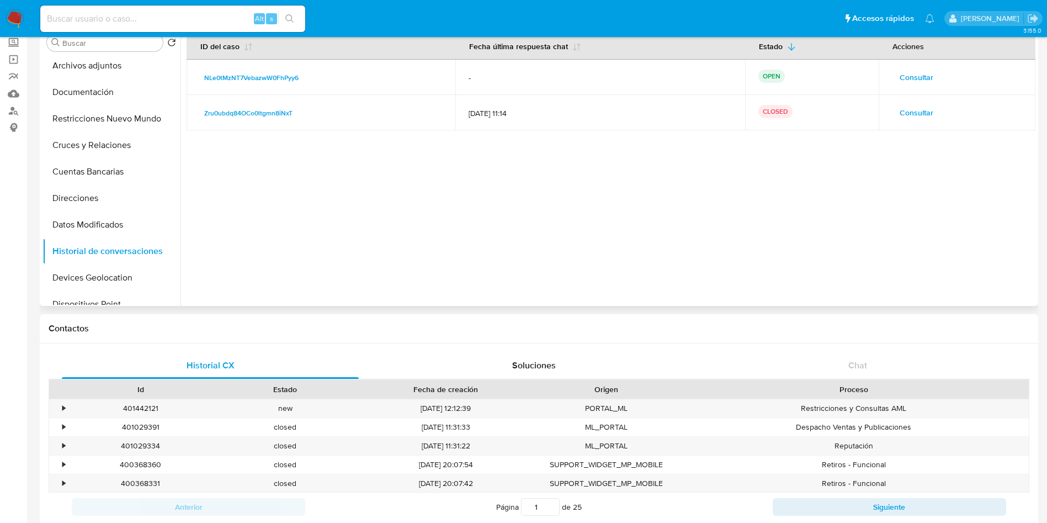
scroll to position [166, 0]
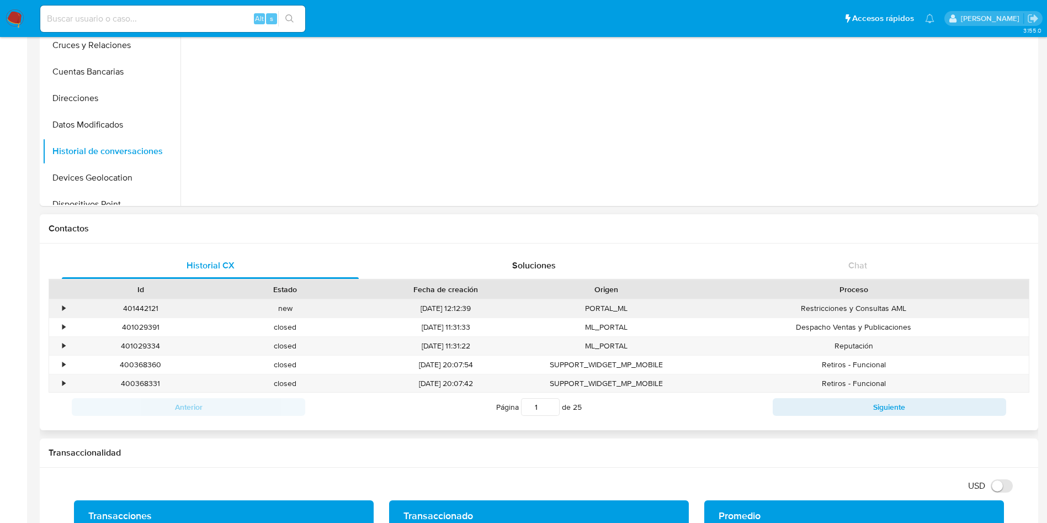
drag, startPoint x: 449, startPoint y: 308, endPoint x: 476, endPoint y: 308, distance: 27.0
click at [475, 308] on div "[DATE] 12:12:39" at bounding box center [446, 308] width 177 height 18
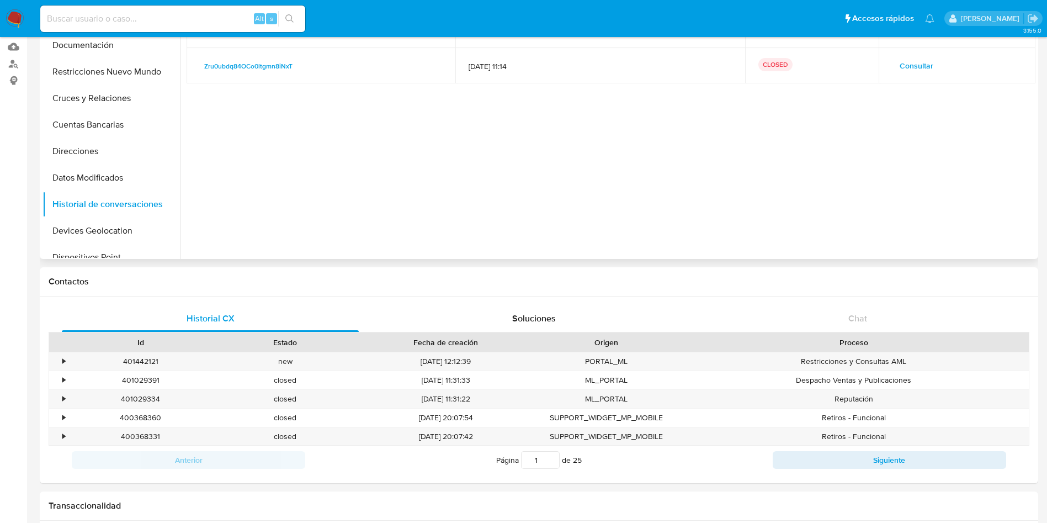
scroll to position [0, 0]
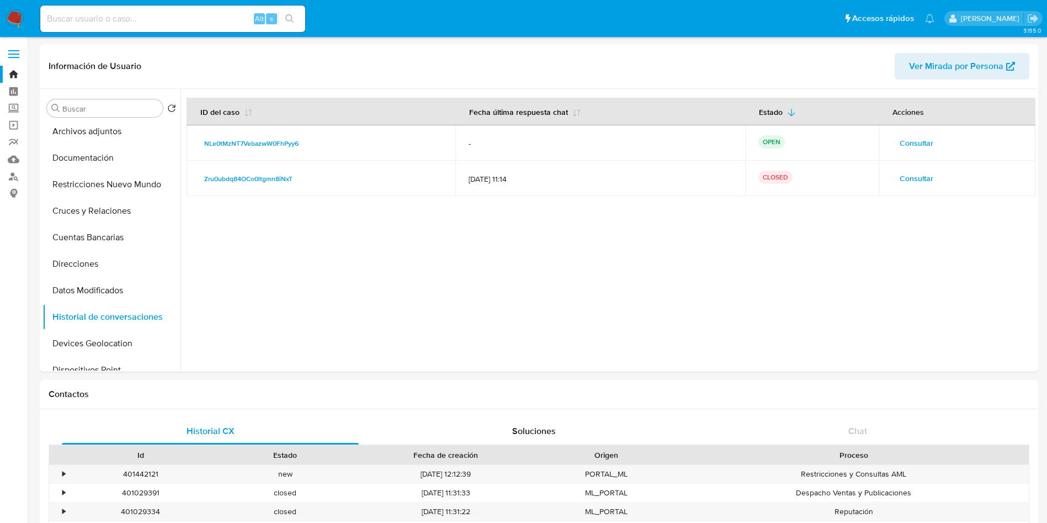
click at [17, 17] on img at bounding box center [15, 18] width 19 height 19
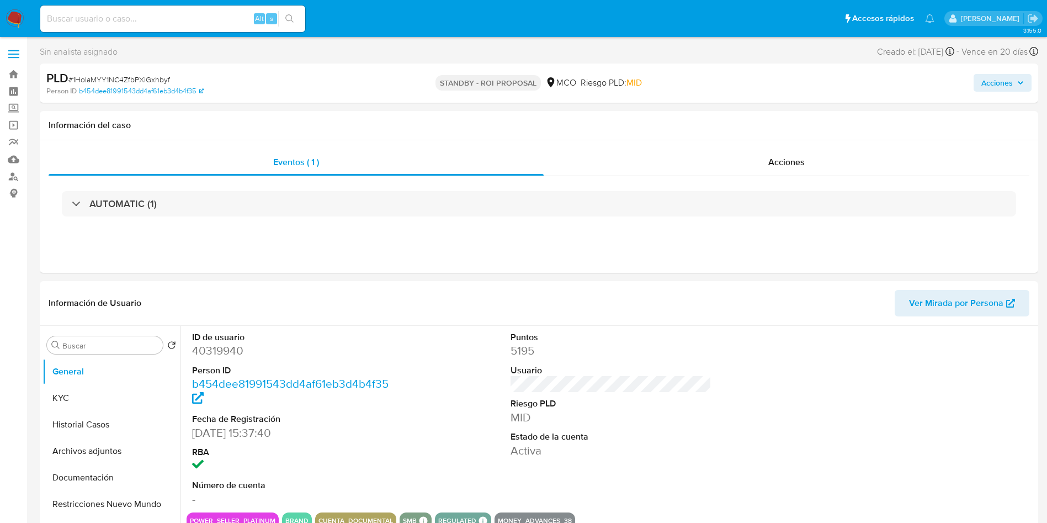
select select "10"
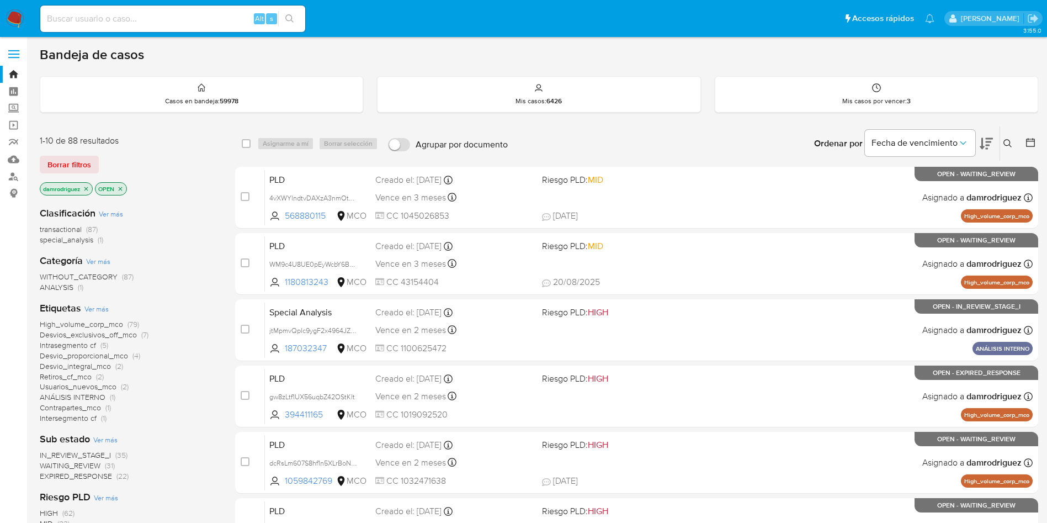
click at [176, 20] on input at bounding box center [172, 19] width 265 height 14
paste input "Zru0ubdq84OCo0ltgmn8iNxT"
type input "Zru0ubdq84OCo0ltgmn8iNxT"
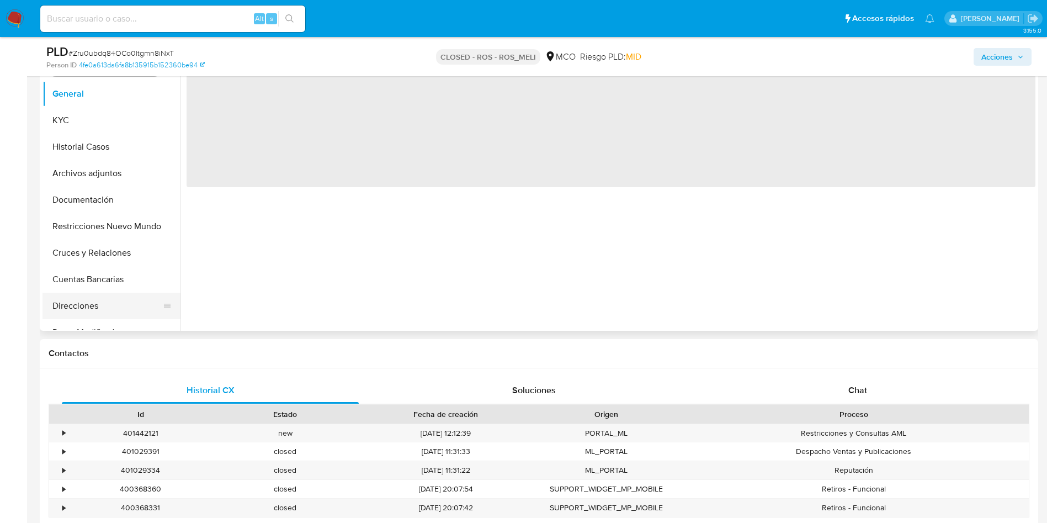
scroll to position [248, 0]
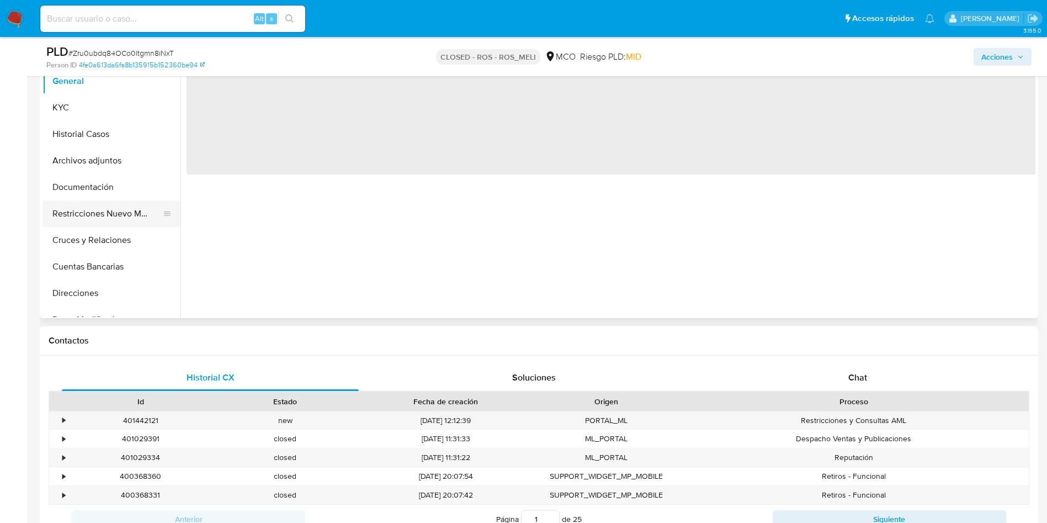
click at [113, 214] on button "Restricciones Nuevo Mundo" at bounding box center [106, 213] width 129 height 26
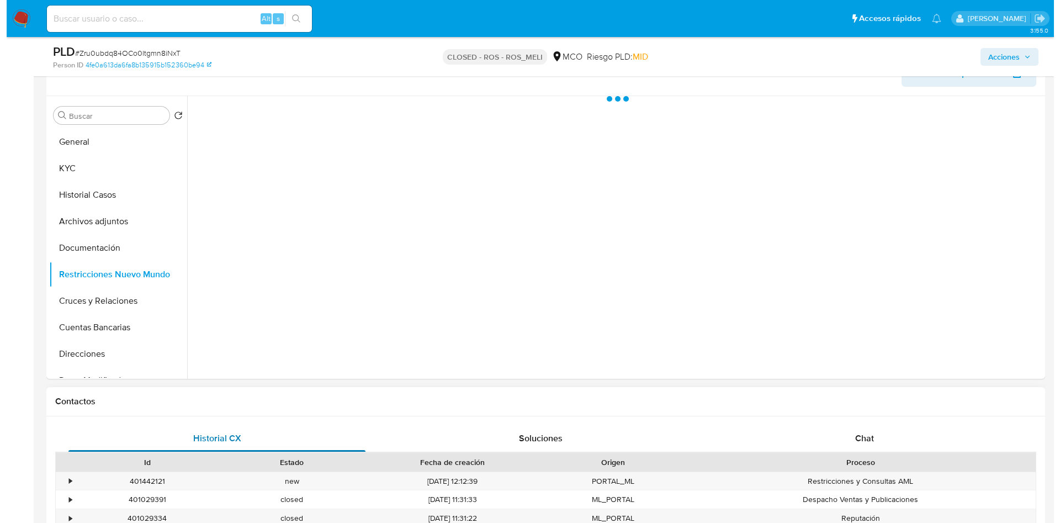
scroll to position [166, 0]
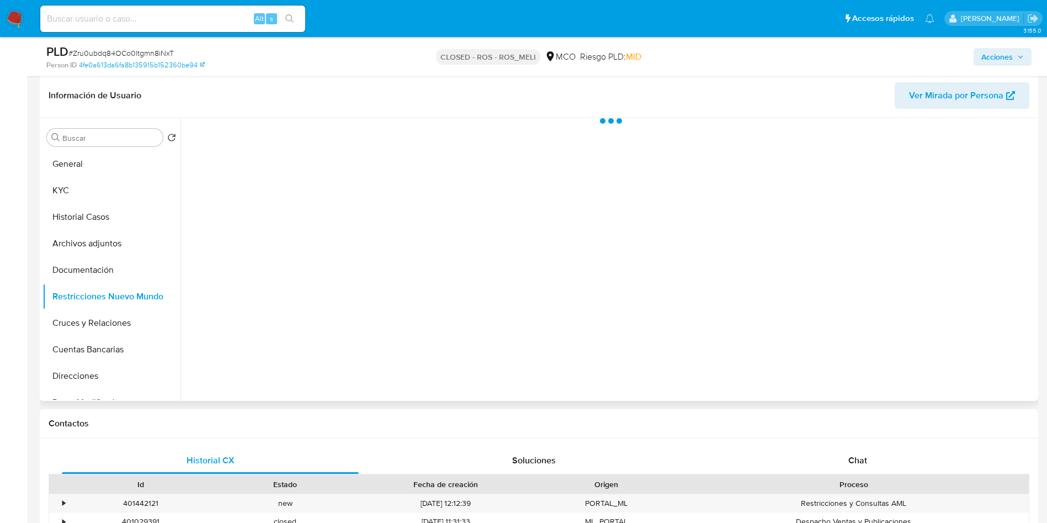
select select "10"
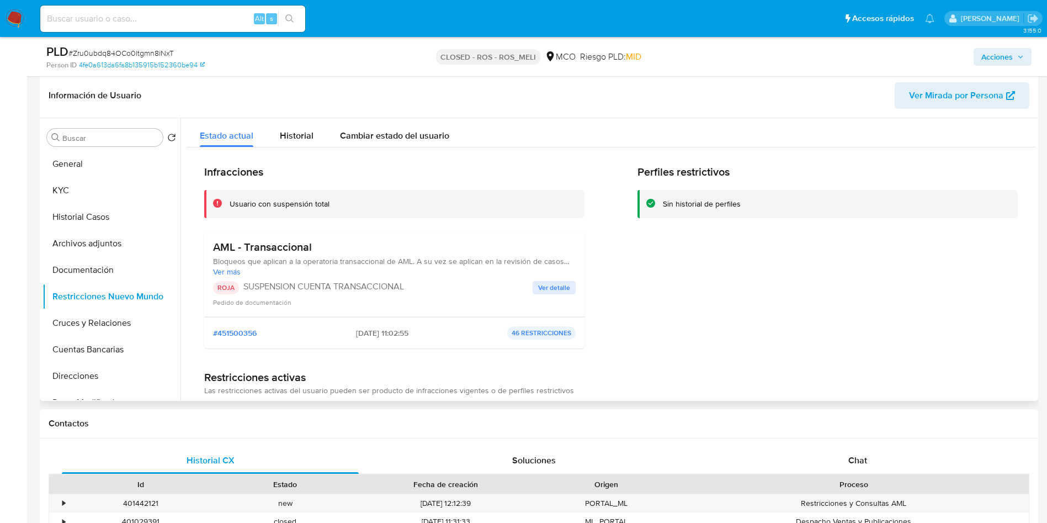
click at [556, 290] on span "Ver detalle" at bounding box center [554, 287] width 32 height 11
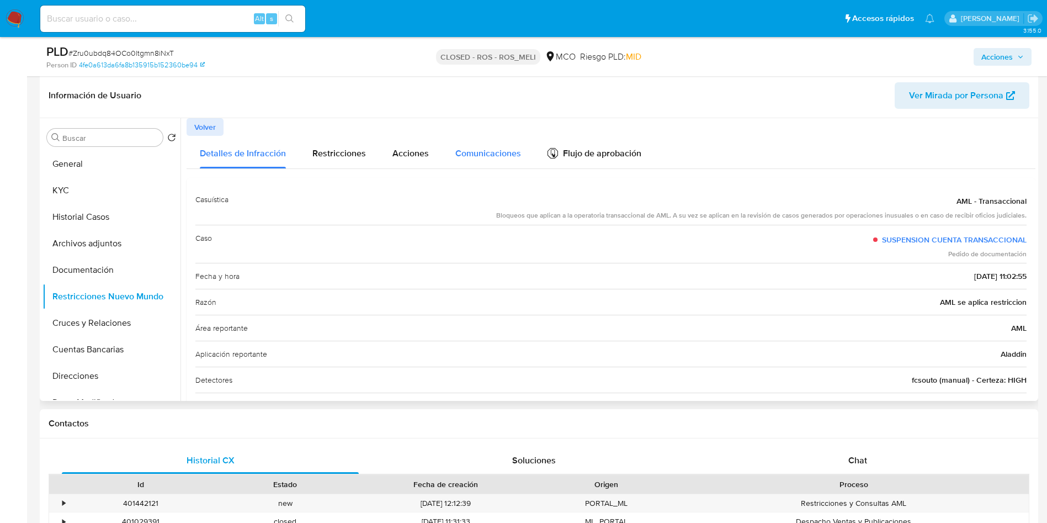
click at [455, 149] on span "Comunicaciones" at bounding box center [488, 153] width 66 height 13
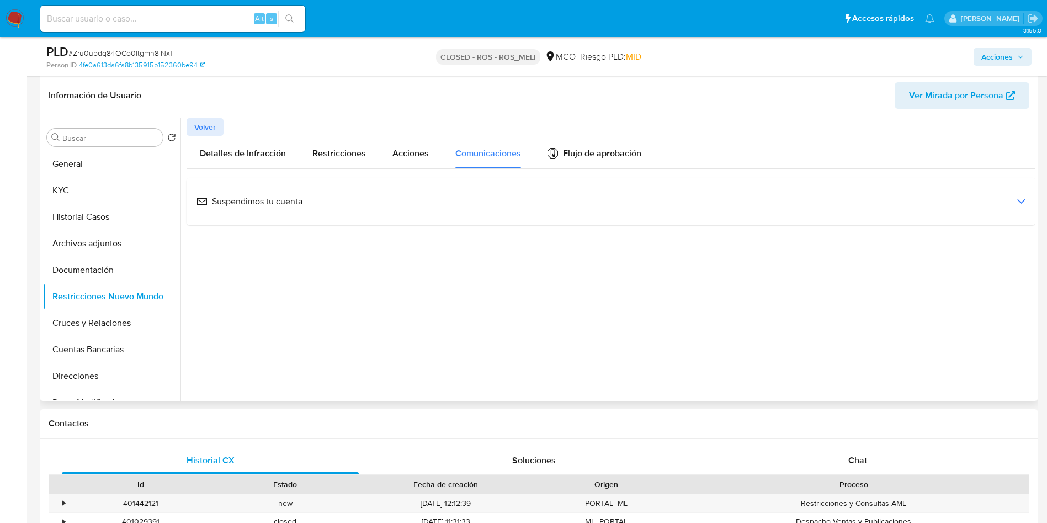
click at [316, 200] on div "Suspendimos tu cuenta" at bounding box center [610, 202] width 831 height 30
click at [218, 320] on span "Ver email" at bounding box center [219, 322] width 33 height 15
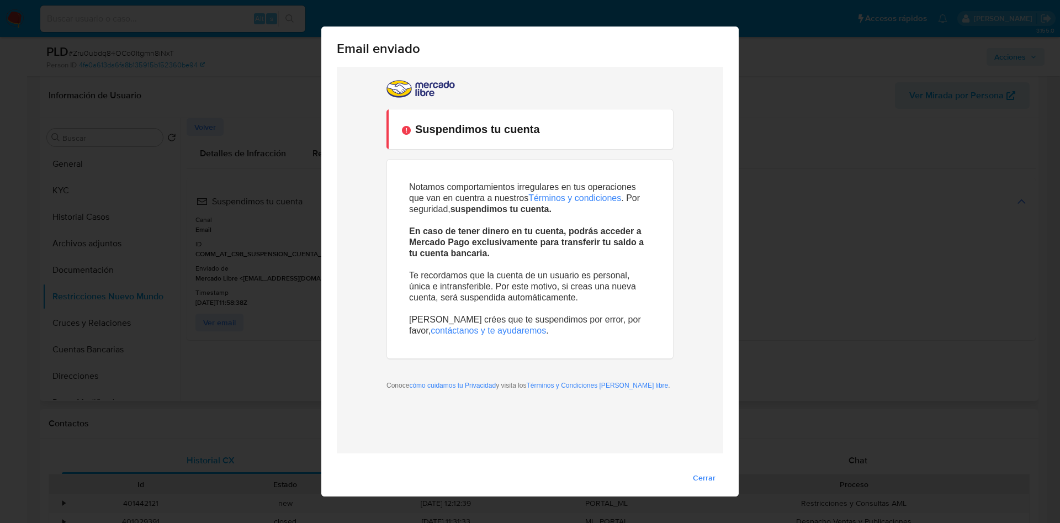
scroll to position [0, 0]
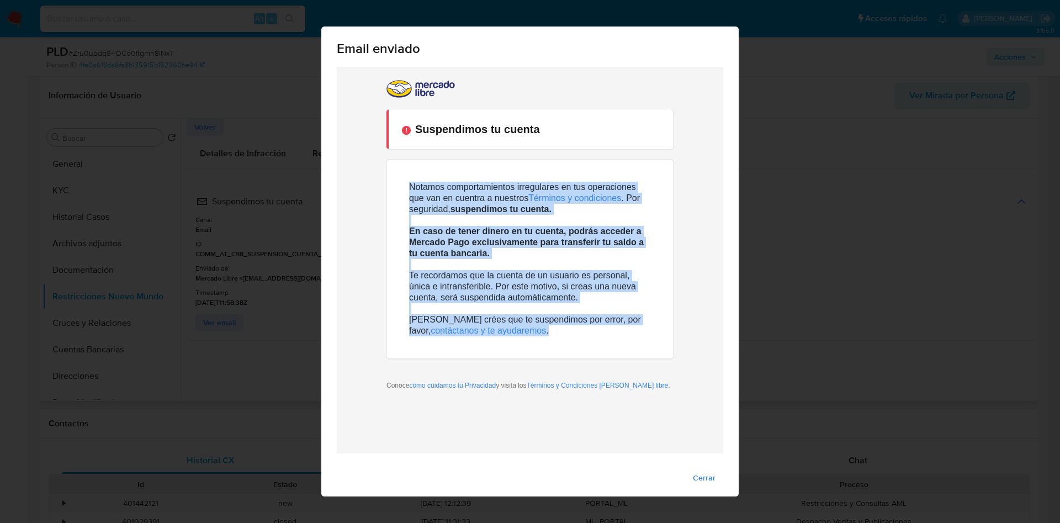
drag, startPoint x: 401, startPoint y: 188, endPoint x: 501, endPoint y: 336, distance: 178.2
click at [501, 336] on td "Notamos comportamientos irregulares en tus operaciones que van en cuentra a nue…" at bounding box center [530, 258] width 286 height 199
copy div "Notamos comportamientos irregulares en tus operaciones que van en cuentra a nue…"
click at [554, 257] on p "En caso de tener dinero en tu cuenta, podrás acceder a Mercado Pago exclusivame…" at bounding box center [530, 237] width 242 height 44
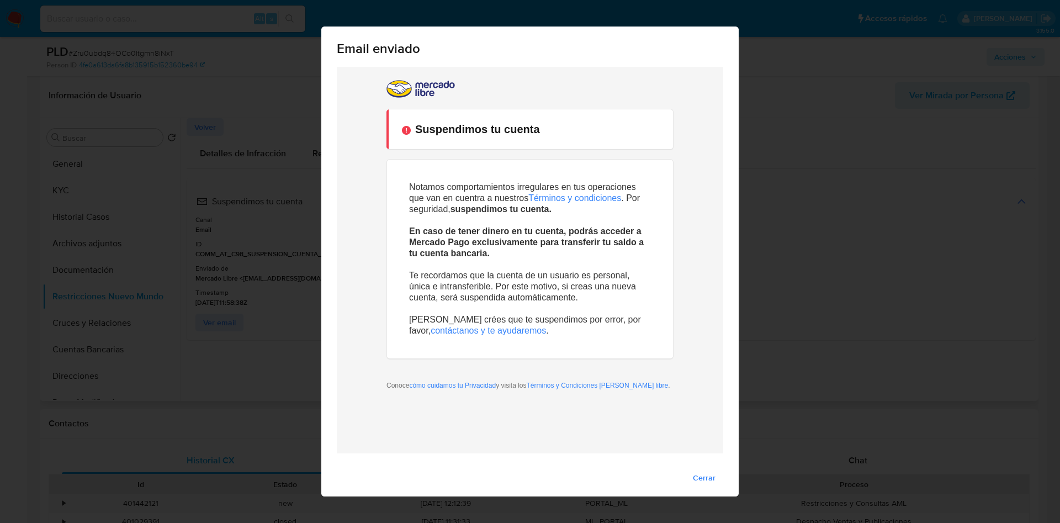
click at [565, 196] on link "Términos y condiciones" at bounding box center [574, 197] width 93 height 9
click at [700, 473] on span "Cerrar" at bounding box center [704, 477] width 23 height 15
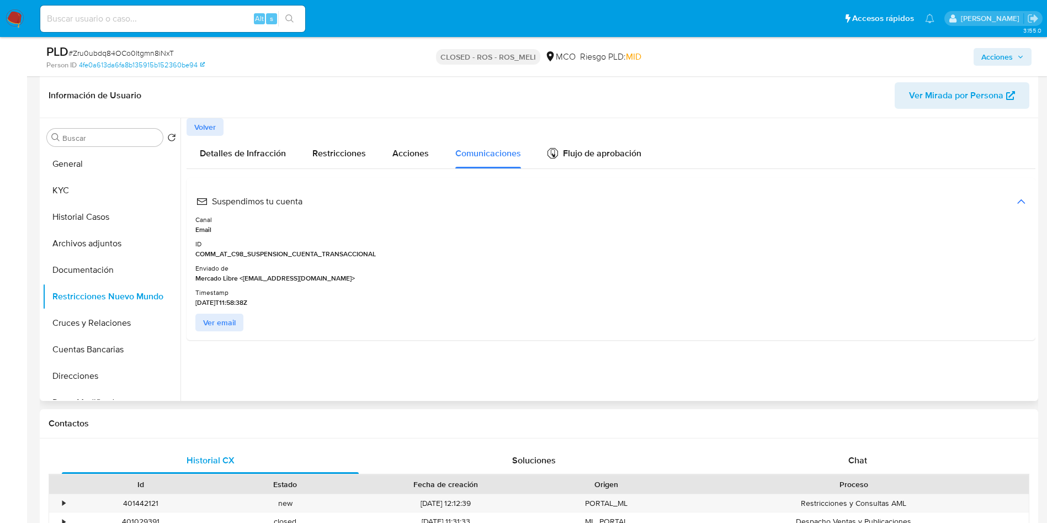
click at [211, 326] on span "Ver email" at bounding box center [219, 322] width 33 height 15
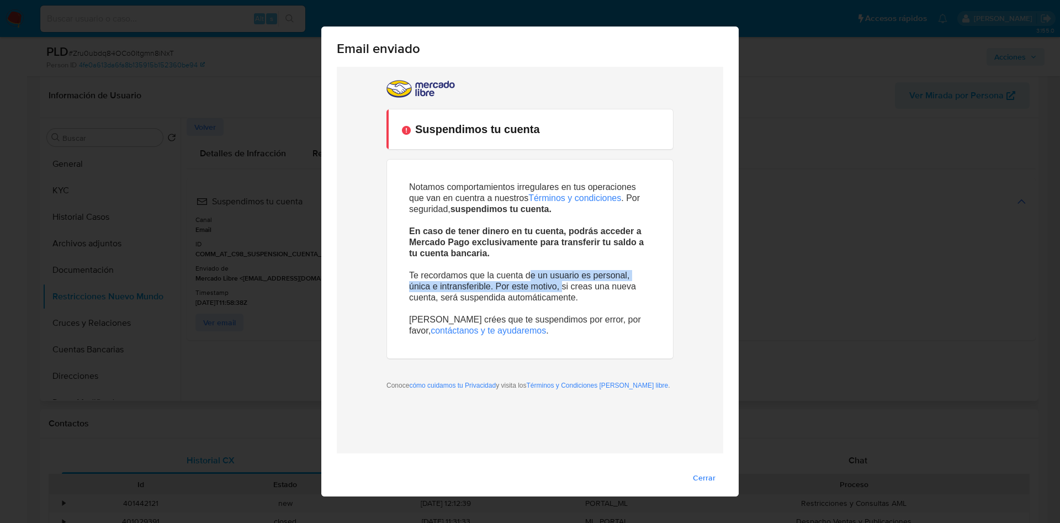
drag, startPoint x: 532, startPoint y: 279, endPoint x: 561, endPoint y: 286, distance: 30.1
click at [561, 286] on p "Te recordamos que la cuenta de un usuario es personal, única e intransferible. …" at bounding box center [530, 281] width 242 height 44
drag, startPoint x: 475, startPoint y: 297, endPoint x: 437, endPoint y: 300, distance: 38.1
click at [474, 297] on p "Te recordamos que la cuenta de un usuario es personal, única e intransferible. …" at bounding box center [530, 281] width 242 height 44
drag, startPoint x: 437, startPoint y: 300, endPoint x: 515, endPoint y: 300, distance: 77.8
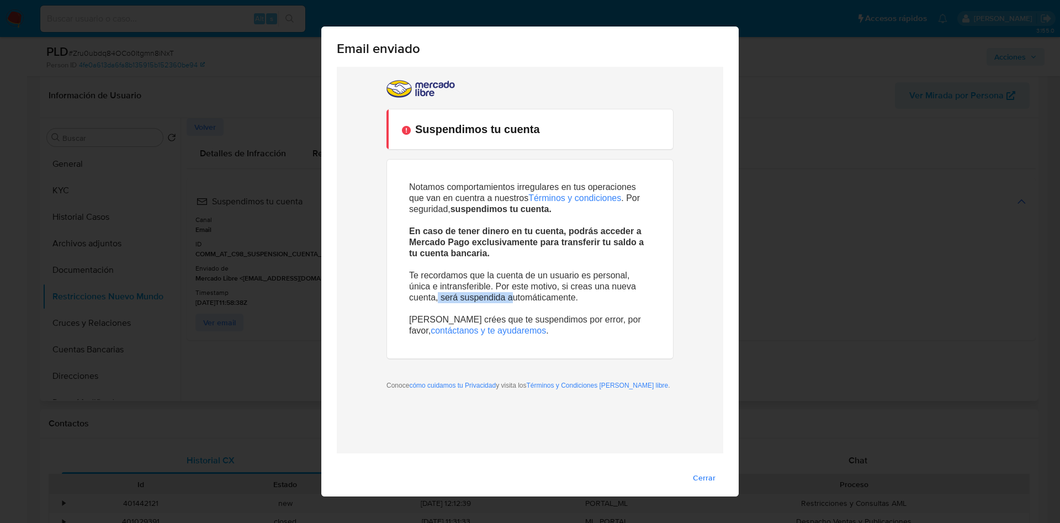
click at [515, 300] on p "Te recordamos que la cuenta de un usuario es personal, única e intransferible. …" at bounding box center [530, 281] width 242 height 44
click at [464, 274] on p "Te recordamos que la cuenta de un usuario es personal, única e intransferible. …" at bounding box center [530, 281] width 242 height 44
drag, startPoint x: 499, startPoint y: 274, endPoint x: 635, endPoint y: 263, distance: 136.2
click at [635, 264] on p "Te recordamos que la cuenta de un usuario es personal, única e intransferible. …" at bounding box center [530, 281] width 242 height 44
click at [422, 283] on p "Te recordamos que la cuenta de un usuario es personal, única e intransferible. …" at bounding box center [530, 281] width 242 height 44
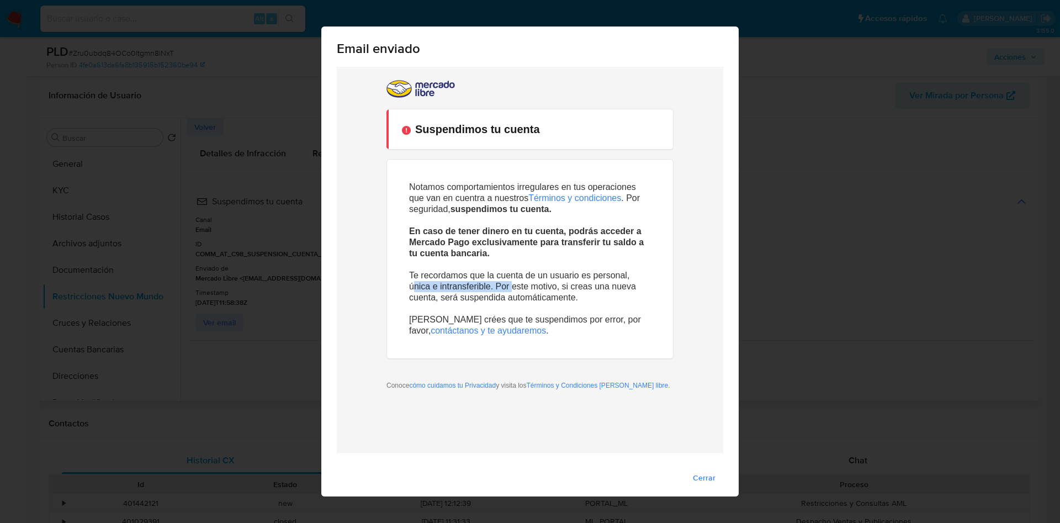
drag, startPoint x: 417, startPoint y: 287, endPoint x: 546, endPoint y: 285, distance: 128.6
click at [523, 285] on p "Te recordamos que la cuenta de un usuario es personal, única e intransferible. …" at bounding box center [530, 281] width 242 height 44
drag, startPoint x: 547, startPoint y: 285, endPoint x: 607, endPoint y: 284, distance: 59.6
click at [601, 284] on p "Te recordamos que la cuenta de un usuario es personal, única e intransferible. …" at bounding box center [530, 281] width 242 height 44
click at [452, 296] on p "Te recordamos que la cuenta de un usuario es personal, única e intransferible. …" at bounding box center [530, 281] width 242 height 44
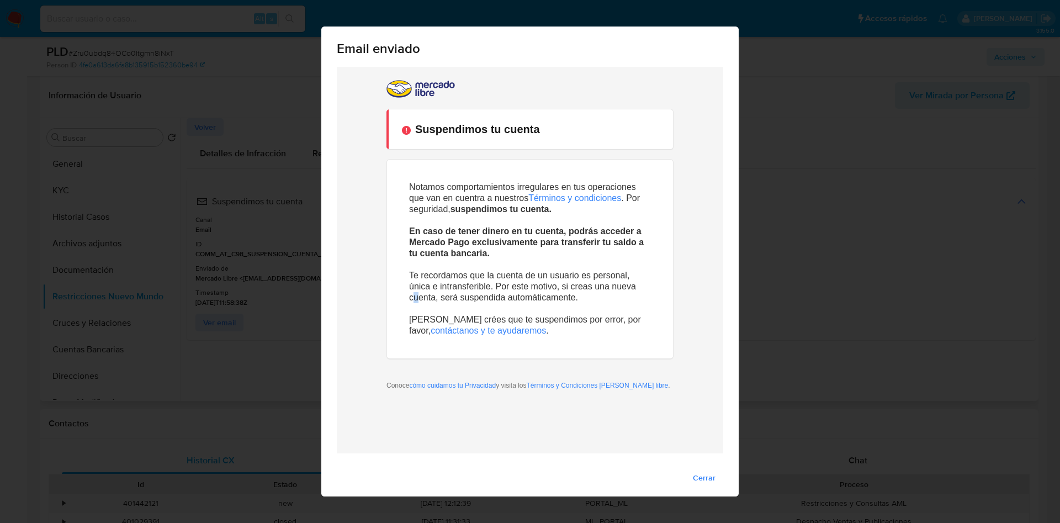
click at [431, 299] on p "Te recordamos que la cuenta de un usuario es personal, única e intransferible. …" at bounding box center [530, 281] width 242 height 44
drag, startPoint x: 470, startPoint y: 301, endPoint x: 593, endPoint y: 296, distance: 123.7
click at [590, 300] on p "Te recordamos que la cuenta de un usuario es personal, única e intransferible. …" at bounding box center [530, 281] width 242 height 44
click at [600, 290] on p "Te recordamos que la cuenta de un usuario es personal, única e intransferible. …" at bounding box center [530, 281] width 242 height 44
drag, startPoint x: 419, startPoint y: 198, endPoint x: 438, endPoint y: 200, distance: 19.4
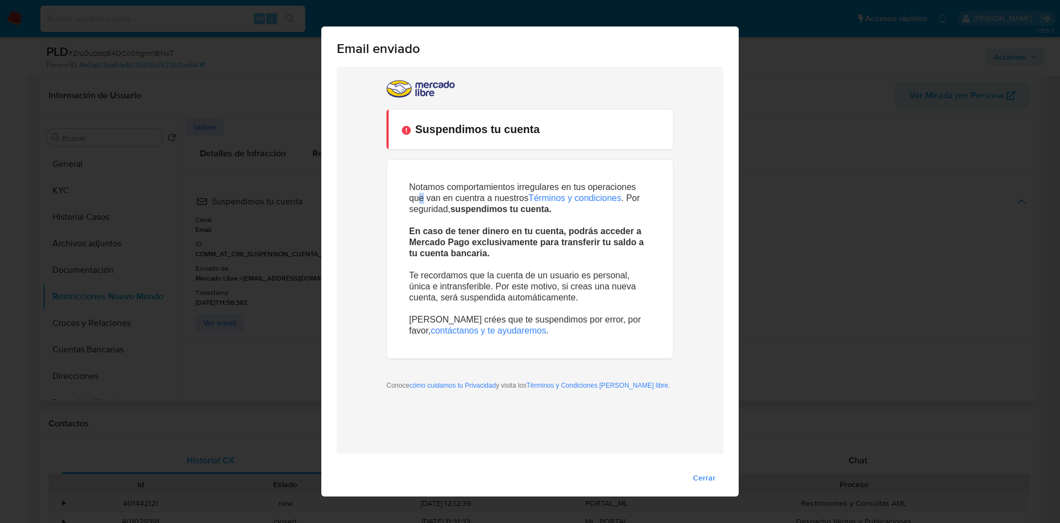
click at [432, 200] on p "Notamos comportamientos irregulares en tus operaciones que van en cuentra a nue…" at bounding box center [530, 198] width 242 height 33
drag, startPoint x: 462, startPoint y: 203, endPoint x: 473, endPoint y: 204, distance: 10.5
click at [473, 204] on p "Notamos comportamientos irregulares en tus operaciones que van en cuentra a nue…" at bounding box center [530, 198] width 242 height 33
click at [481, 208] on strong "suspendimos tu cuenta." at bounding box center [500, 208] width 101 height 9
click at [517, 247] on p "En caso de tener dinero en tu cuenta, podrás acceder a Mercado Pago exclusivame…" at bounding box center [530, 237] width 242 height 44
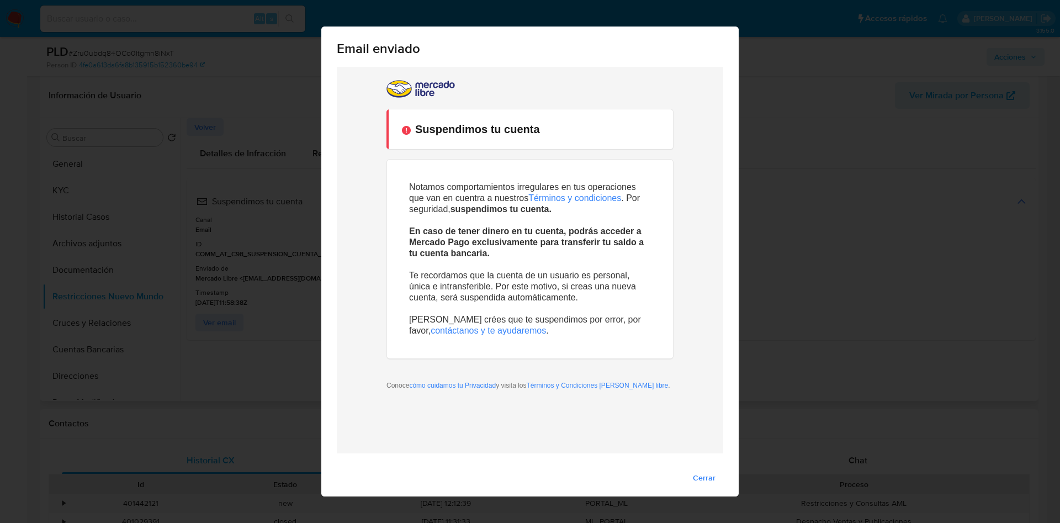
click at [520, 288] on p "Te recordamos que la cuenta de un usuario es personal, única e intransferible. …" at bounding box center [530, 281] width 242 height 44
click at [615, 269] on p "Te recordamos que la cuenta de un usuario es personal, única e intransferible. …" at bounding box center [530, 281] width 242 height 44
drag, startPoint x: 698, startPoint y: 475, endPoint x: 328, endPoint y: 373, distance: 384.1
click at [698, 474] on span "Cerrar" at bounding box center [704, 477] width 23 height 15
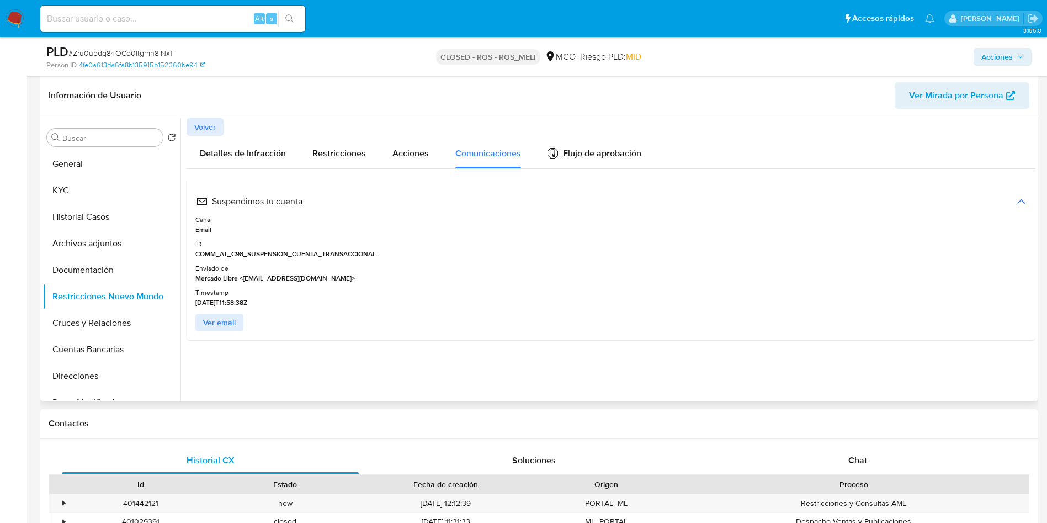
click at [18, 21] on img at bounding box center [15, 18] width 19 height 19
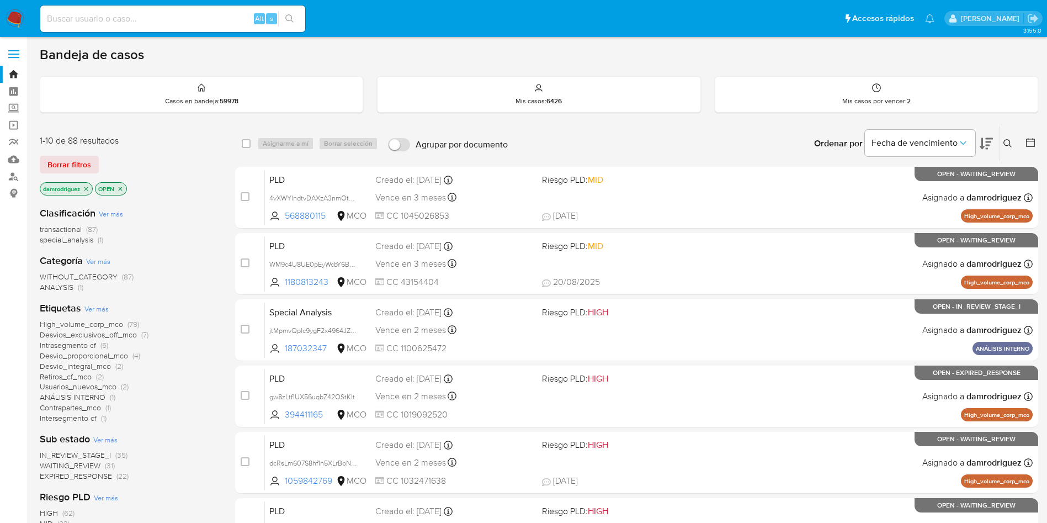
click at [14, 15] on img at bounding box center [15, 18] width 19 height 19
click at [1030, 148] on button at bounding box center [1031, 143] width 13 height 13
click at [1006, 140] on icon at bounding box center [1007, 143] width 9 height 9
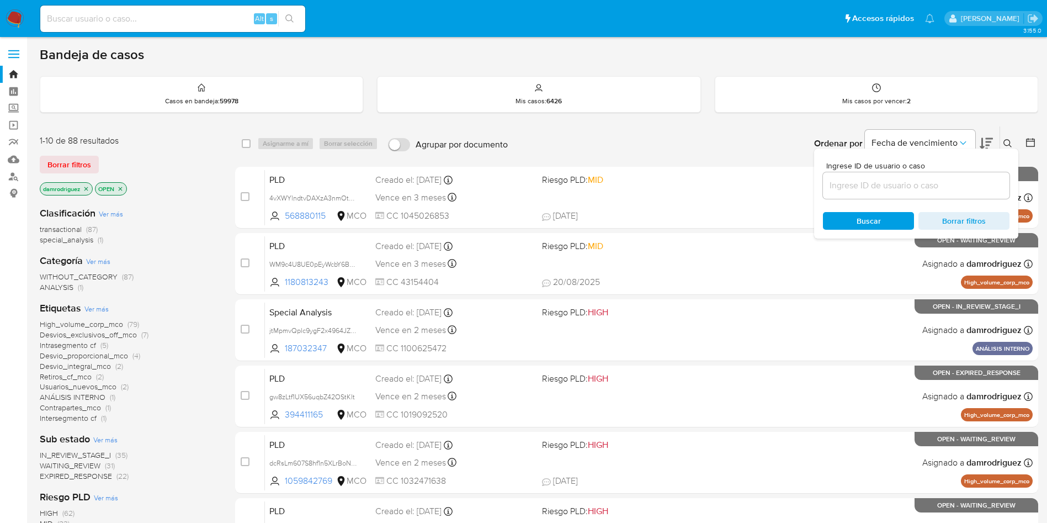
click at [1025, 147] on icon at bounding box center [1030, 142] width 11 height 11
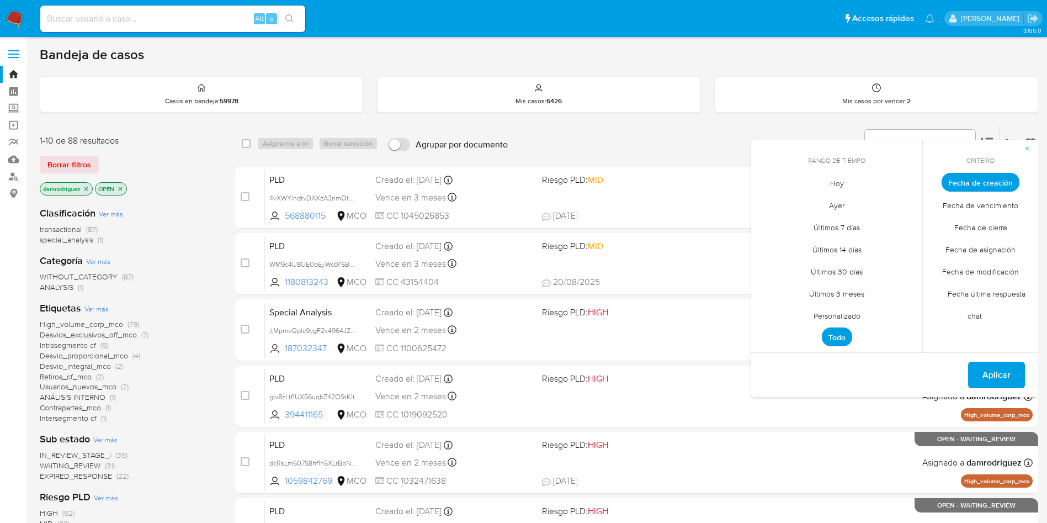
click at [841, 313] on span "Personalizado" at bounding box center [837, 315] width 70 height 23
click at [765, 201] on icon "Mes anterior" at bounding box center [768, 202] width 13 height 13
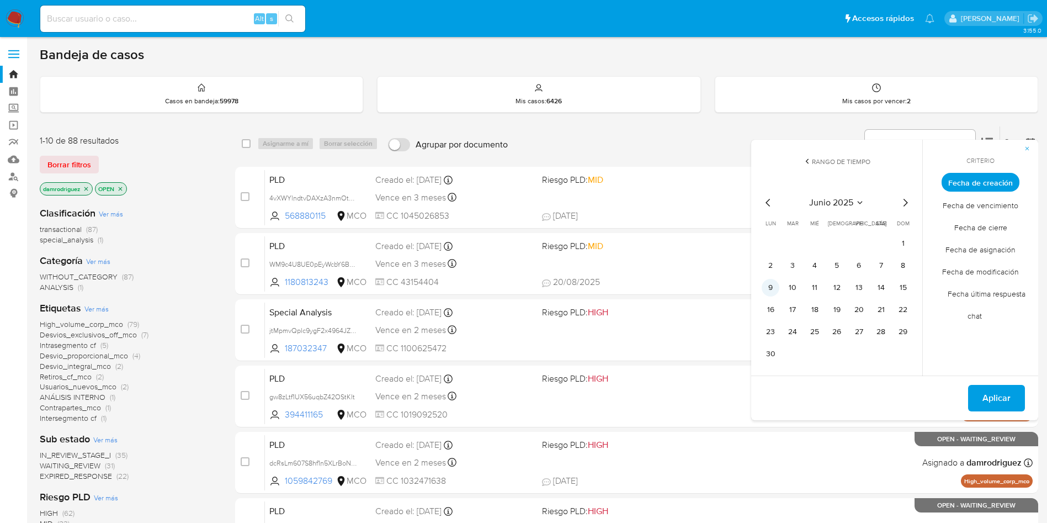
click at [773, 286] on button "9" at bounding box center [771, 288] width 18 height 18
click at [839, 286] on button "12" at bounding box center [837, 288] width 18 height 18
click at [993, 394] on span "Aplicar" at bounding box center [996, 398] width 28 height 24
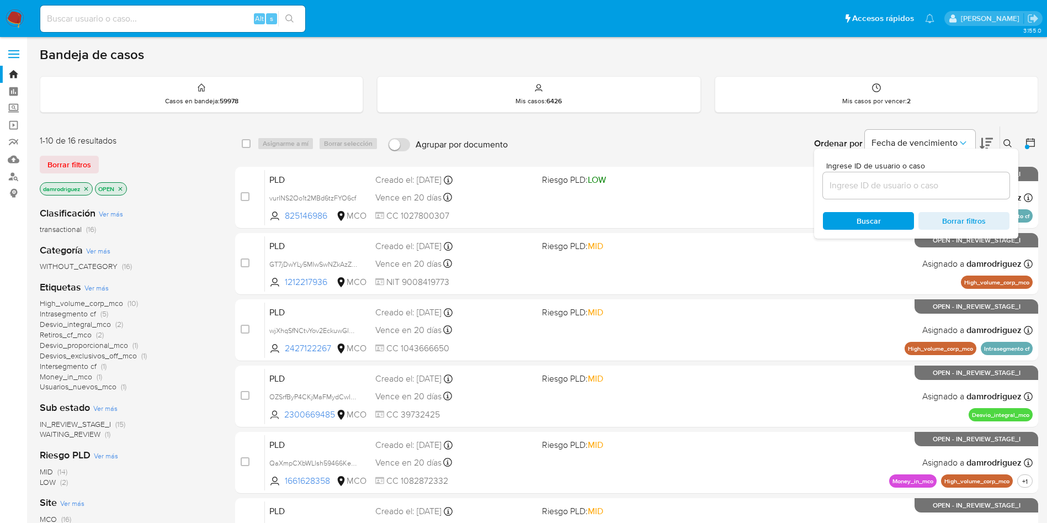
click at [188, 230] on div "transactional (16)" at bounding box center [129, 229] width 178 height 10
click at [1009, 145] on icon at bounding box center [1007, 143] width 8 height 8
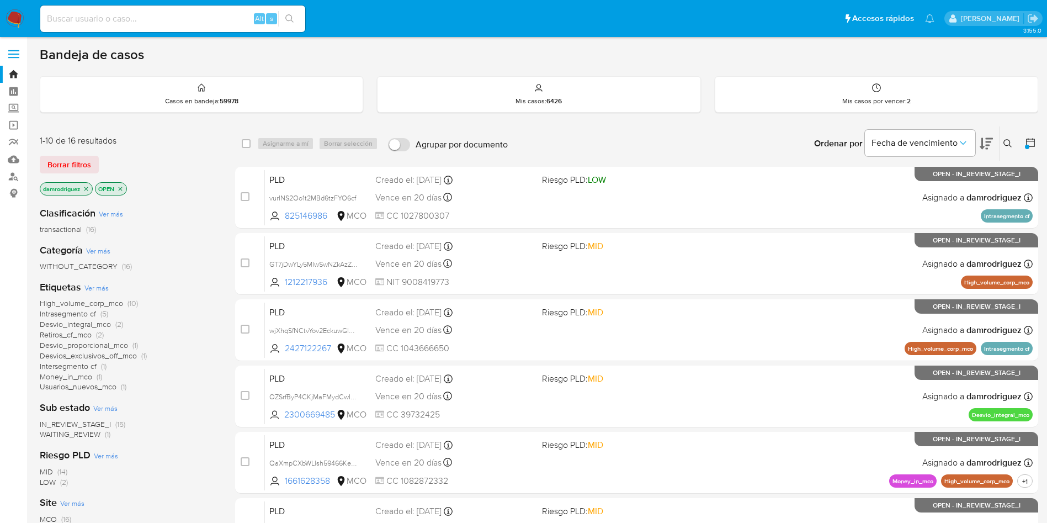
click at [104, 301] on span "High_volume_corp_mco" at bounding box center [81, 302] width 83 height 11
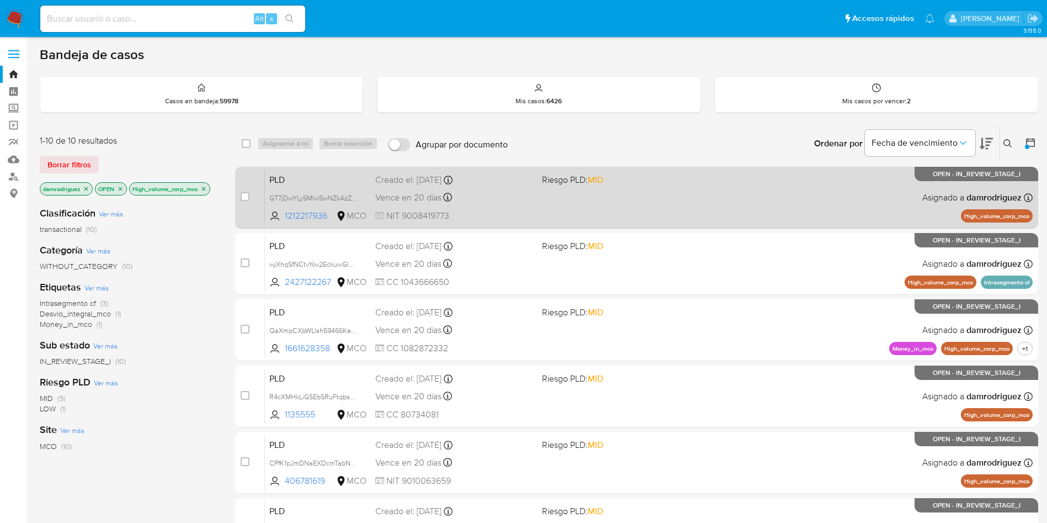
click at [307, 175] on span "PLD" at bounding box center [317, 179] width 97 height 14
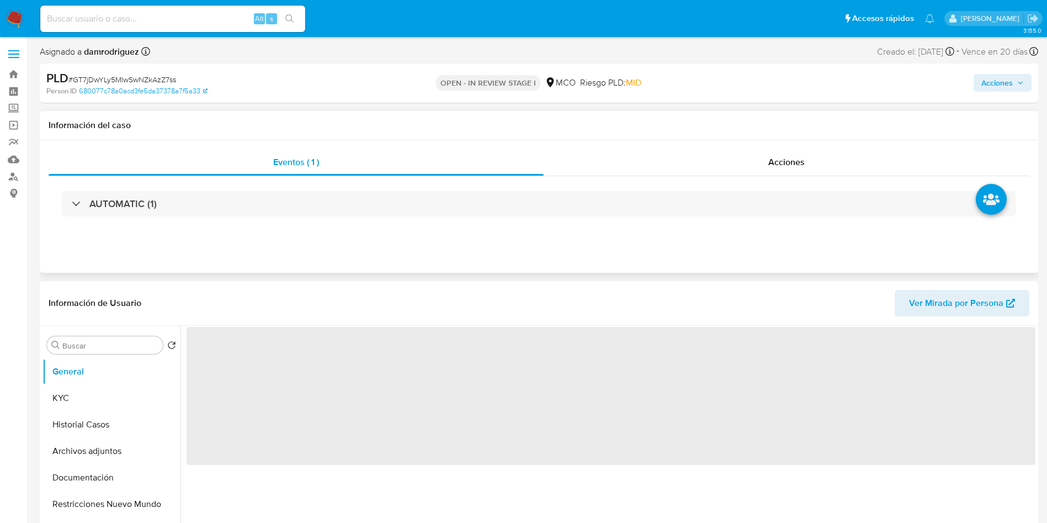
select select "10"
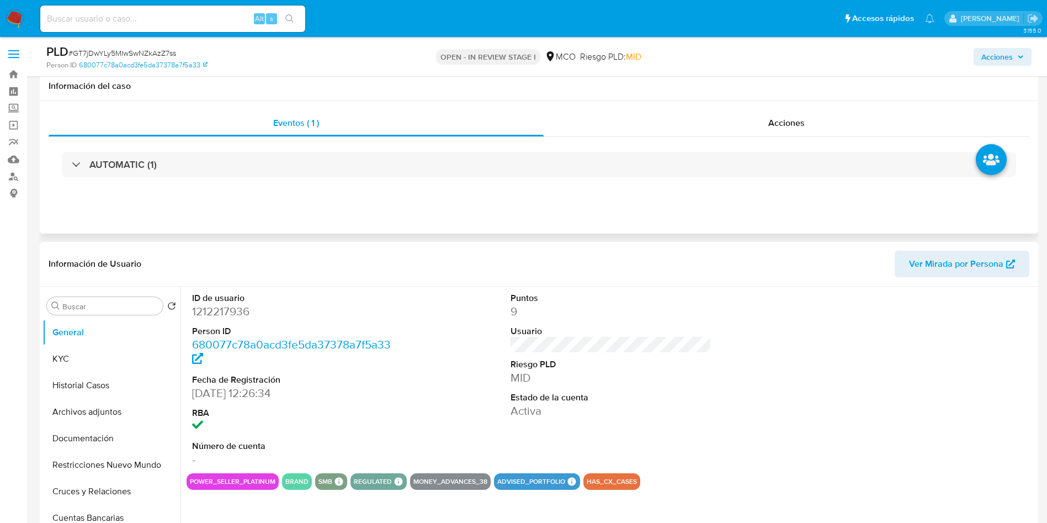
scroll to position [83, 0]
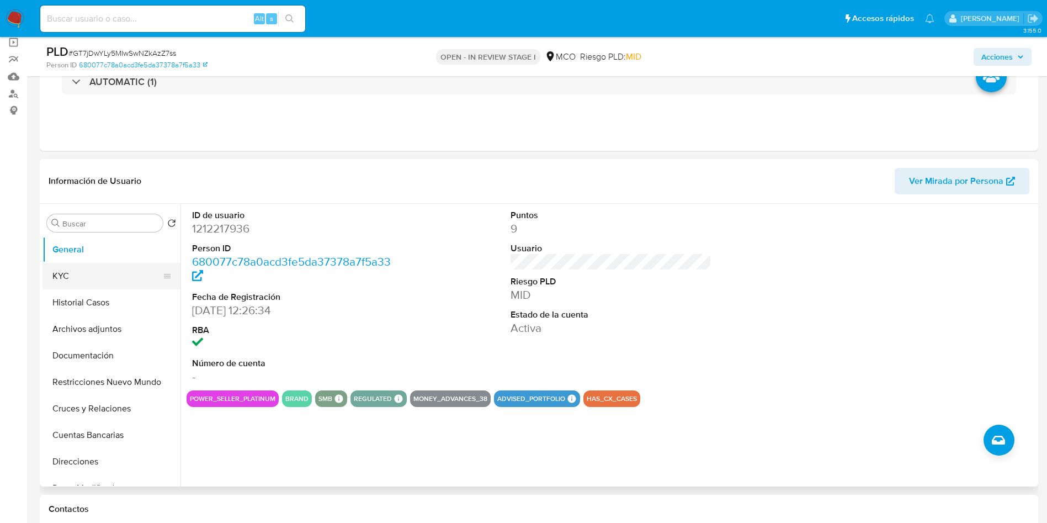
click at [90, 270] on button "KYC" at bounding box center [106, 276] width 129 height 26
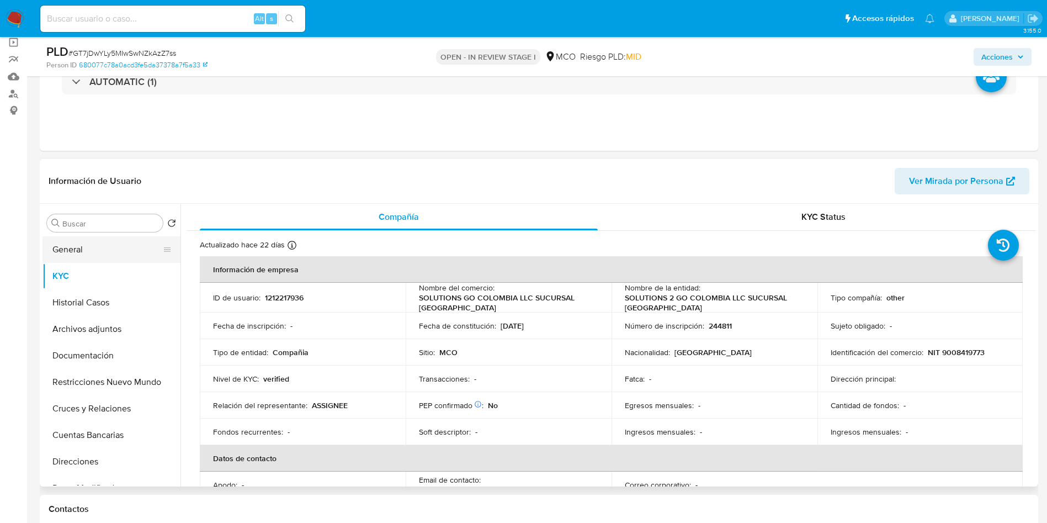
click at [87, 246] on button "General" at bounding box center [106, 249] width 129 height 26
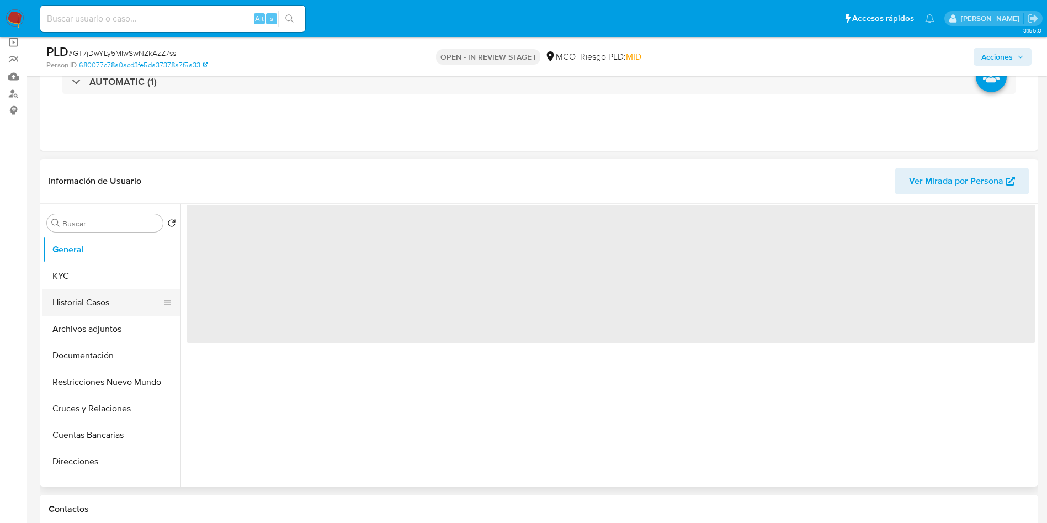
click at [67, 306] on button "Historial Casos" at bounding box center [106, 302] width 129 height 26
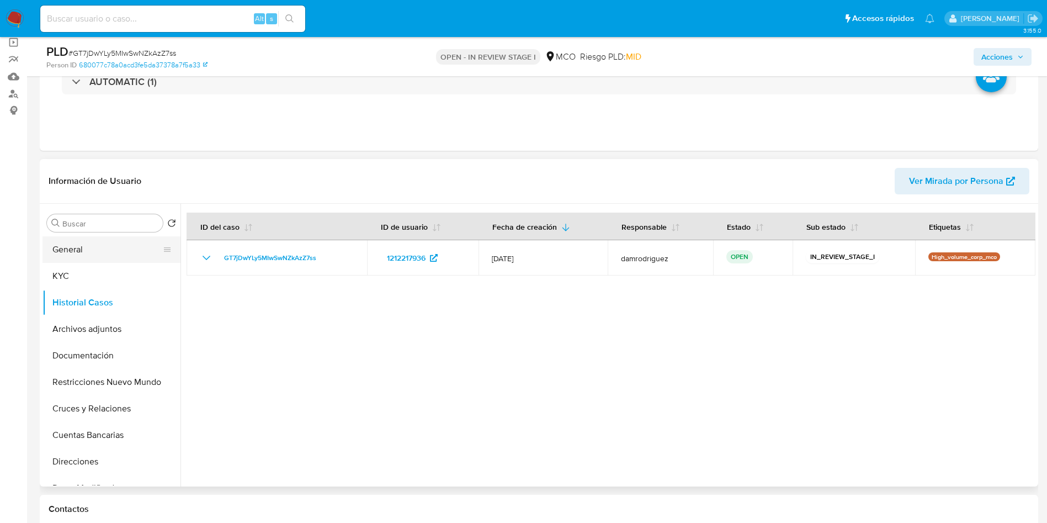
click at [112, 247] on button "General" at bounding box center [106, 249] width 129 height 26
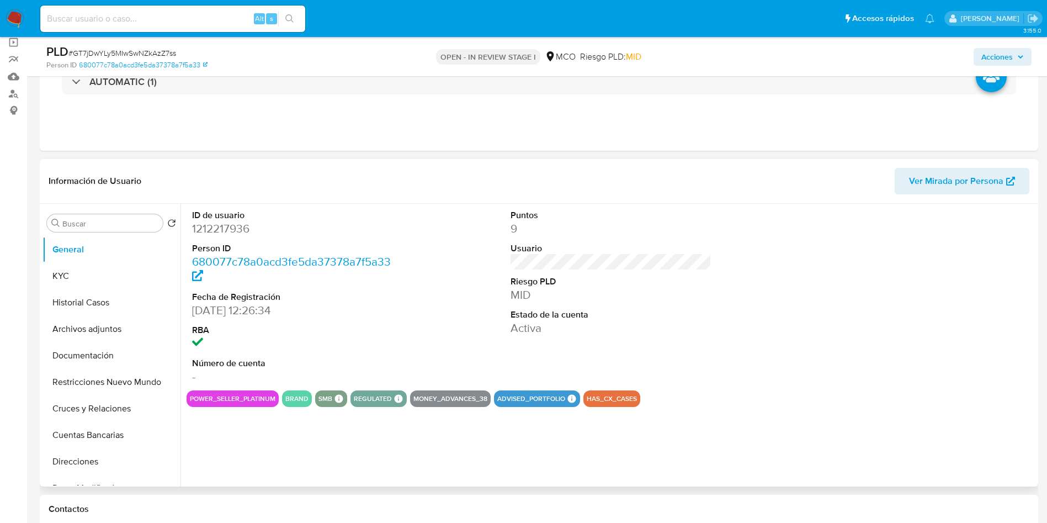
click at [233, 230] on dd "1212217936" at bounding box center [292, 228] width 201 height 15
copy dd "1212217936"
click at [231, 234] on dd "1212217936" at bounding box center [292, 228] width 201 height 15
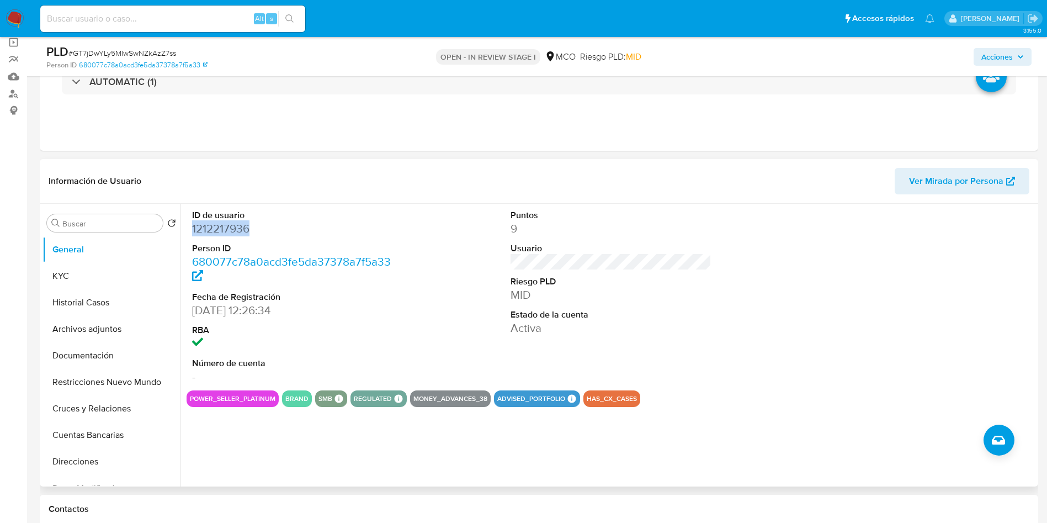
click at [231, 234] on dd "1212217936" at bounding box center [292, 228] width 201 height 15
copy dd "1212217936"
click at [70, 268] on button "KYC" at bounding box center [106, 276] width 129 height 26
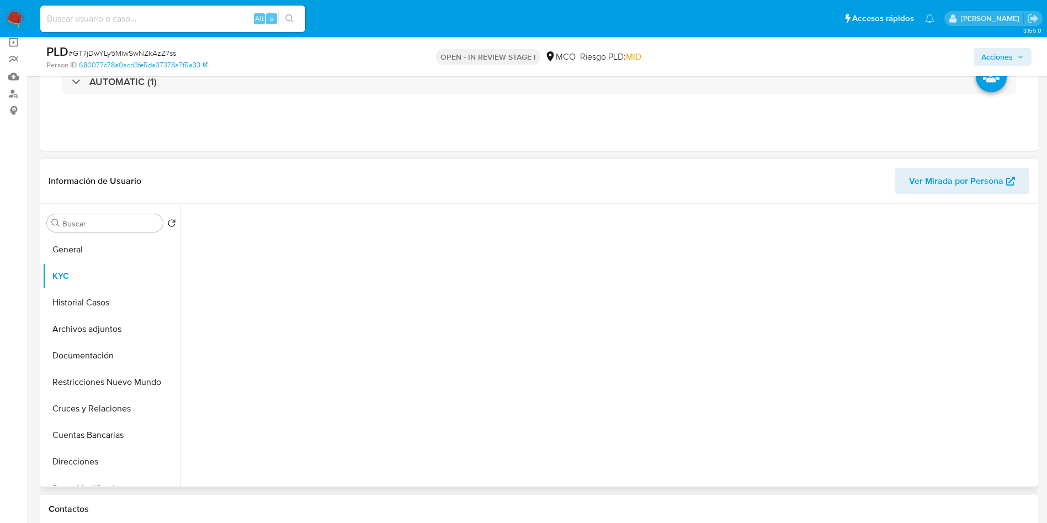
click at [625, 217] on div at bounding box center [611, 342] width 849 height 277
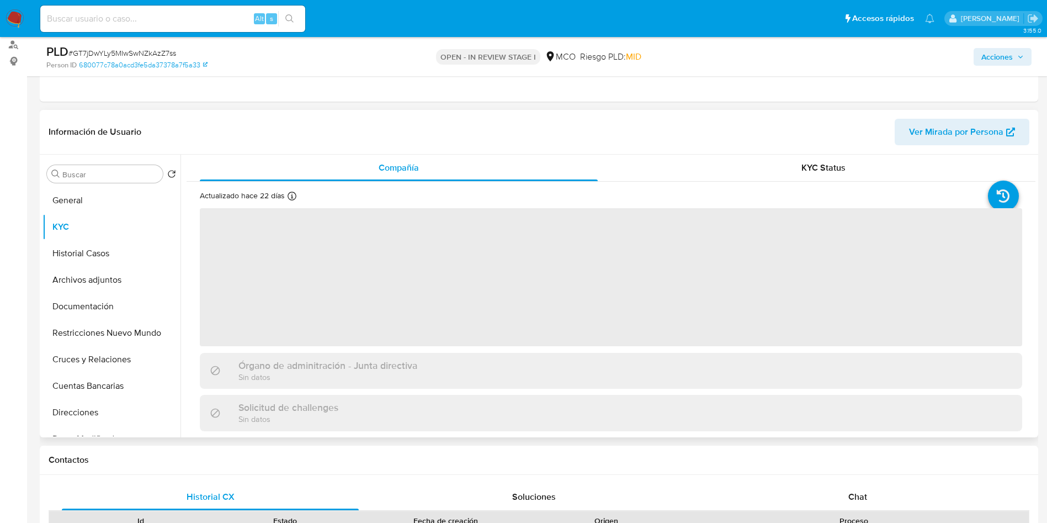
scroll to position [166, 0]
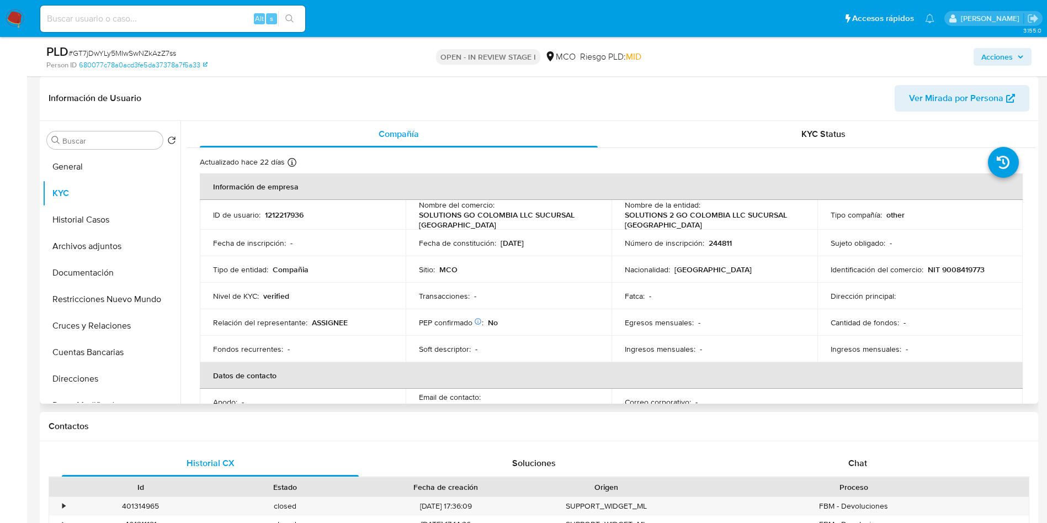
click at [636, 215] on p "SOLUTIONS 2 GO COLOMBIA LLC SUCURSAL [GEOGRAPHIC_DATA]" at bounding box center [712, 220] width 175 height 20
copy div "Nombre de la entidad : SOLUTIONS 2 GO COLOMBIA LLC SUCURSAL COLOMBIA"
click at [967, 268] on p "NIT 9008419773" at bounding box center [956, 269] width 57 height 10
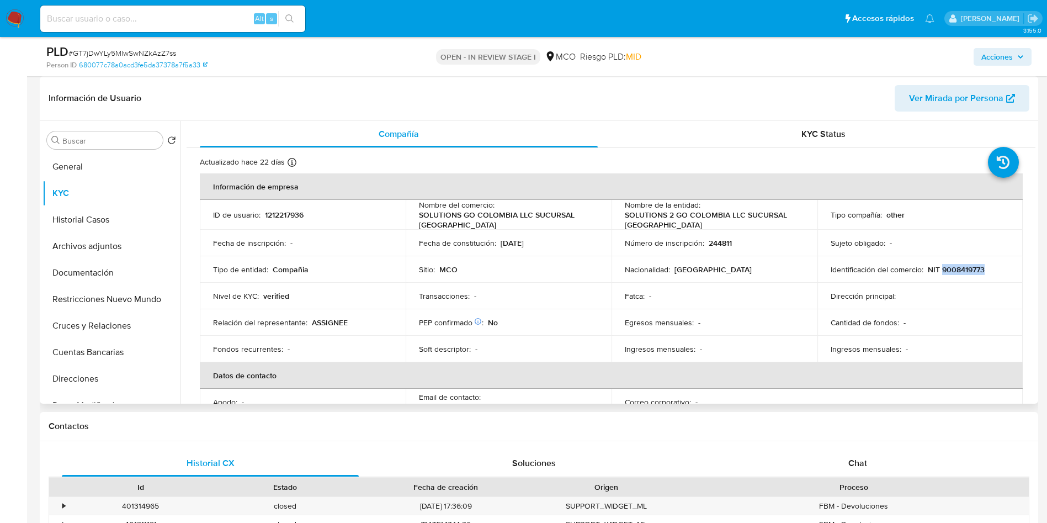
click at [967, 268] on p "NIT 9008419773" at bounding box center [956, 269] width 57 height 10
copy p "9008419773"
click at [524, 240] on p "22/04/2015" at bounding box center [512, 243] width 23 height 10
drag, startPoint x: 575, startPoint y: 247, endPoint x: 499, endPoint y: 247, distance: 75.6
click at [499, 247] on td "Fecha de constitución : 22/04/2015" at bounding box center [509, 243] width 206 height 26
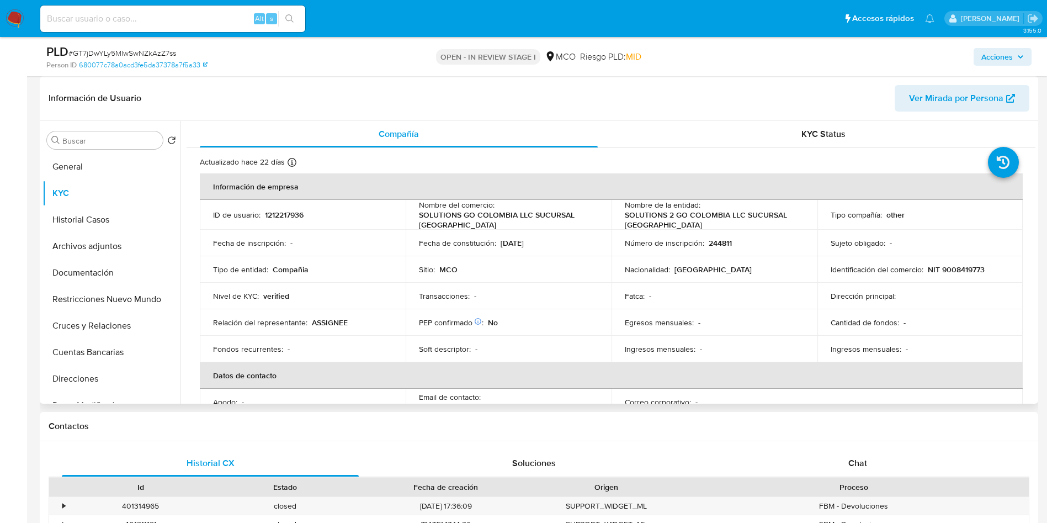
copy p "22/04/2015"
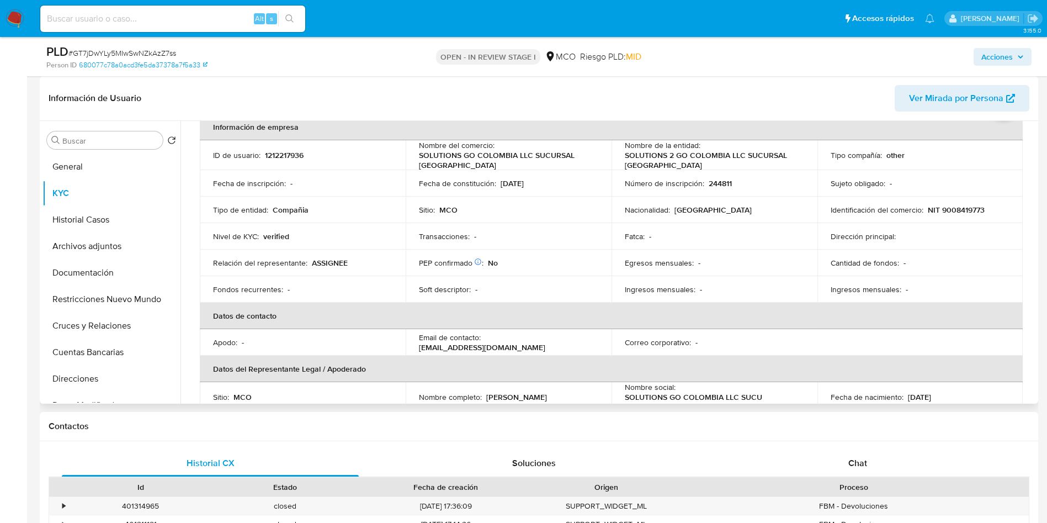
scroll to position [83, 0]
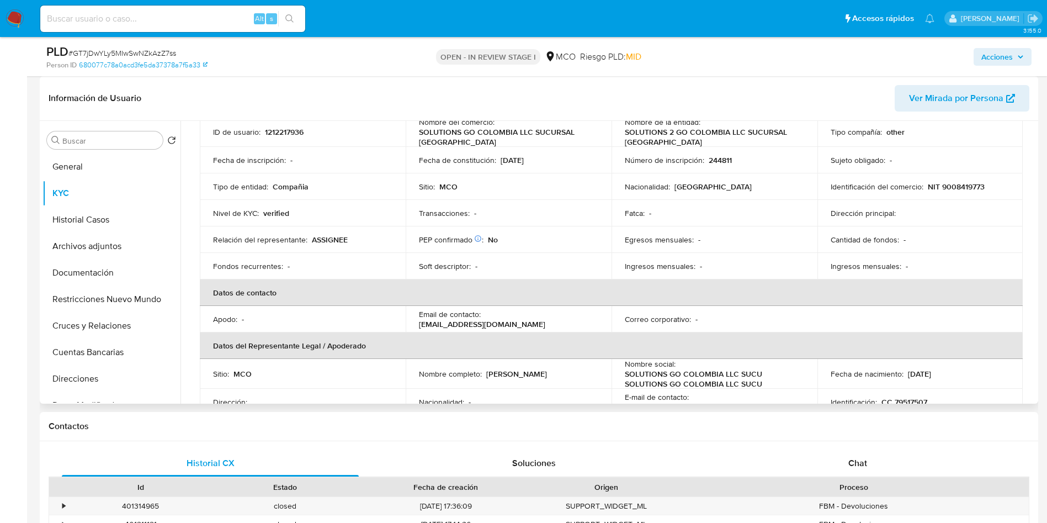
click at [526, 320] on p "marketplacecol@s2ginternational.com" at bounding box center [482, 324] width 126 height 10
copy div "Email de contacto : marketplacecol@s2ginternational.com"
click at [557, 323] on div "Email de contacto : marketplacecol@s2ginternational.com" at bounding box center [508, 319] width 179 height 20
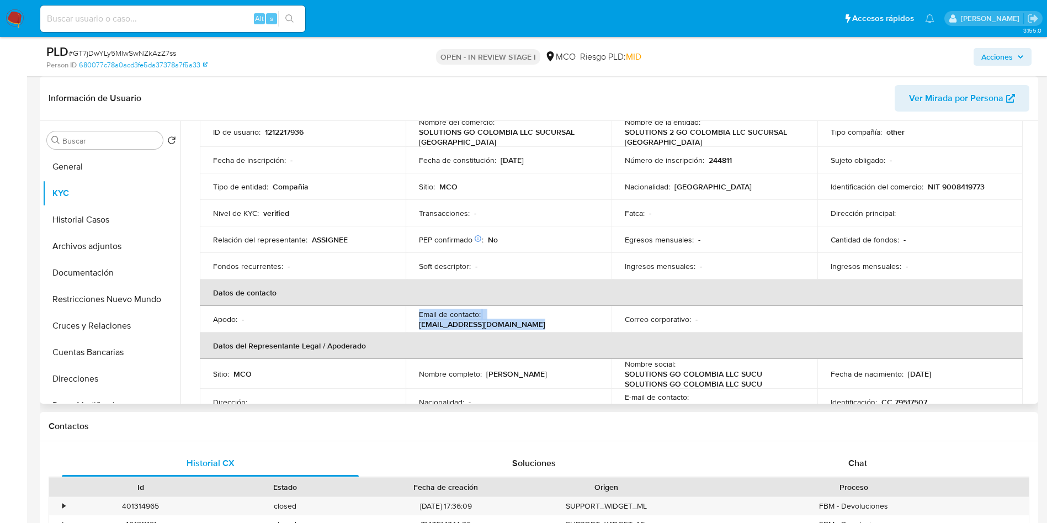
click at [533, 323] on p "marketplacecol@s2ginternational.com" at bounding box center [482, 324] width 126 height 10
drag, startPoint x: 567, startPoint y: 323, endPoint x: 415, endPoint y: 323, distance: 152.3
click at [415, 323] on td "Email de contacto : marketplacecol@s2ginternational.com" at bounding box center [509, 319] width 206 height 26
copy p "marketplacecol@s2ginternational.com"
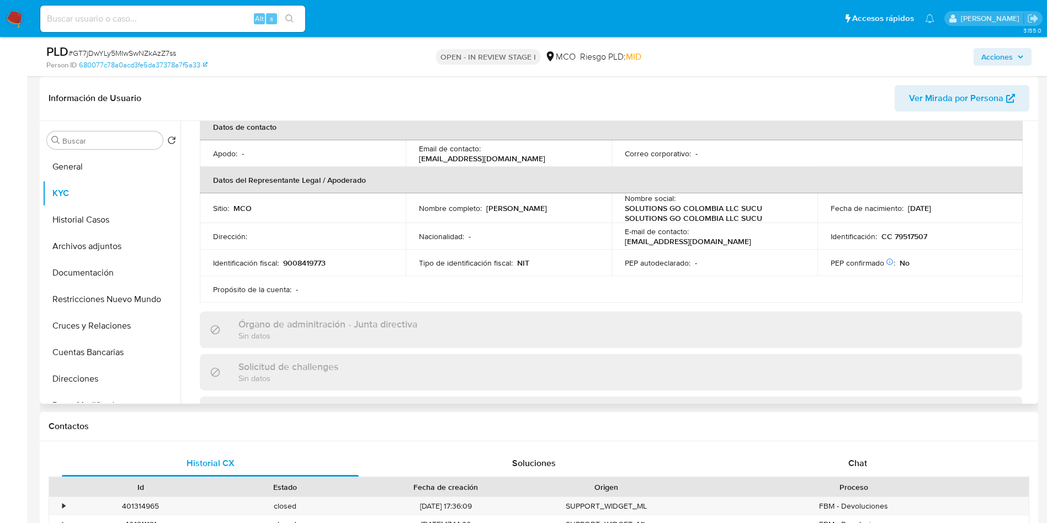
scroll to position [224, 0]
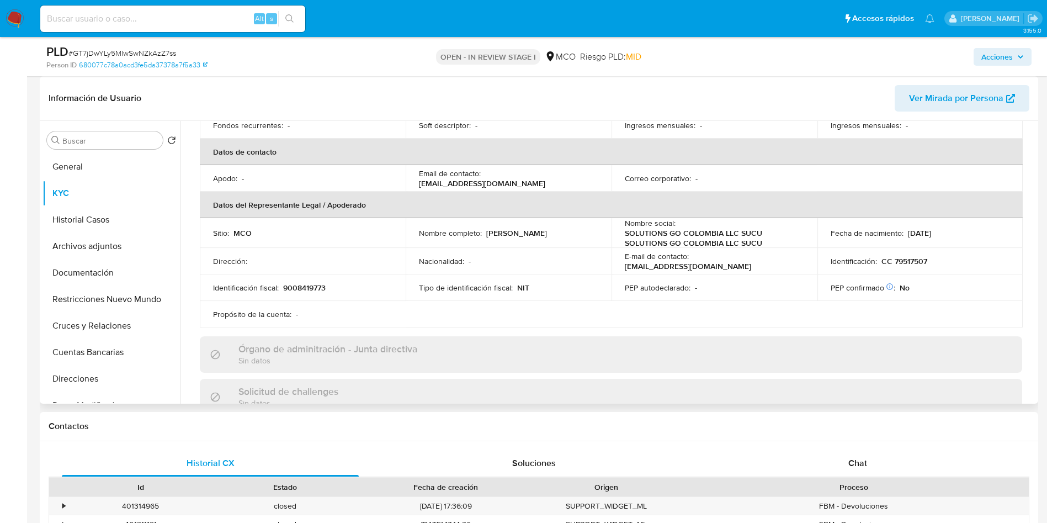
drag, startPoint x: 595, startPoint y: 233, endPoint x: 486, endPoint y: 229, distance: 109.9
click at [486, 229] on div "Nombre completo : Jose Antonio Camacho Sanin" at bounding box center [508, 233] width 179 height 10
copy p "Jose Antonio Camacho Sanin"
click at [908, 262] on p "CC 79517507" at bounding box center [904, 261] width 46 height 10
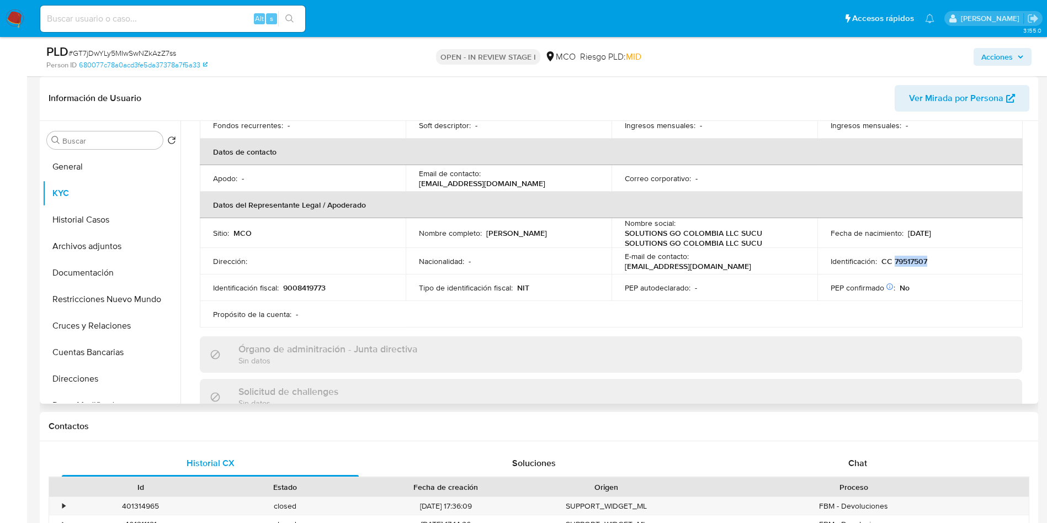
copy p "79517507"
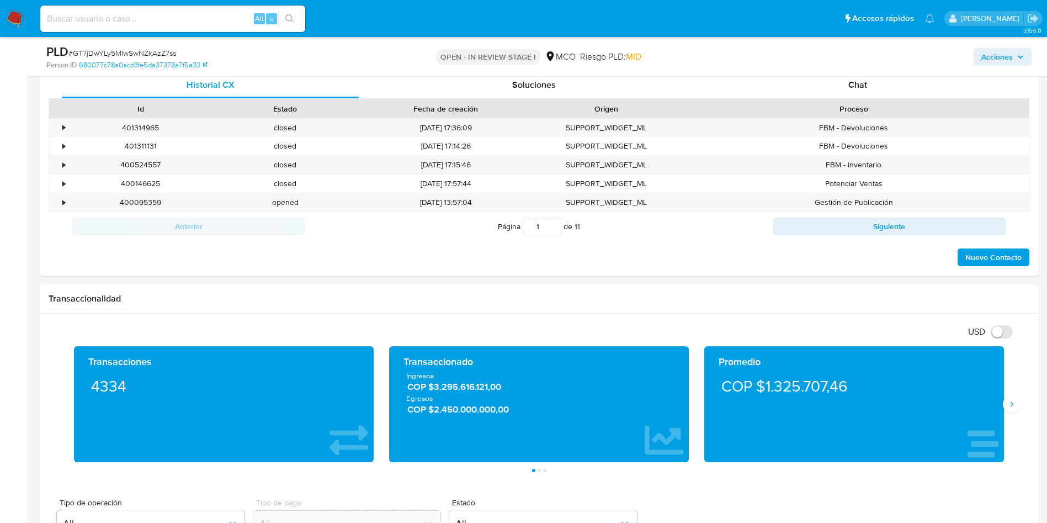
scroll to position [579, 0]
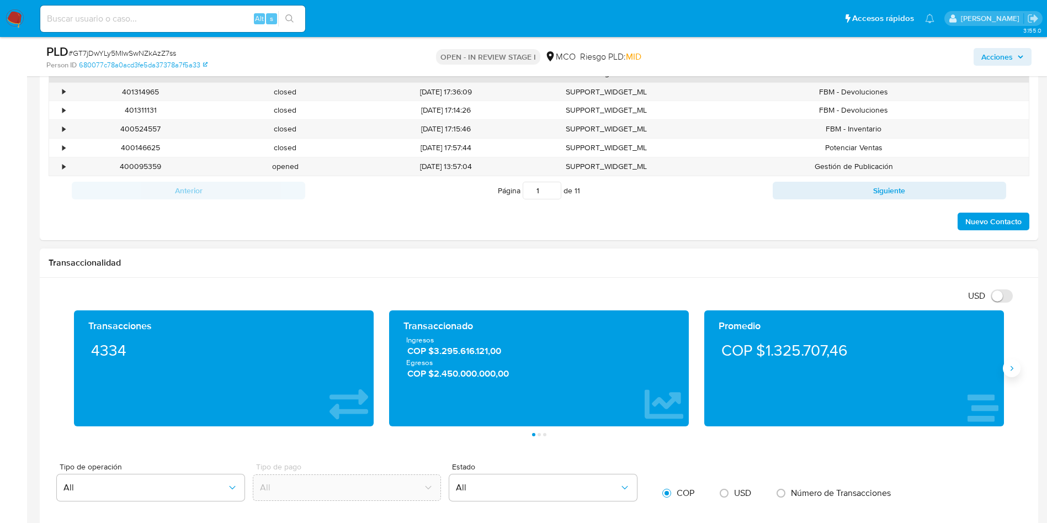
click at [1013, 370] on icon "Siguiente" at bounding box center [1011, 368] width 9 height 9
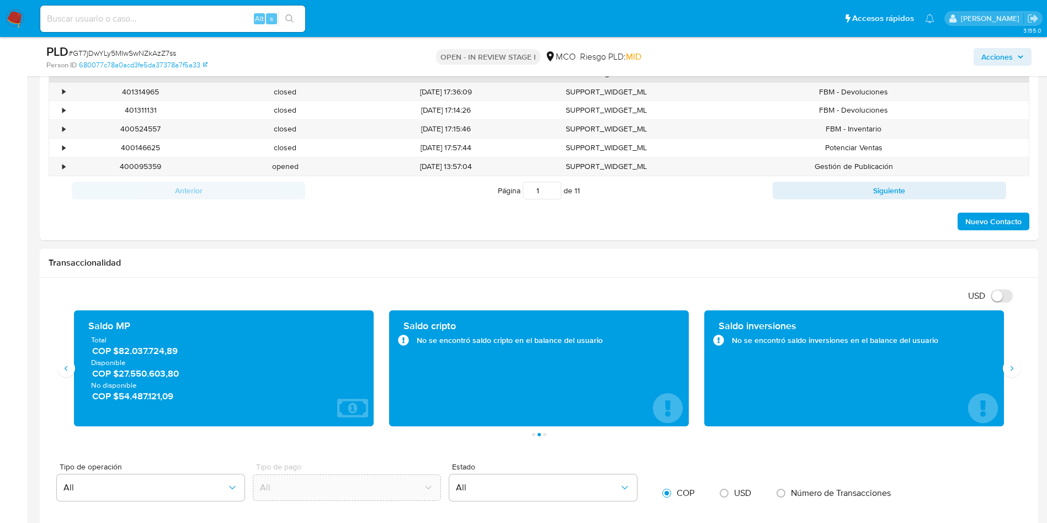
click at [142, 379] on span "COP $27.550.603,80" at bounding box center [224, 373] width 264 height 13
click at [153, 392] on span "COP $54.487.121,09" at bounding box center [224, 396] width 264 height 13
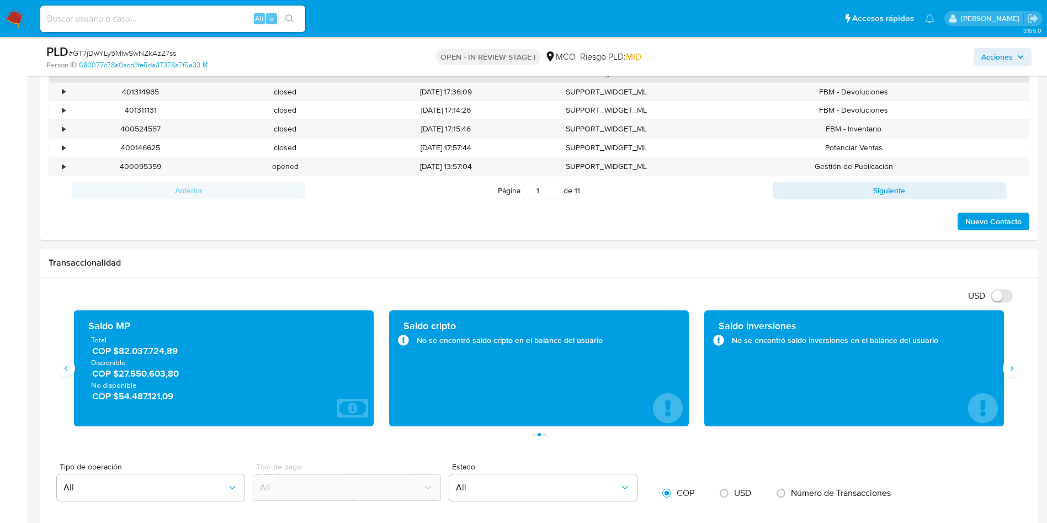
click at [153, 392] on span "COP $54.487.121,09" at bounding box center [224, 396] width 264 height 13
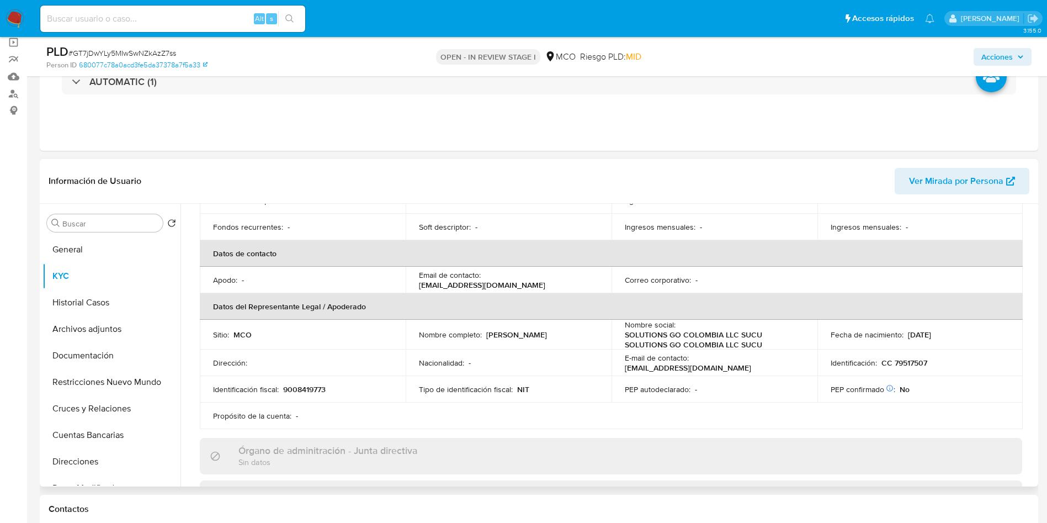
scroll to position [720, 0]
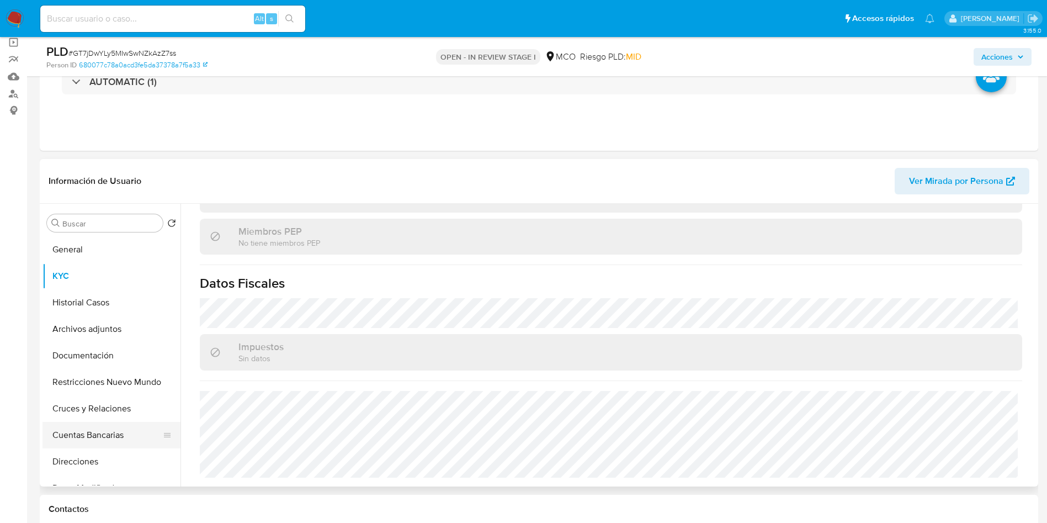
click at [82, 433] on button "Cuentas Bancarias" at bounding box center [106, 435] width 129 height 26
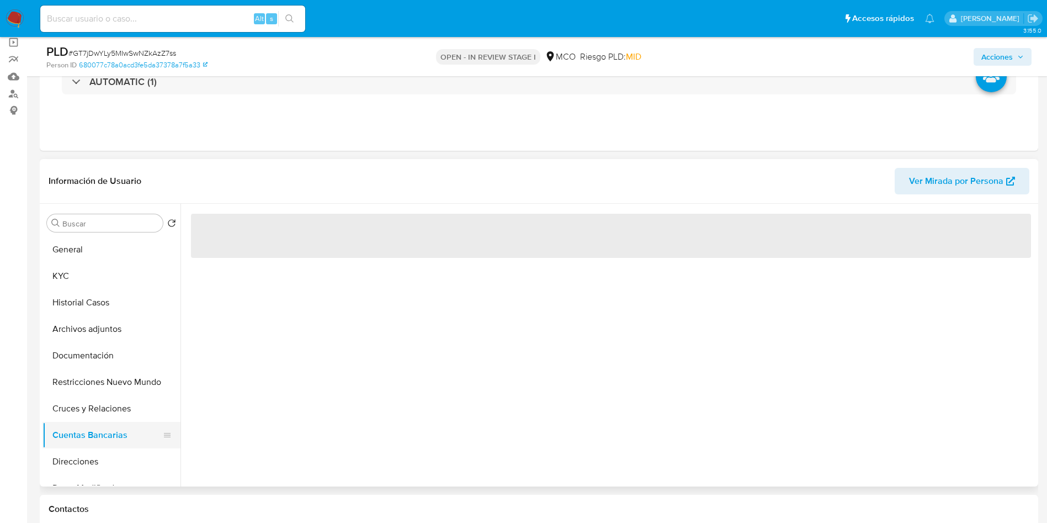
scroll to position [0, 0]
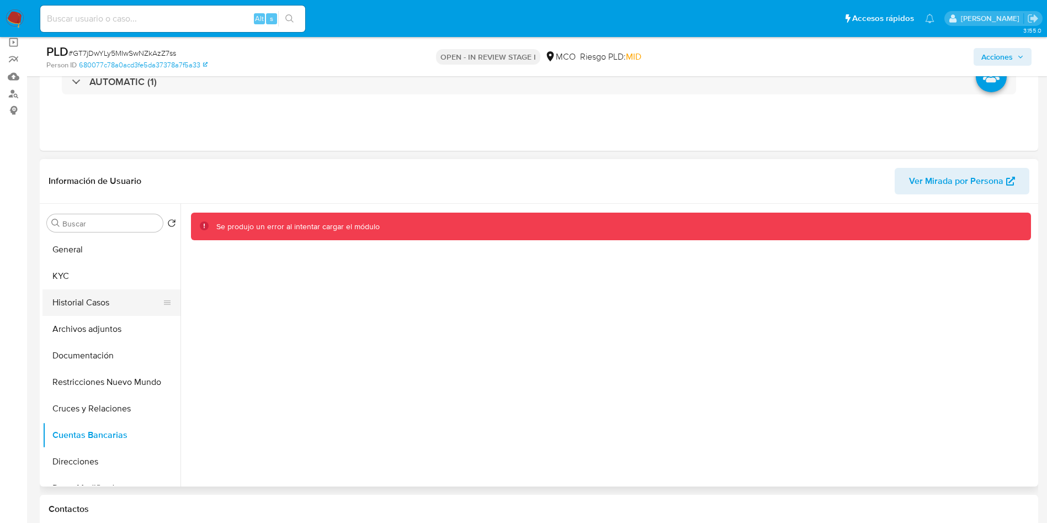
click at [87, 310] on button "Historial Casos" at bounding box center [106, 302] width 129 height 26
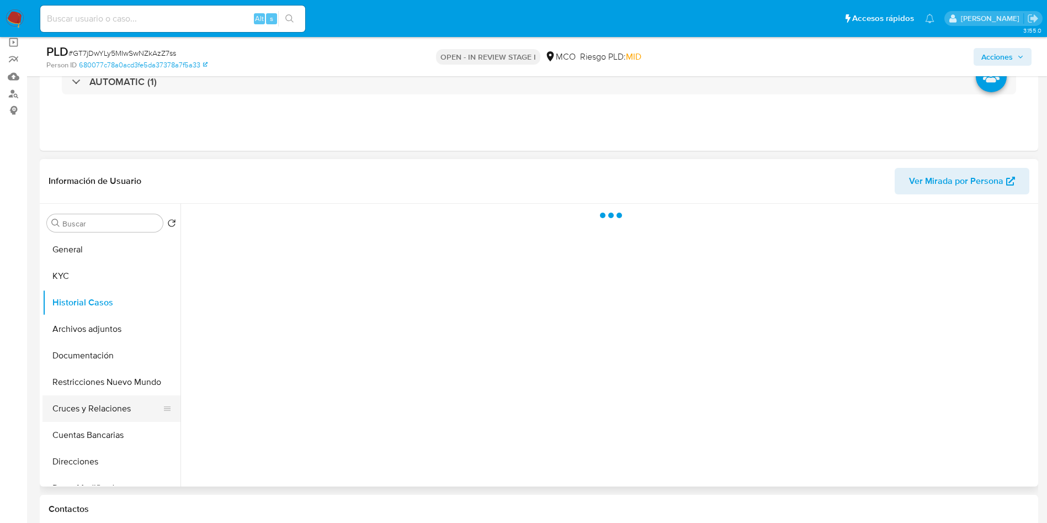
drag, startPoint x: 92, startPoint y: 380, endPoint x: 84, endPoint y: 397, distance: 19.1
click at [91, 381] on button "Restricciones Nuevo Mundo" at bounding box center [111, 382] width 138 height 26
click at [87, 433] on button "Cuentas Bancarias" at bounding box center [106, 435] width 129 height 26
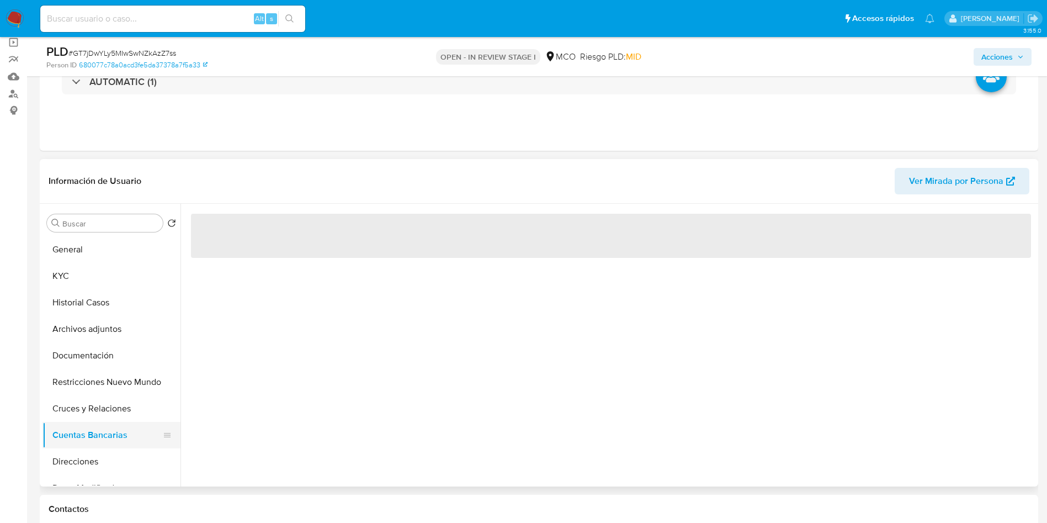
click at [87, 438] on button "Cuentas Bancarias" at bounding box center [106, 435] width 129 height 26
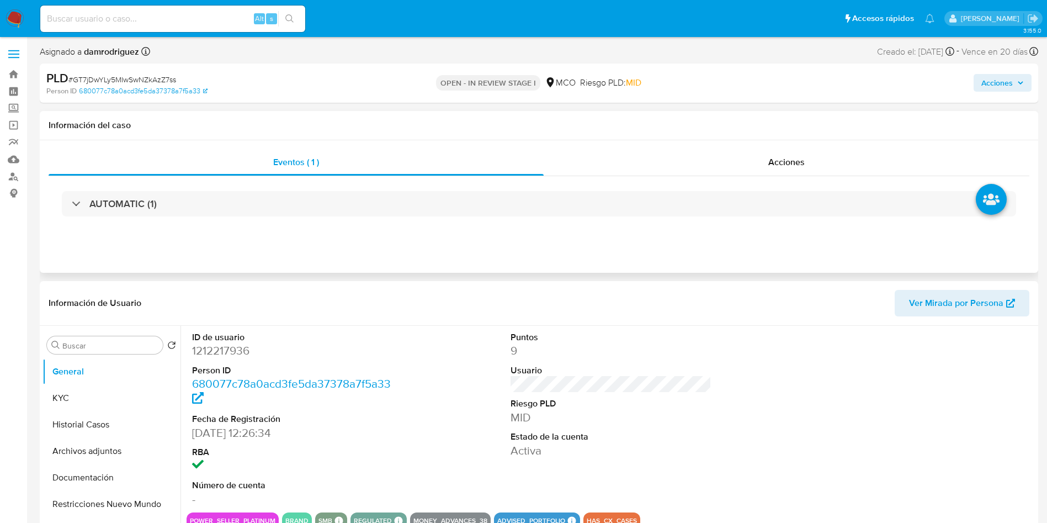
select select "10"
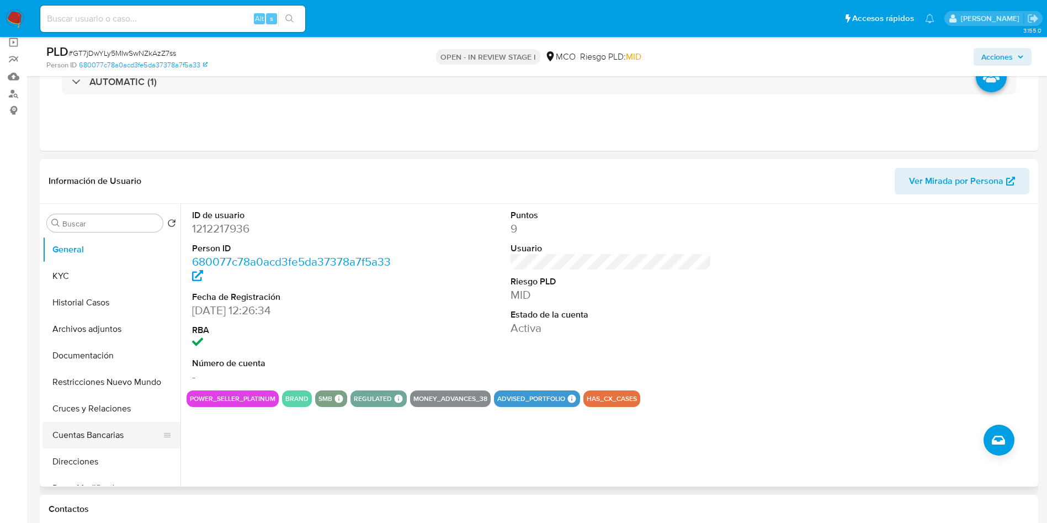
click at [84, 438] on button "Cuentas Bancarias" at bounding box center [106, 435] width 129 height 26
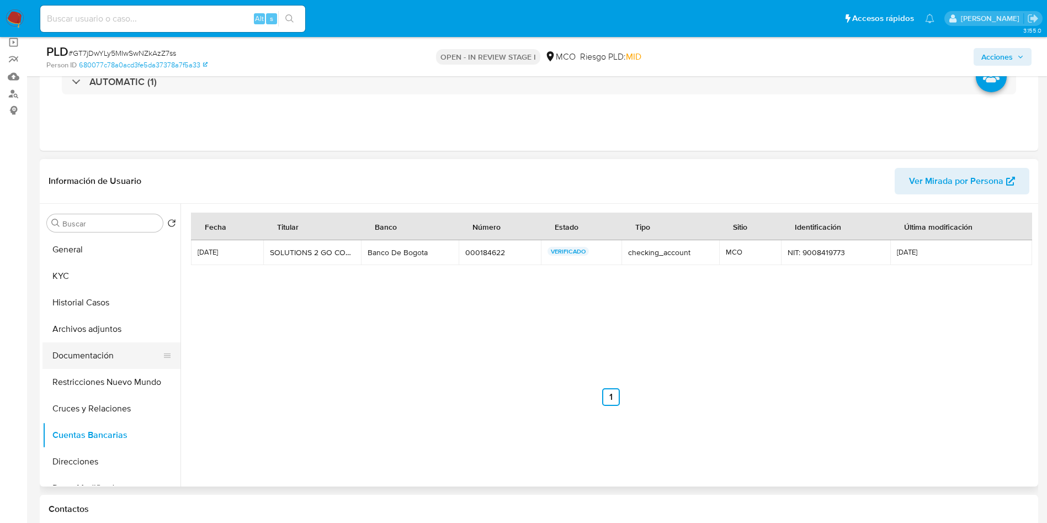
click at [102, 352] on button "Documentación" at bounding box center [106, 355] width 129 height 26
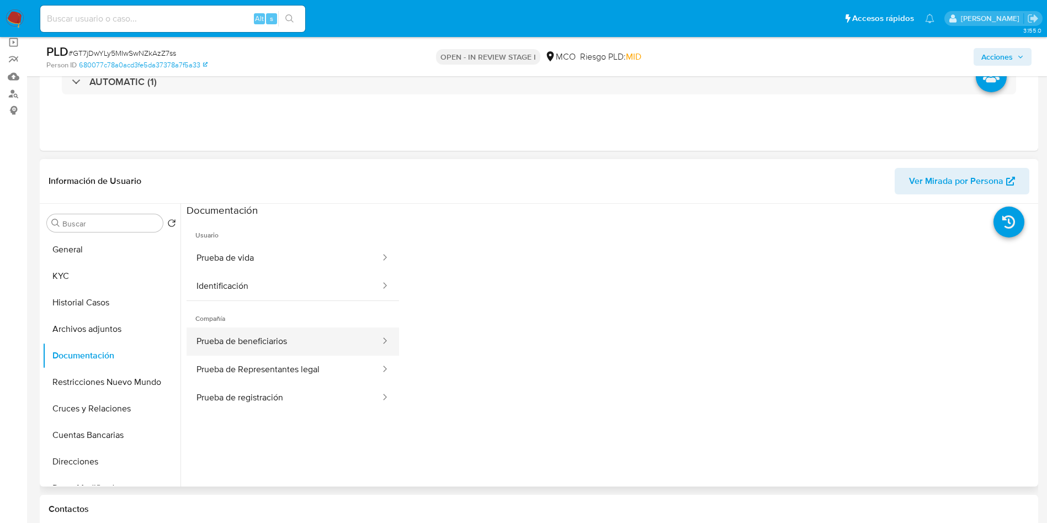
click at [286, 329] on button "Prueba de beneficiarios" at bounding box center [284, 341] width 195 height 28
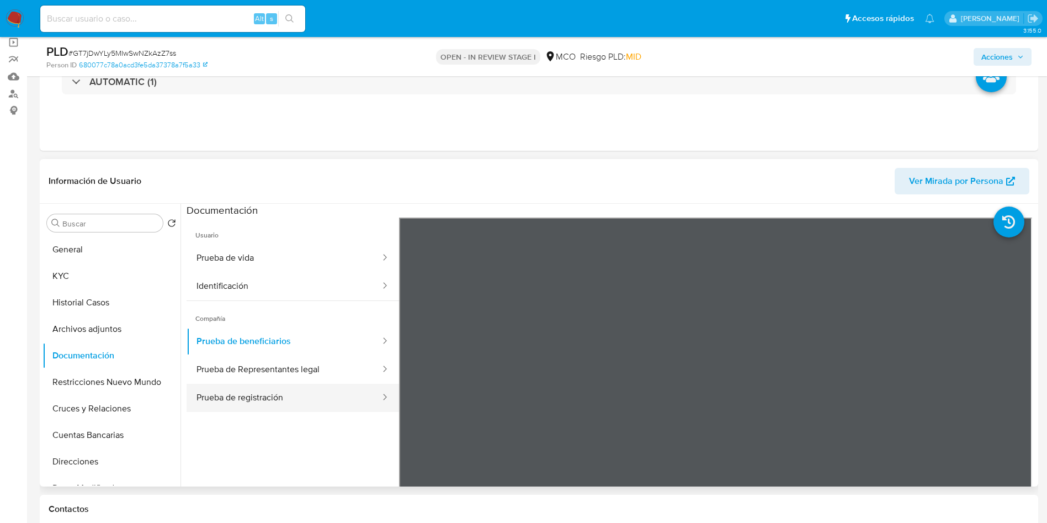
drag, startPoint x: 293, startPoint y: 368, endPoint x: 295, endPoint y: 386, distance: 17.8
click at [293, 368] on button "Prueba de Representantes legal" at bounding box center [284, 369] width 195 height 28
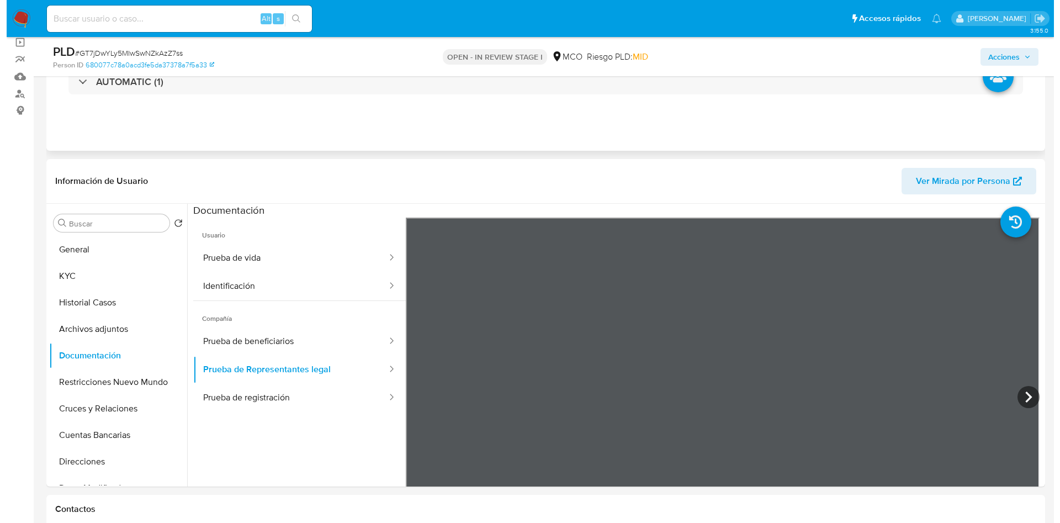
scroll to position [166, 0]
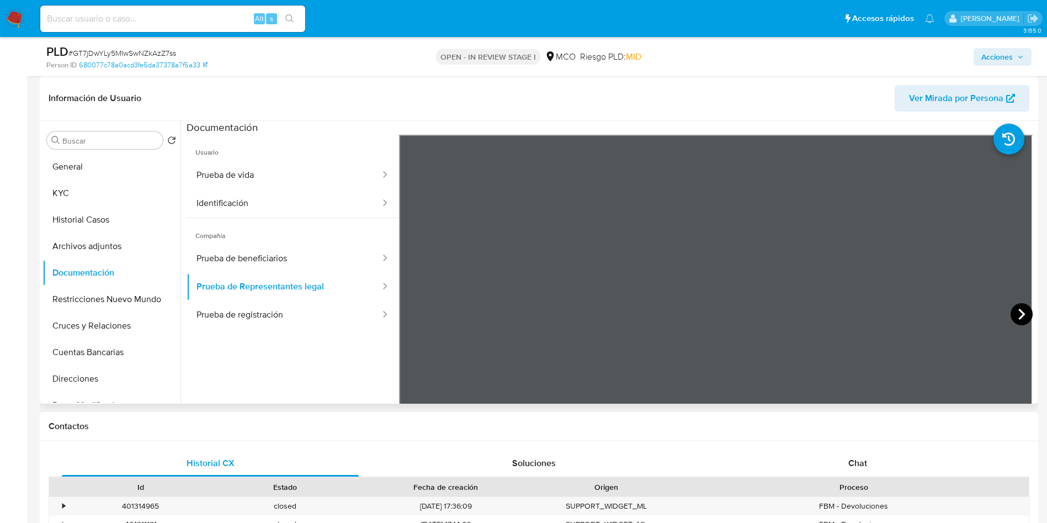
click at [1011, 311] on icon at bounding box center [1022, 314] width 22 height 22
click at [307, 309] on button "Prueba de registración" at bounding box center [284, 315] width 195 height 28
click at [79, 159] on button "General" at bounding box center [106, 166] width 129 height 26
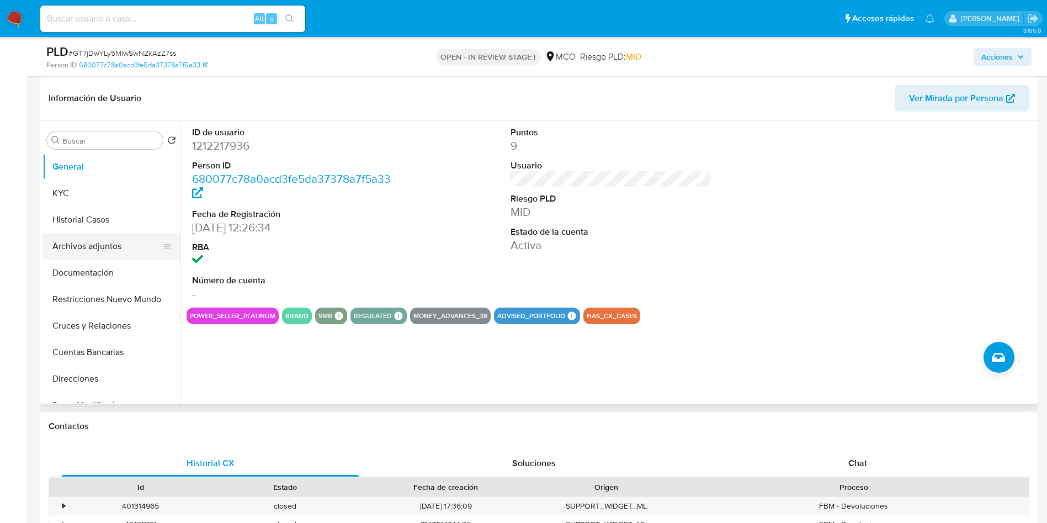
click at [98, 237] on button "Archivos adjuntos" at bounding box center [106, 246] width 129 height 26
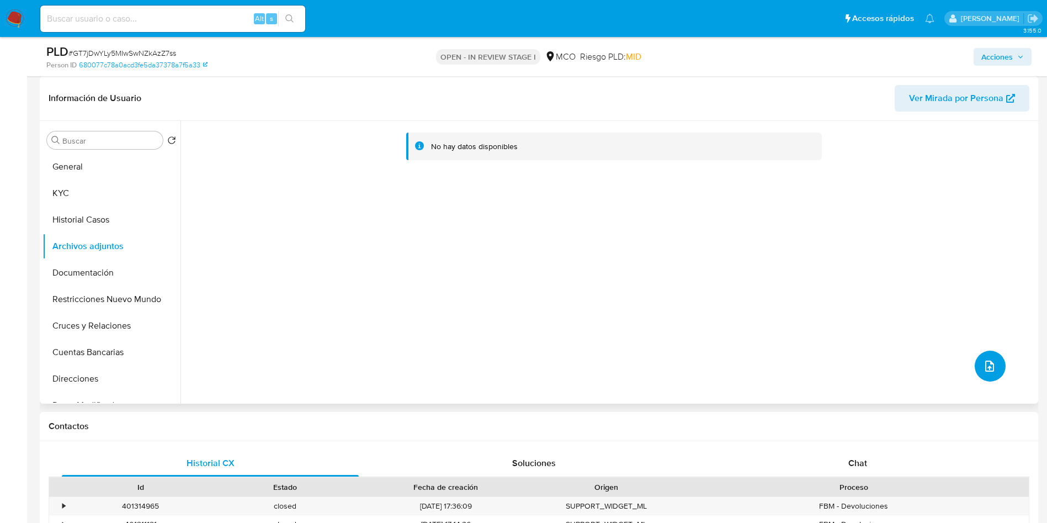
click at [990, 368] on icon "upload-file" at bounding box center [989, 365] width 13 height 13
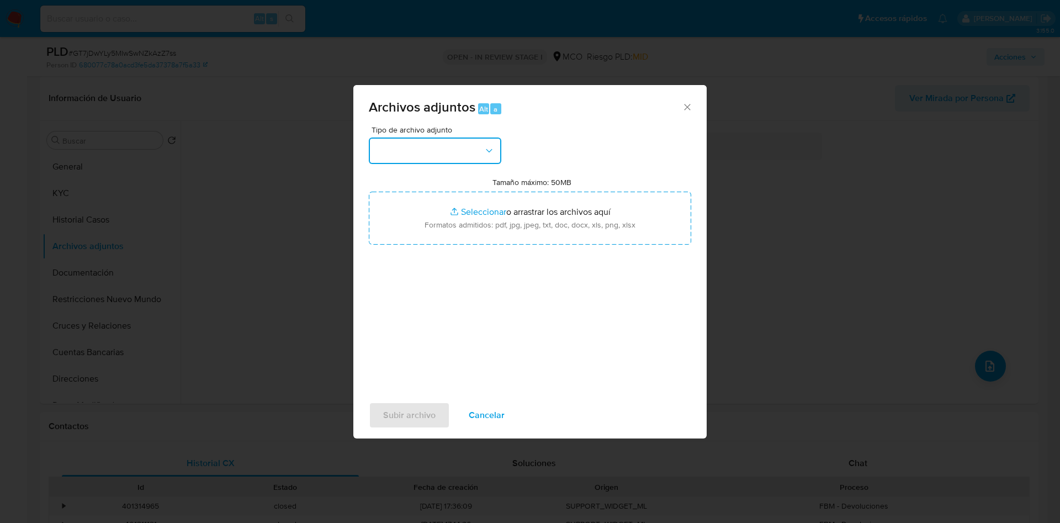
click at [475, 147] on button "button" at bounding box center [435, 150] width 132 height 26
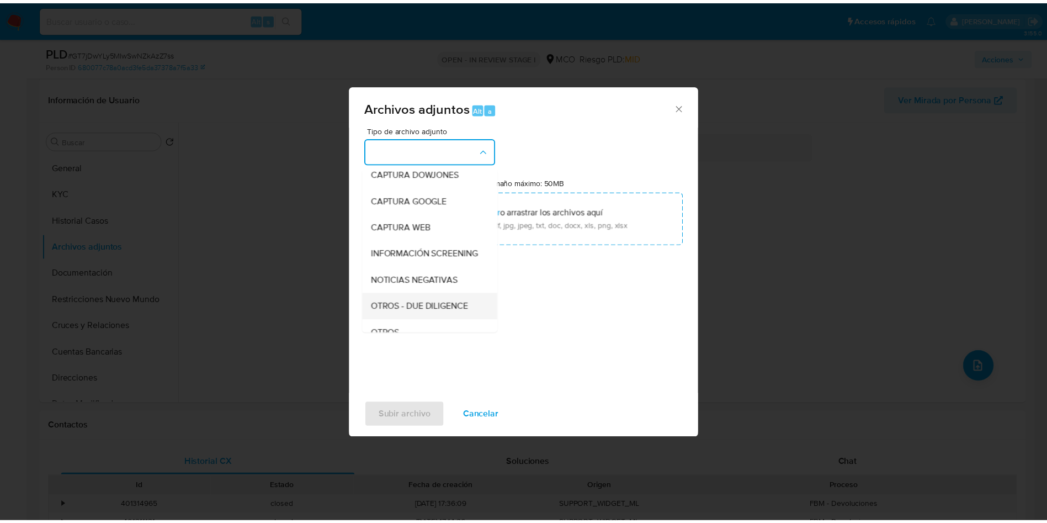
scroll to position [83, 0]
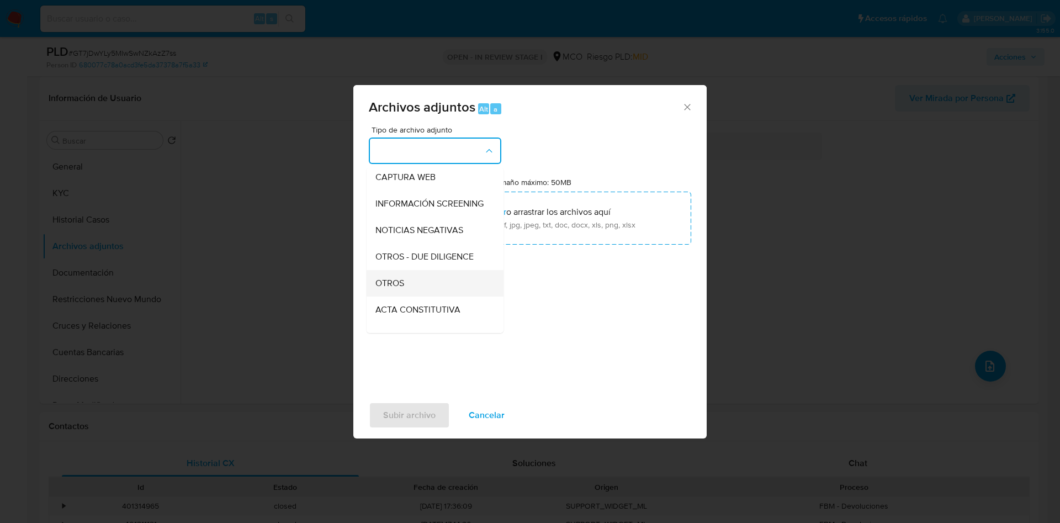
click at [411, 294] on div "OTROS" at bounding box center [431, 283] width 113 height 26
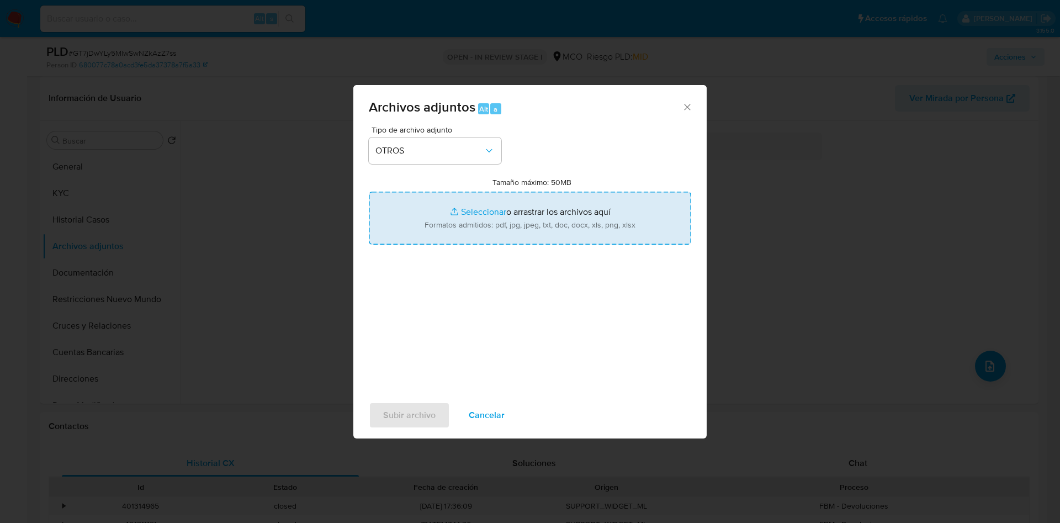
click at [475, 221] on input "Tamaño máximo: 50MB Seleccionar archivos" at bounding box center [530, 218] width 322 height 53
type input "C:\fakepath\1212217936 - 21_08_2025.pdf"
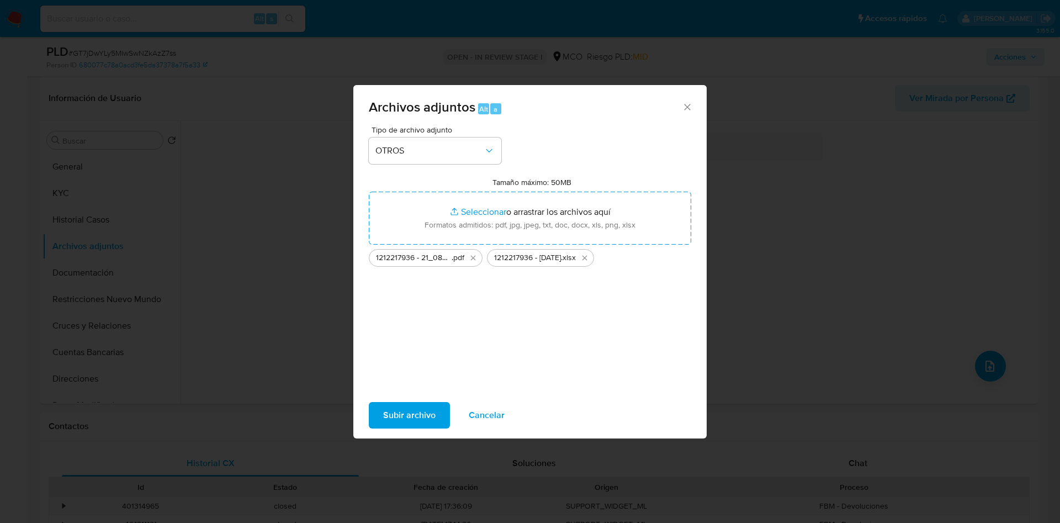
click at [381, 414] on button "Subir archivo" at bounding box center [409, 415] width 81 height 26
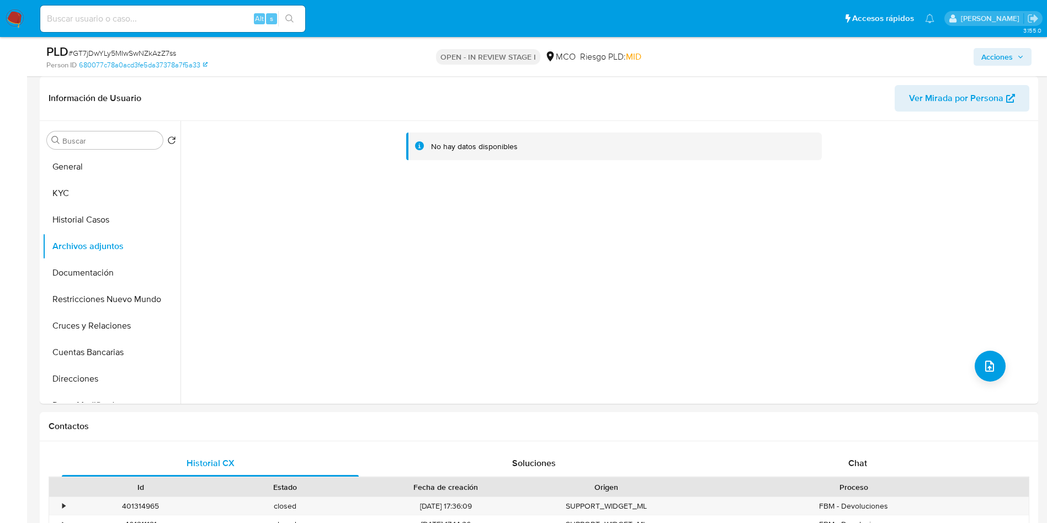
click at [1002, 49] on span "Acciones" at bounding box center [996, 57] width 31 height 18
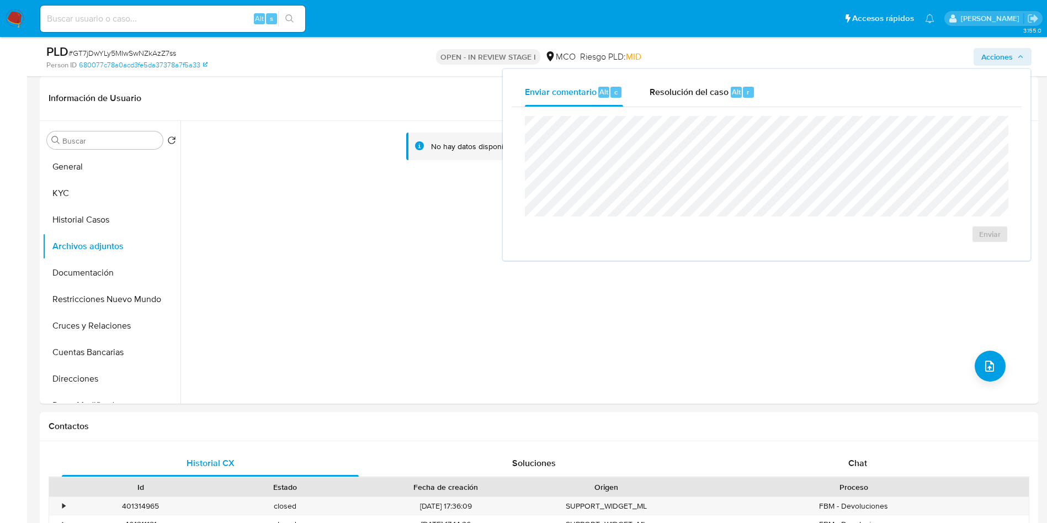
click at [723, 89] on span "Resolución del caso" at bounding box center [689, 91] width 79 height 13
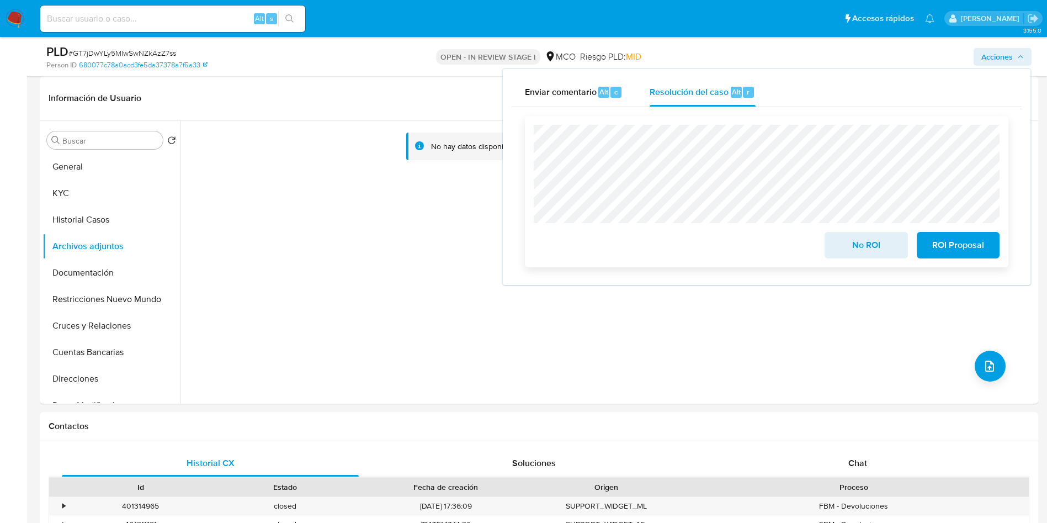
click at [847, 237] on span "No ROI" at bounding box center [866, 245] width 54 height 24
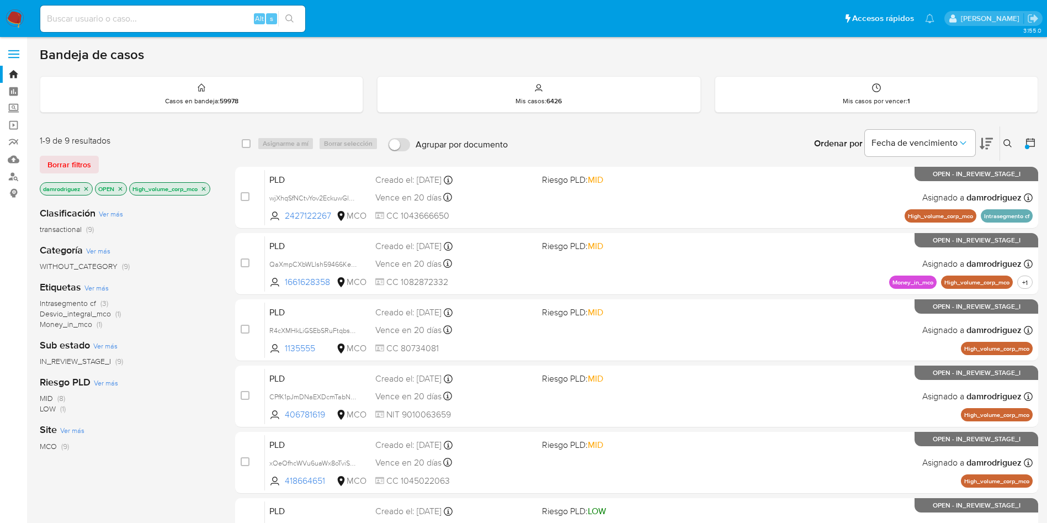
click at [206, 188] on icon "close-filter" at bounding box center [204, 189] width 4 height 4
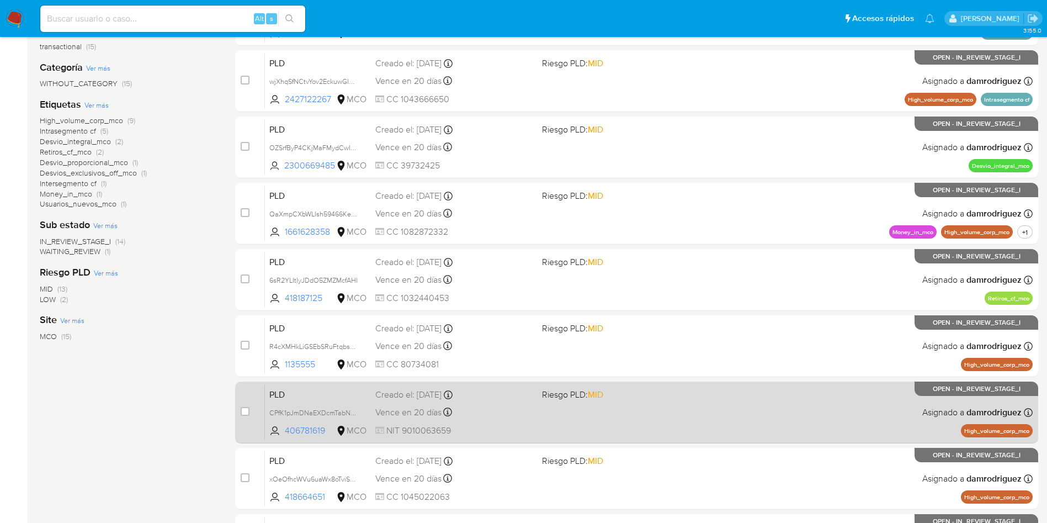
scroll to position [349, 0]
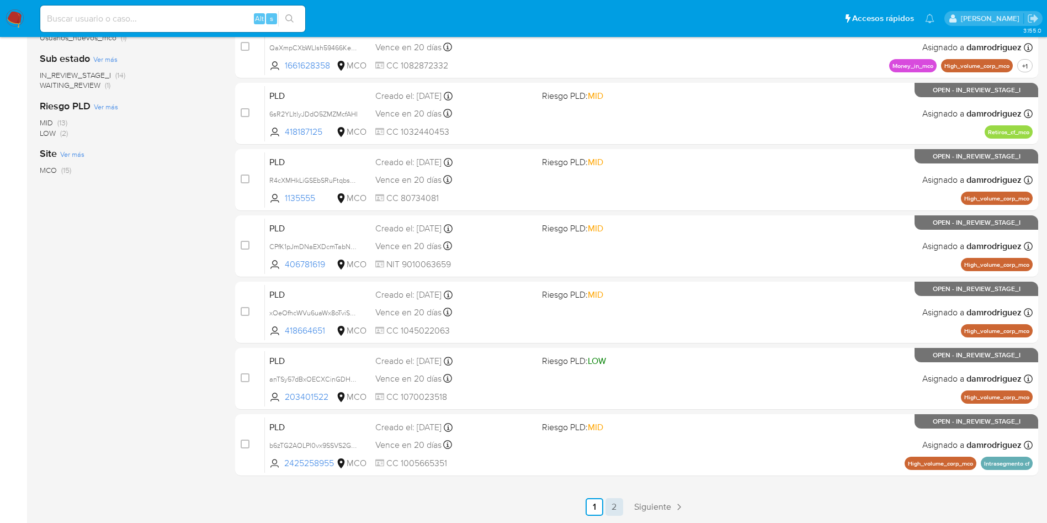
click at [609, 504] on link "2" at bounding box center [614, 507] width 18 height 18
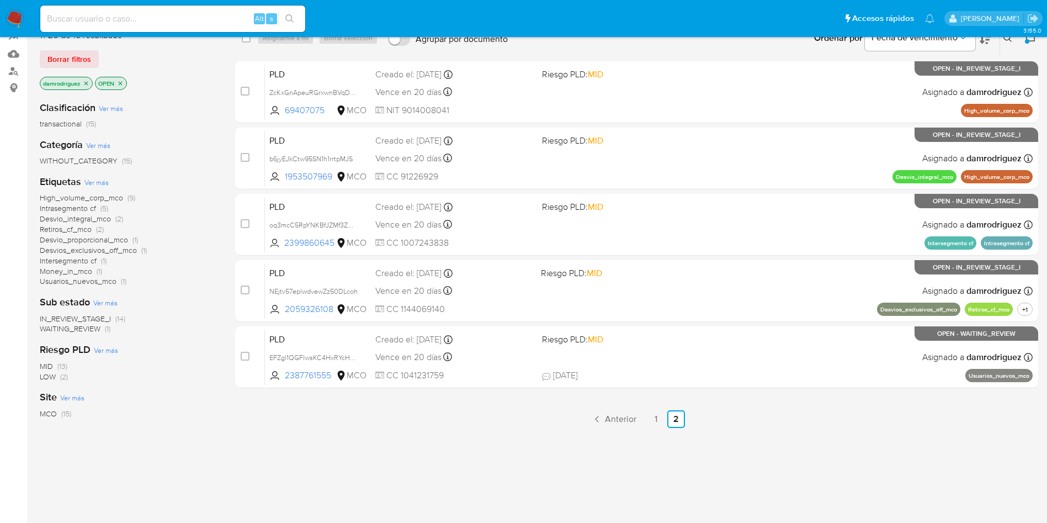
scroll to position [110, 0]
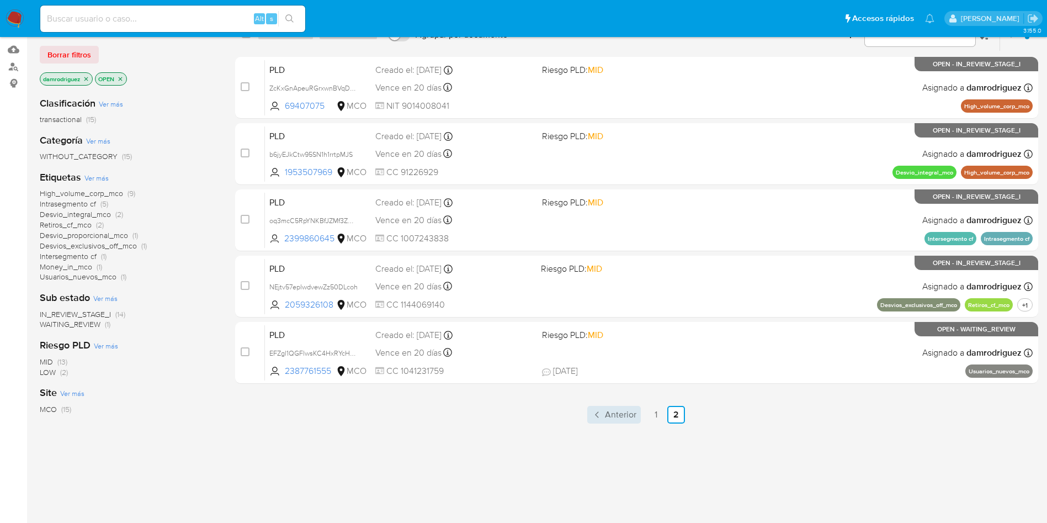
click at [626, 414] on span "Anterior" at bounding box center [620, 414] width 31 height 9
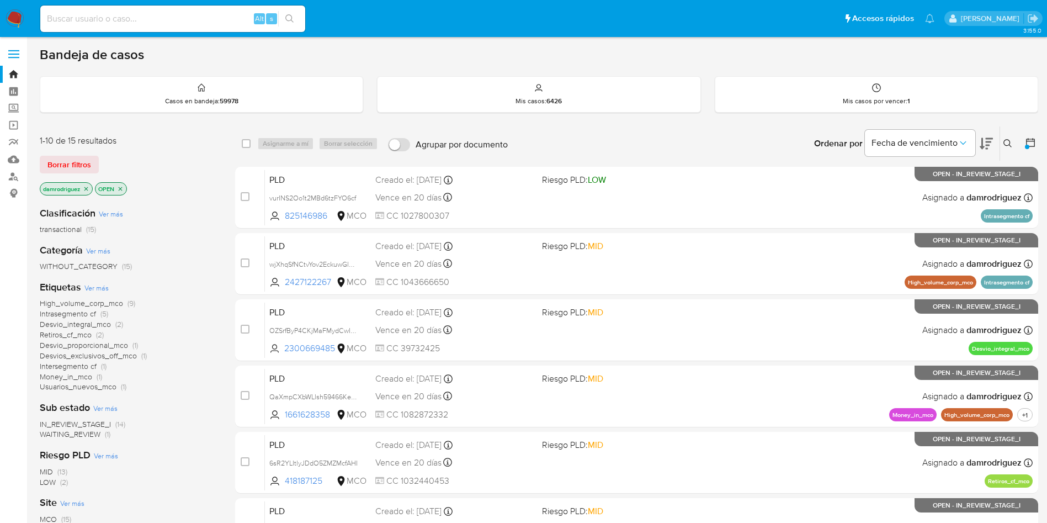
click at [0, 18] on nav "Pausado Ver notificaciones Alt s Accesos rápidos Presiona las siguientes teclas…" at bounding box center [523, 18] width 1047 height 37
click at [2, 18] on nav "Pausado Ver notificaciones Alt s Accesos rápidos Presiona las siguientes teclas…" at bounding box center [523, 18] width 1047 height 37
click at [10, 15] on img at bounding box center [15, 18] width 19 height 19
